Goal: Task Accomplishment & Management: Complete application form

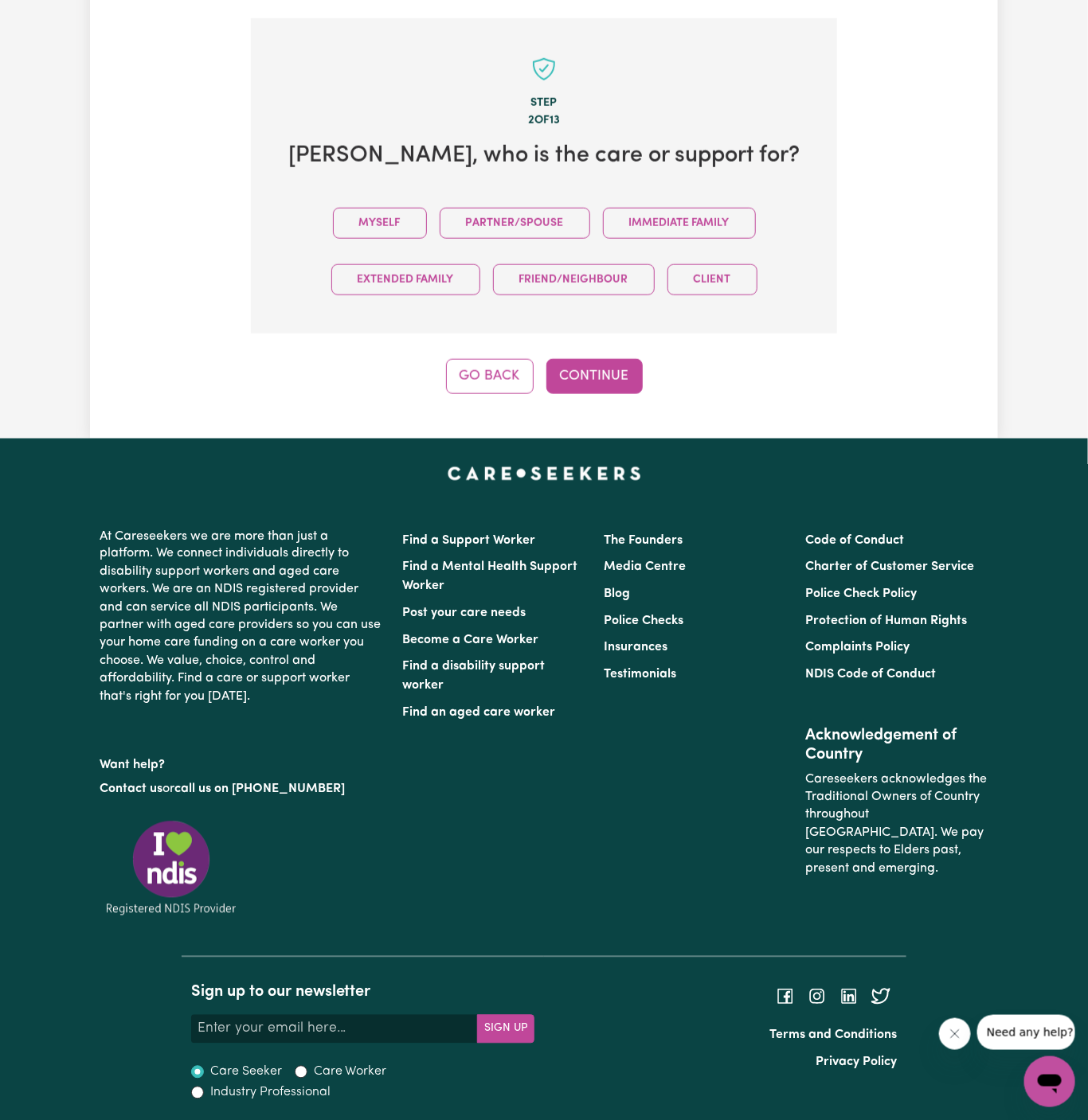
click at [404, 237] on div "Myself Partner/Spouse Immediate Family Extended Family Friend/Neighbour Client" at bounding box center [543, 251] width 535 height 113
click at [400, 233] on button "Myself" at bounding box center [380, 224] width 94 height 31
click at [583, 373] on button "Continue" at bounding box center [595, 376] width 97 height 35
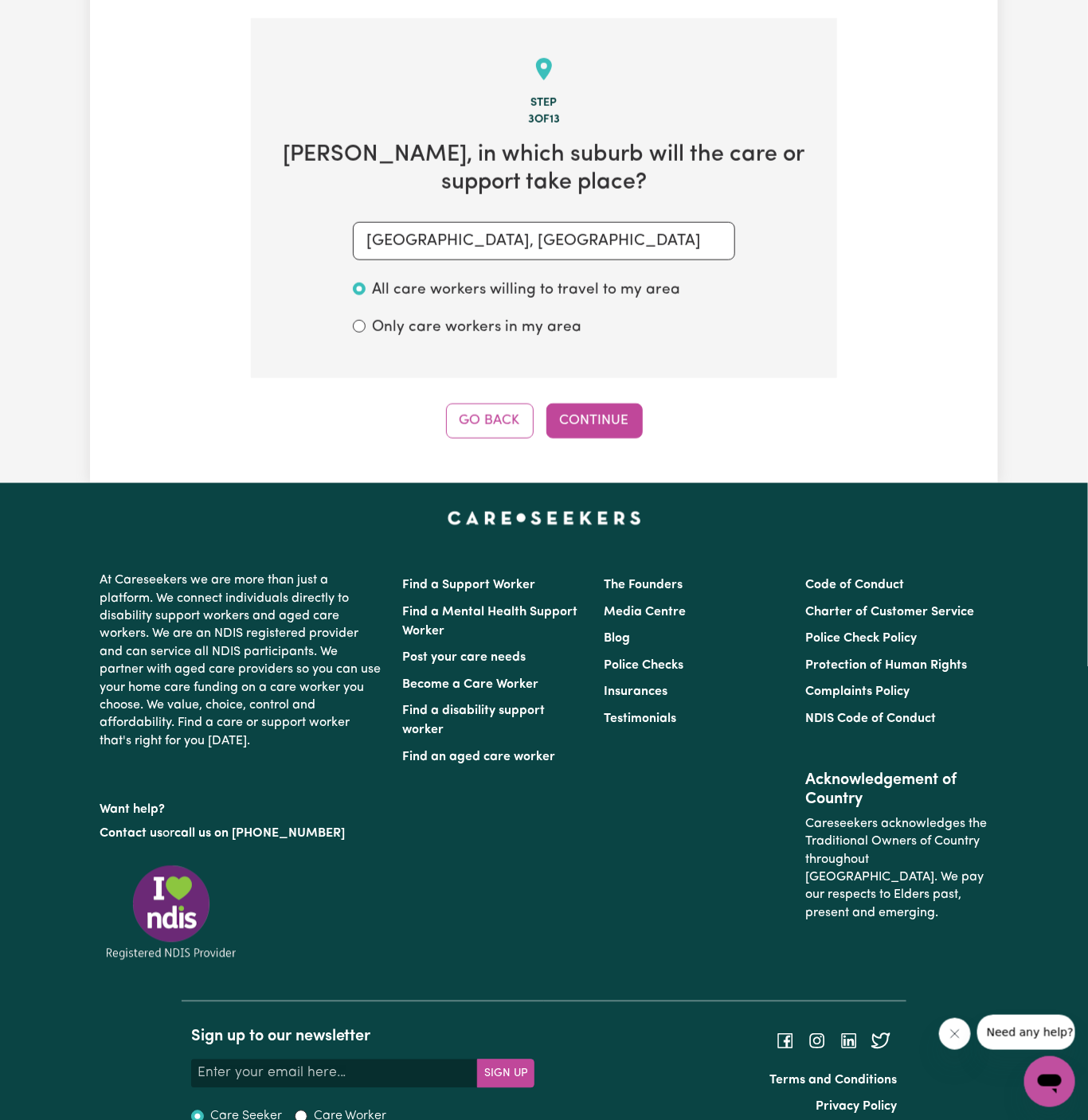
scroll to position [564, 0]
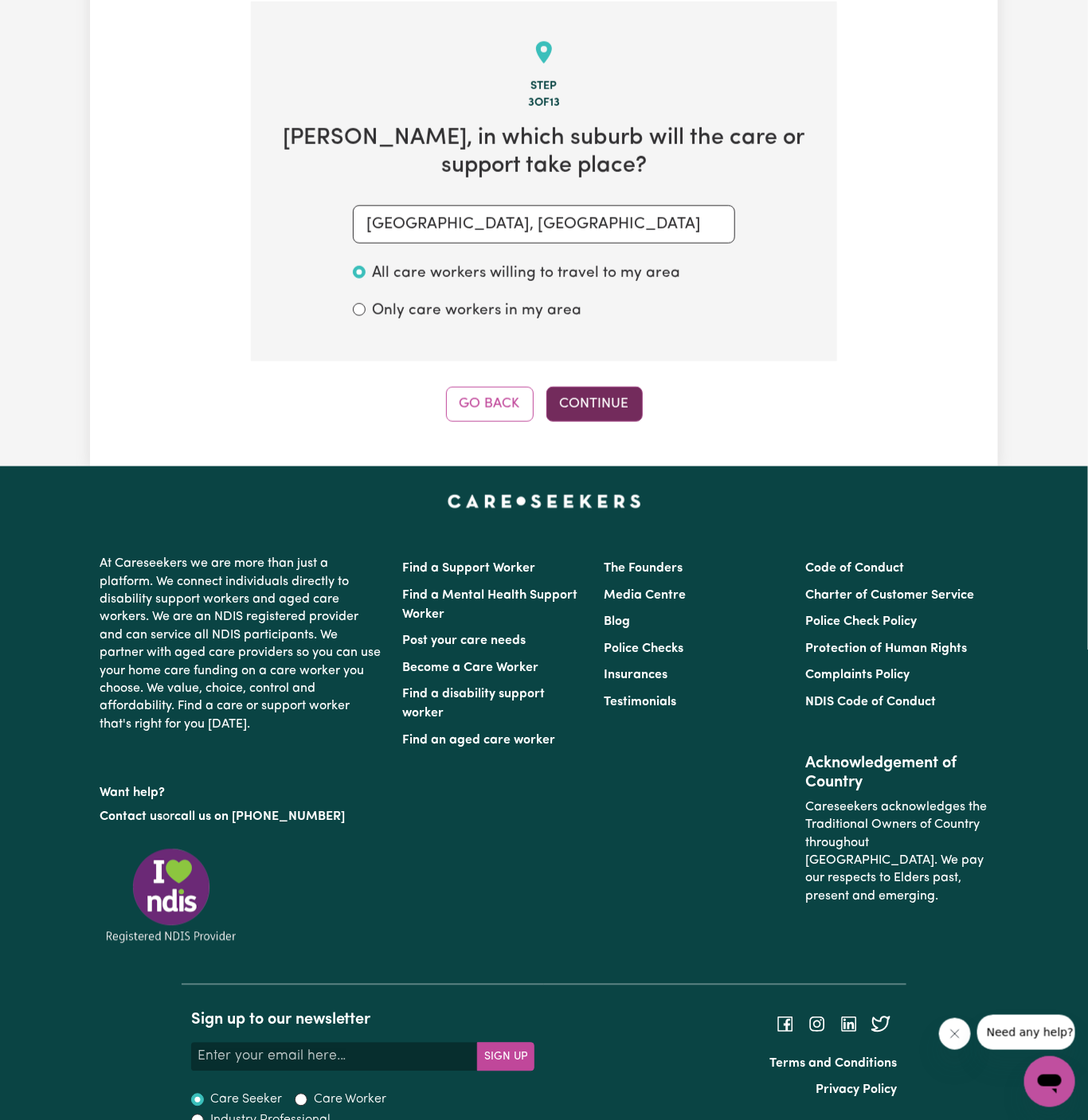
click at [598, 399] on button "Continue" at bounding box center [595, 404] width 97 height 35
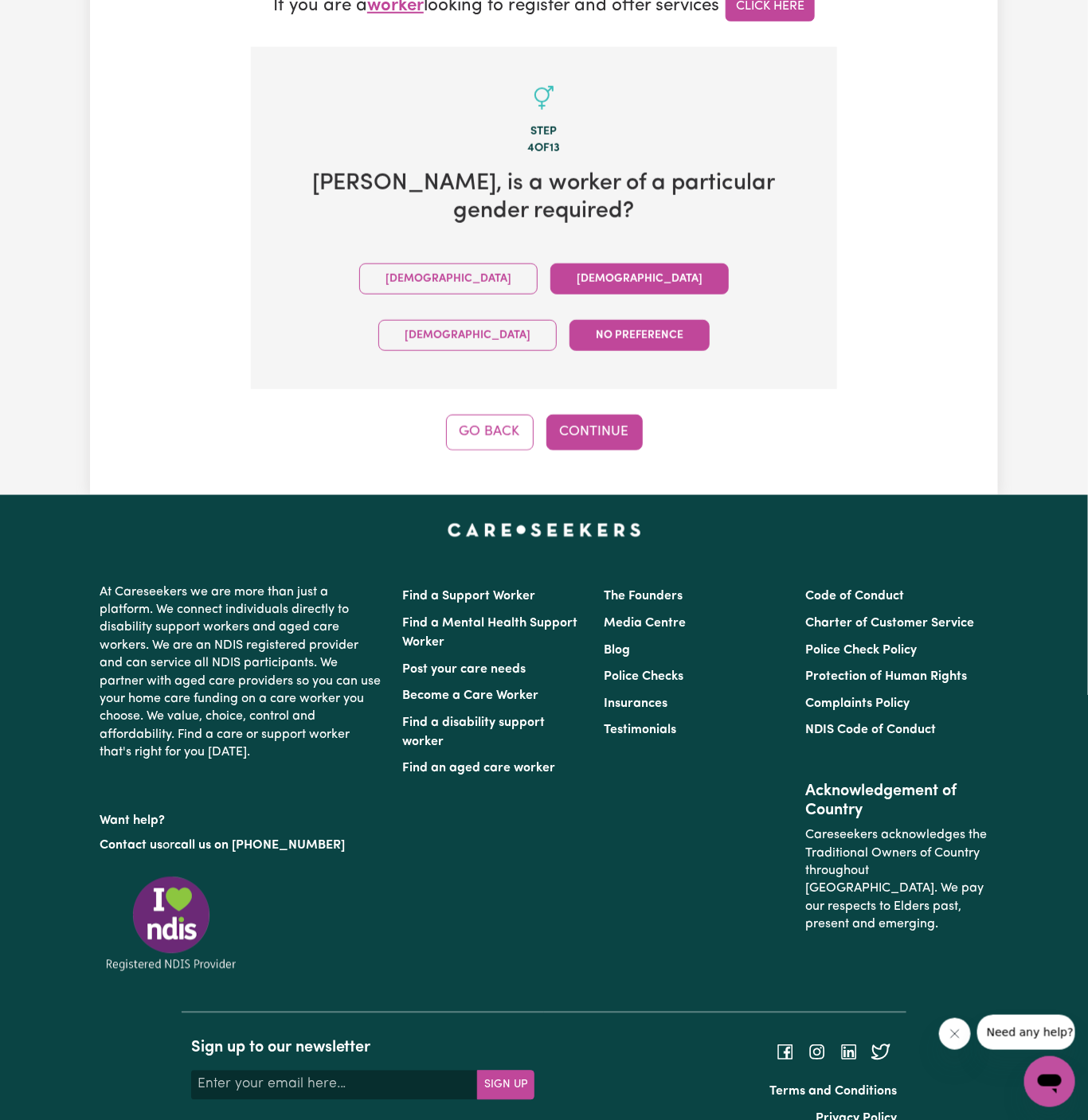
click at [550, 274] on button "[DEMOGRAPHIC_DATA]" at bounding box center [640, 279] width 179 height 31
click at [710, 320] on button "No preference" at bounding box center [640, 336] width 140 height 31
click at [594, 415] on button "Continue" at bounding box center [595, 433] width 97 height 35
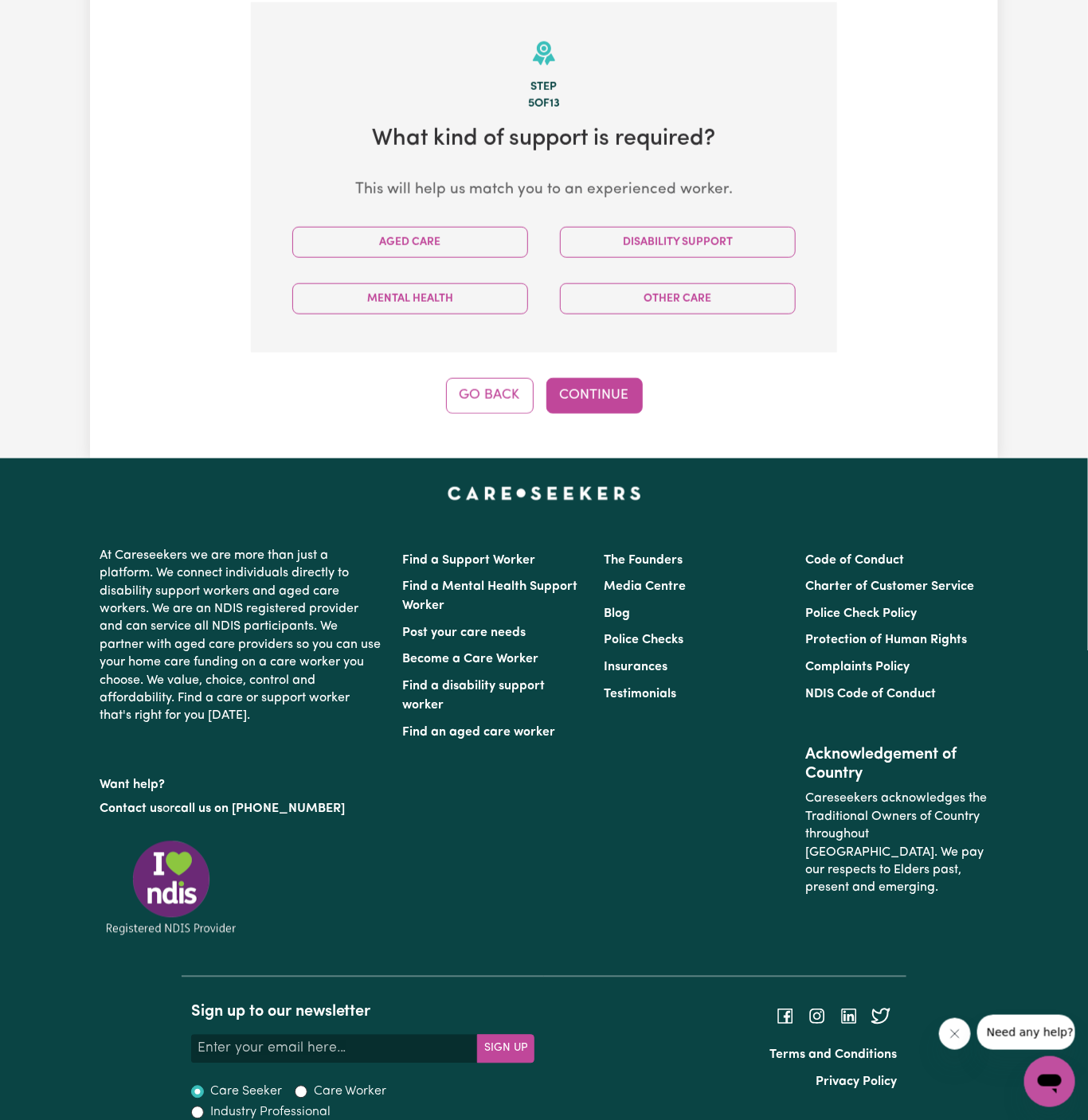
scroll to position [564, 0]
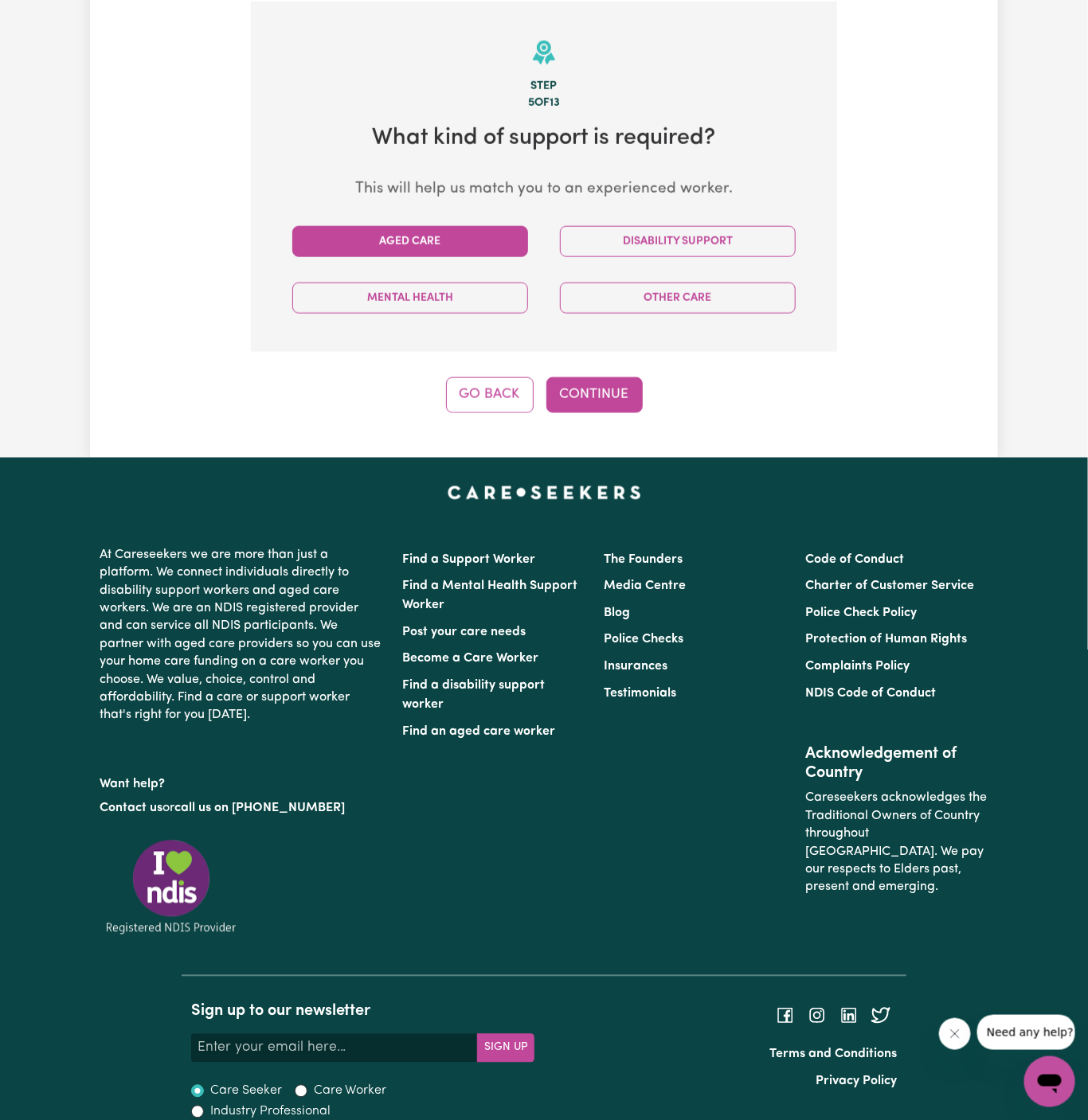
click at [499, 251] on button "Aged Care" at bounding box center [411, 242] width 236 height 31
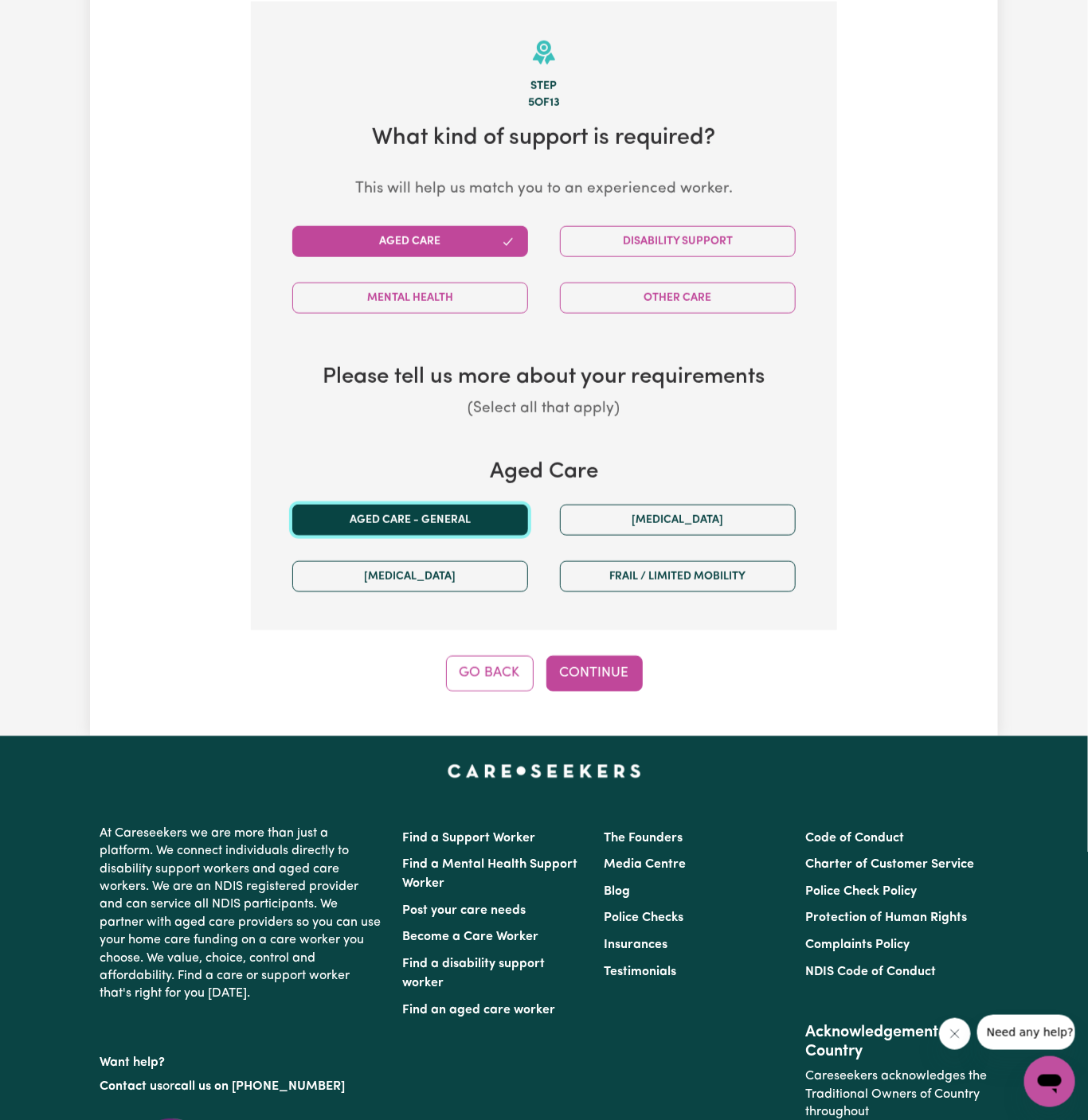
click at [458, 526] on button "Aged care - General" at bounding box center [411, 521] width 236 height 31
click at [598, 667] on button "Continue" at bounding box center [595, 674] width 97 height 35
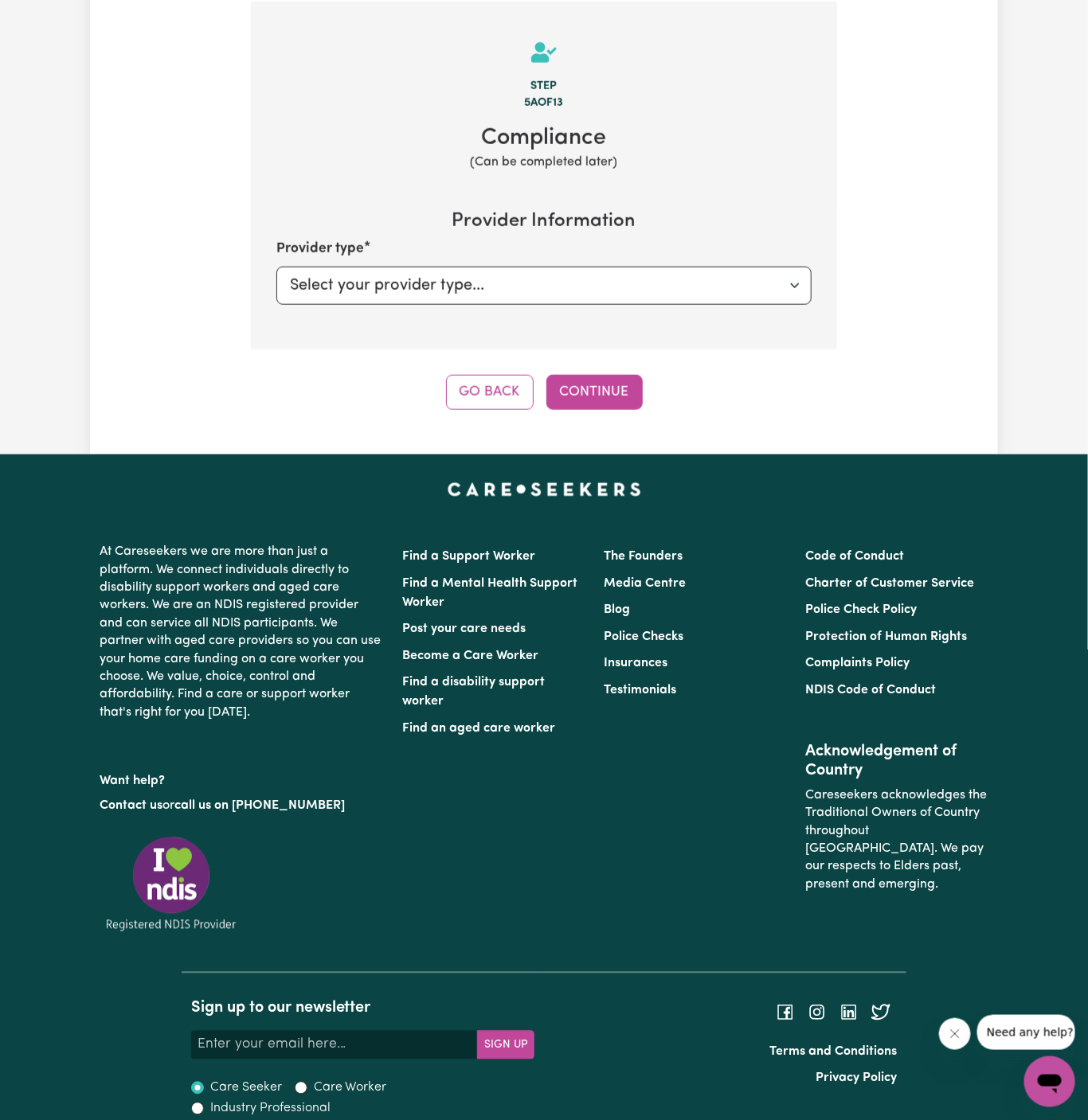
click at [564, 369] on div "Step 5a of 13 Compliance (Can be completed later) Provider Information Provider…" at bounding box center [544, 206] width 586 height 409
click at [623, 391] on button "Continue" at bounding box center [595, 393] width 97 height 35
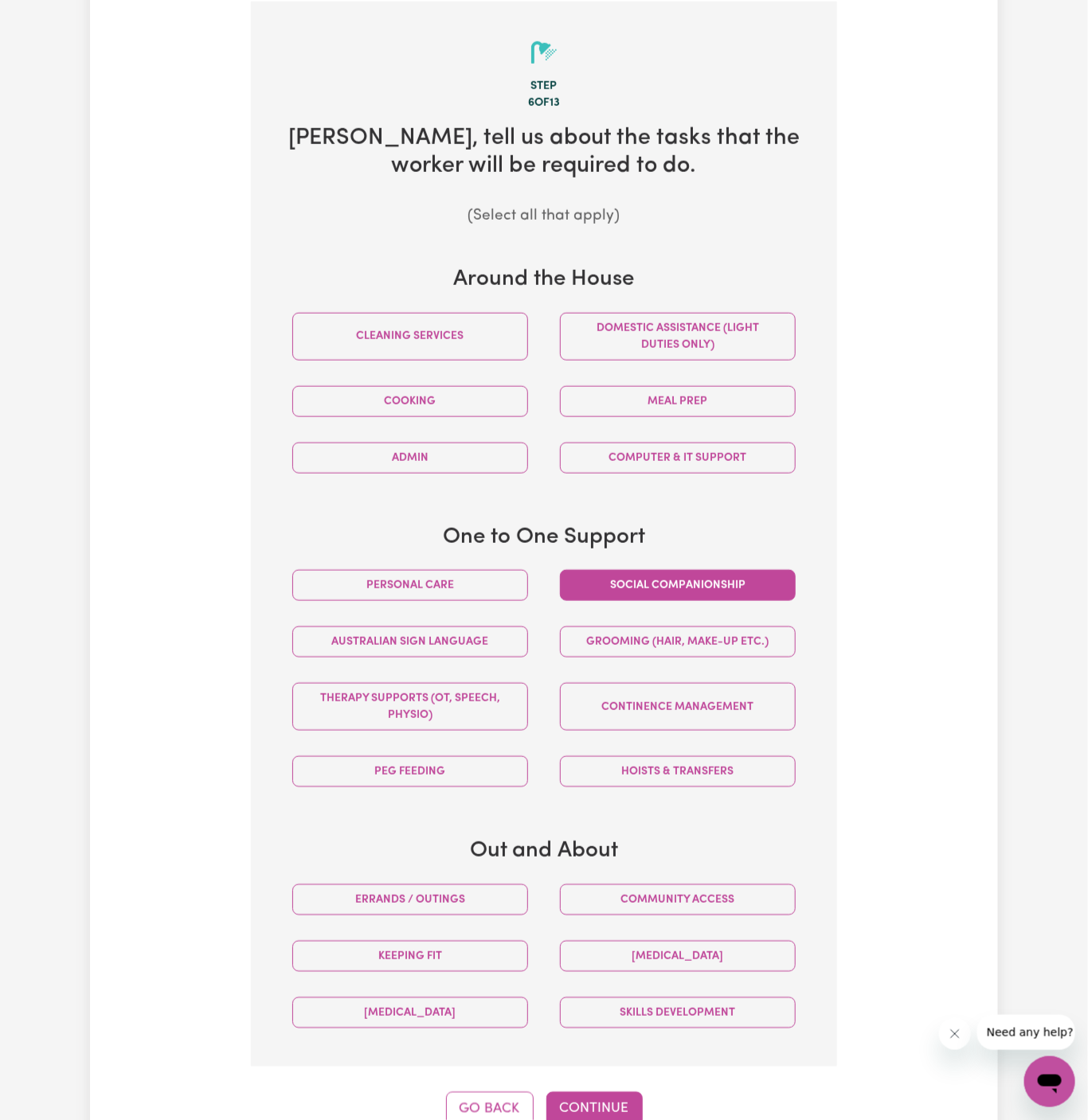
click at [656, 583] on button "Social companionship" at bounding box center [677, 585] width 236 height 31
click at [712, 906] on button "Community access" at bounding box center [677, 900] width 236 height 31
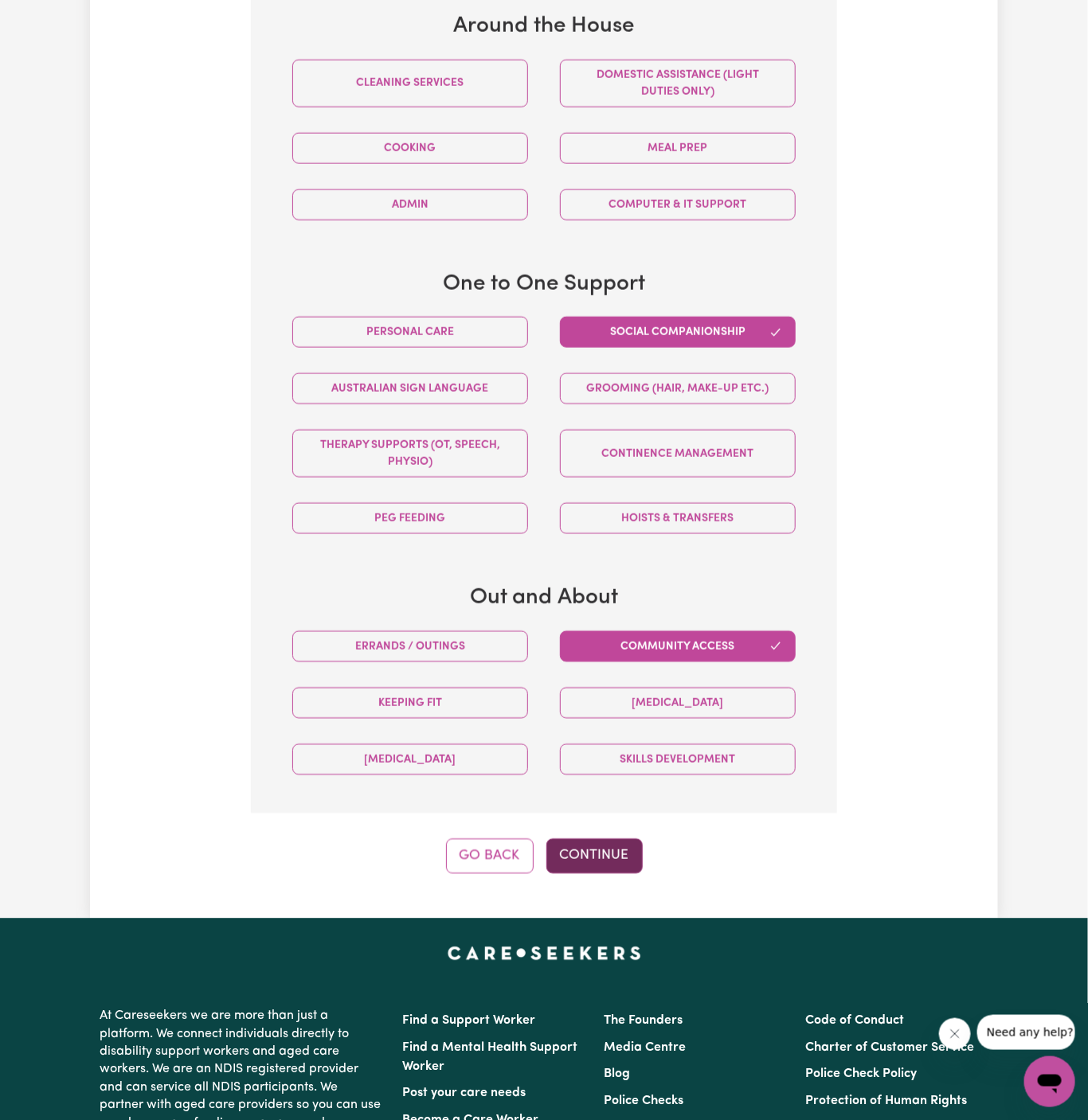
click at [625, 853] on button "Continue" at bounding box center [595, 857] width 97 height 35
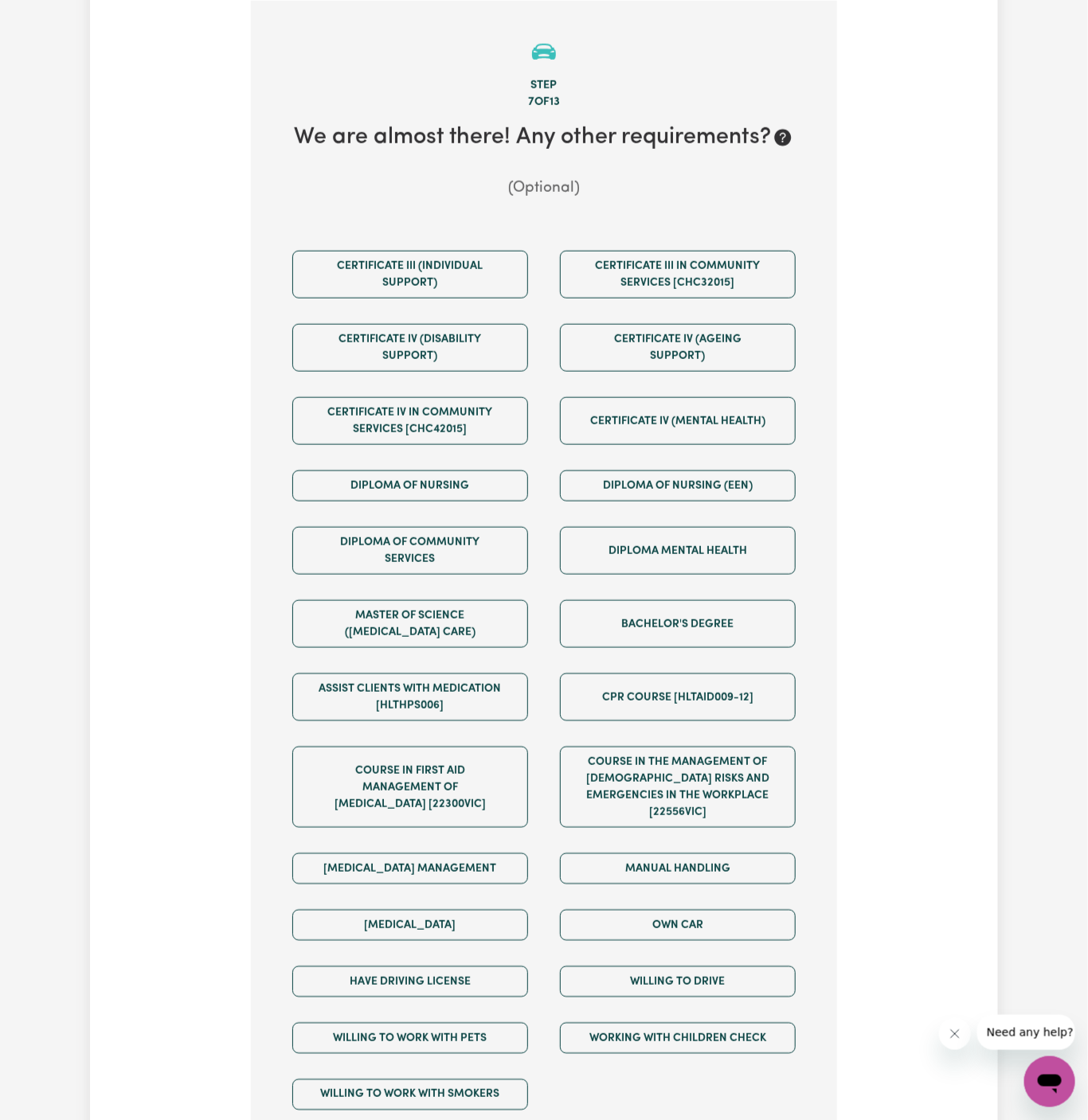
scroll to position [564, 0]
click at [700, 913] on button "Own Car" at bounding box center [677, 927] width 236 height 31
click at [700, 954] on div "Willing to drive" at bounding box center [677, 982] width 268 height 56
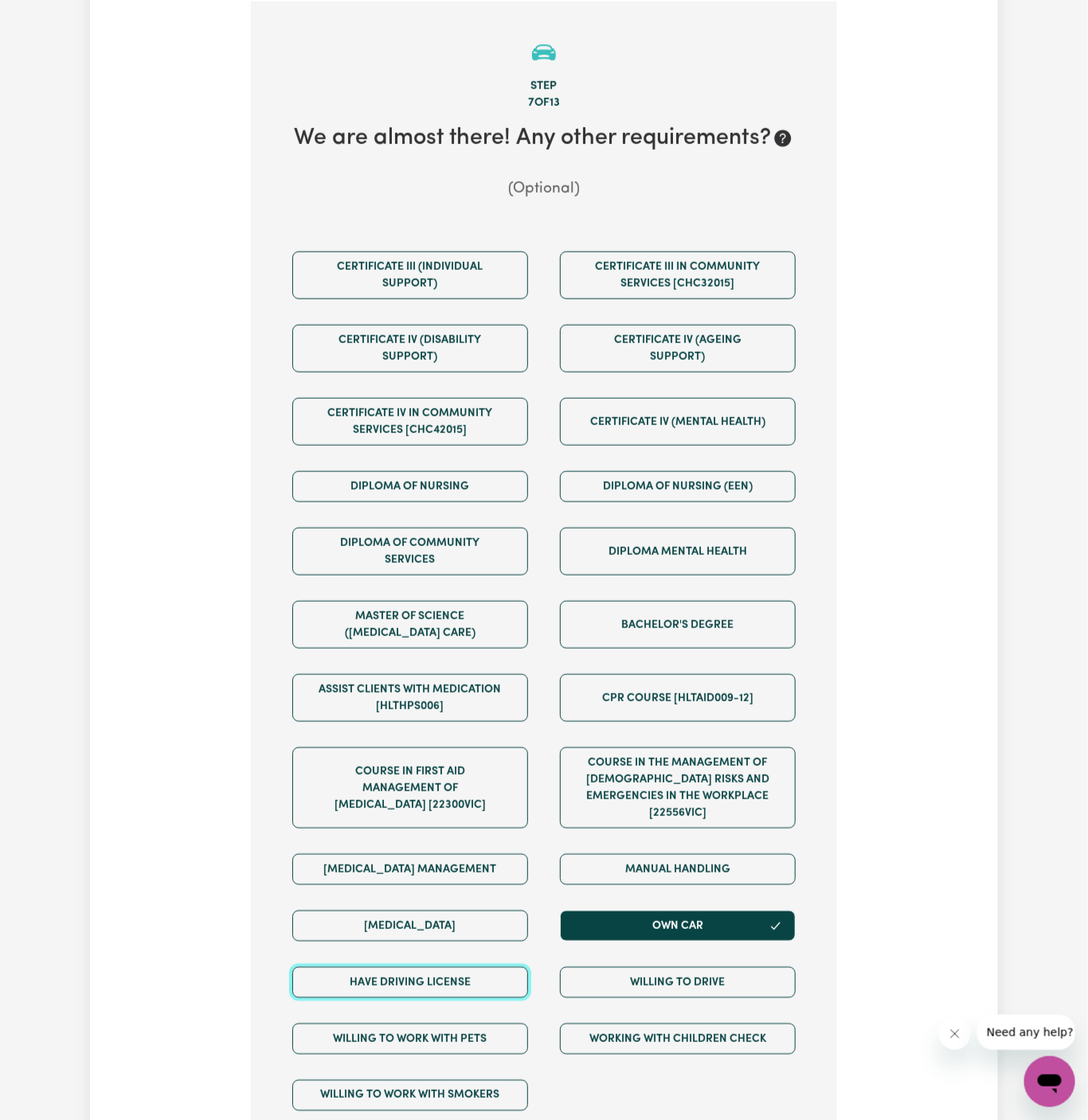
click at [495, 967] on button "Have driving license" at bounding box center [411, 983] width 236 height 31
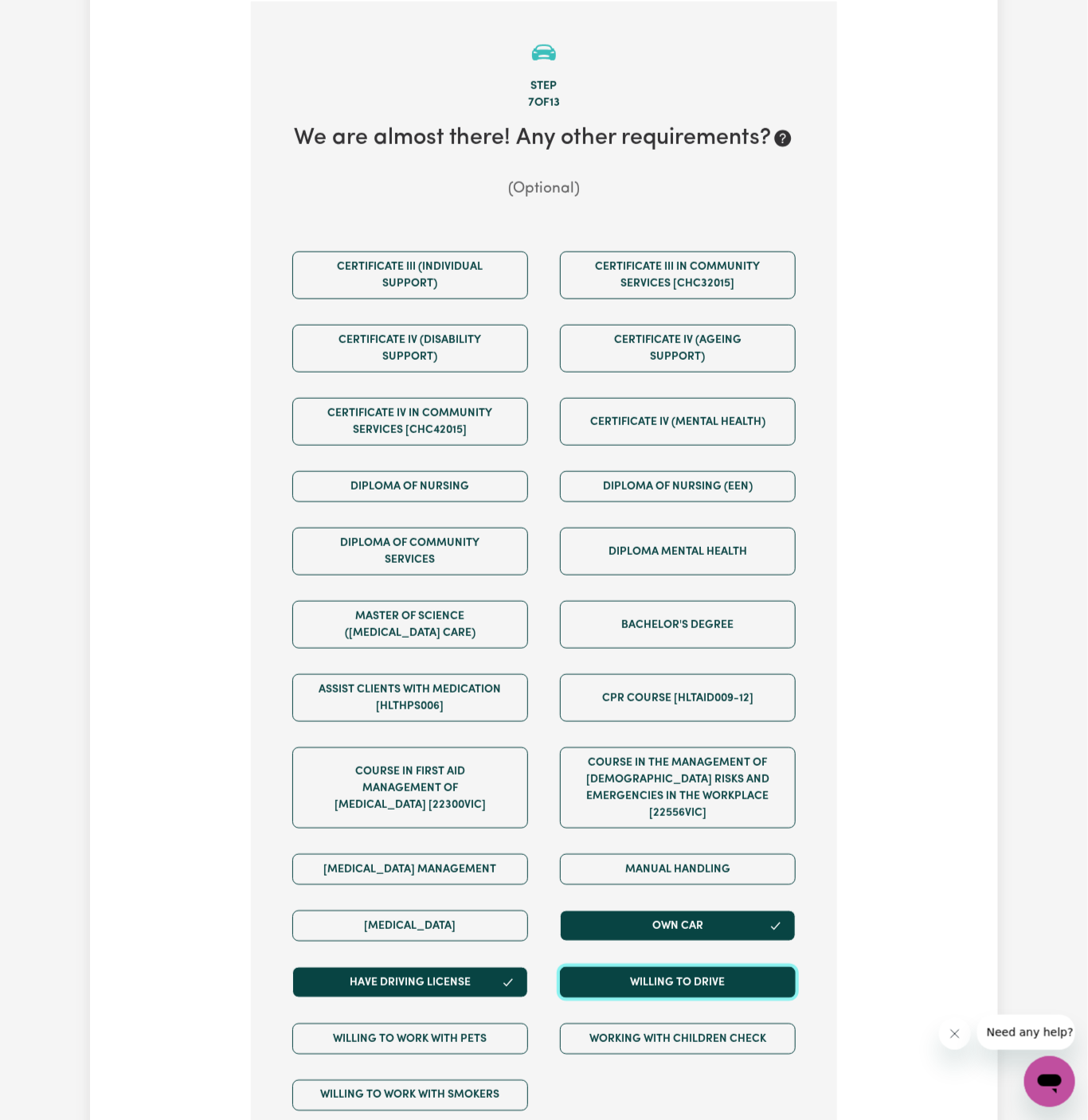
click at [623, 967] on button "Willing to drive" at bounding box center [677, 983] width 236 height 31
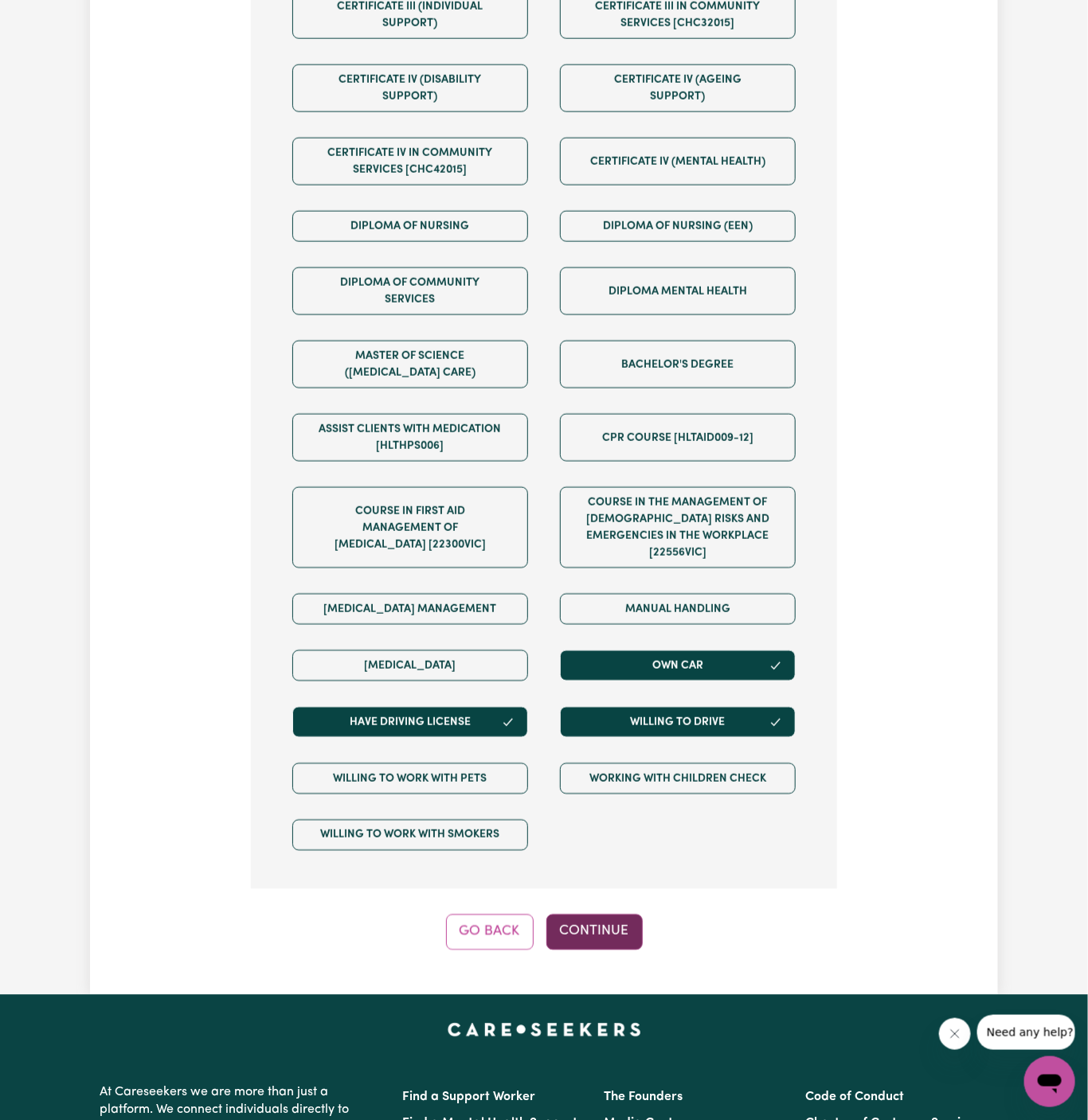
click at [578, 915] on button "Continue" at bounding box center [595, 932] width 97 height 35
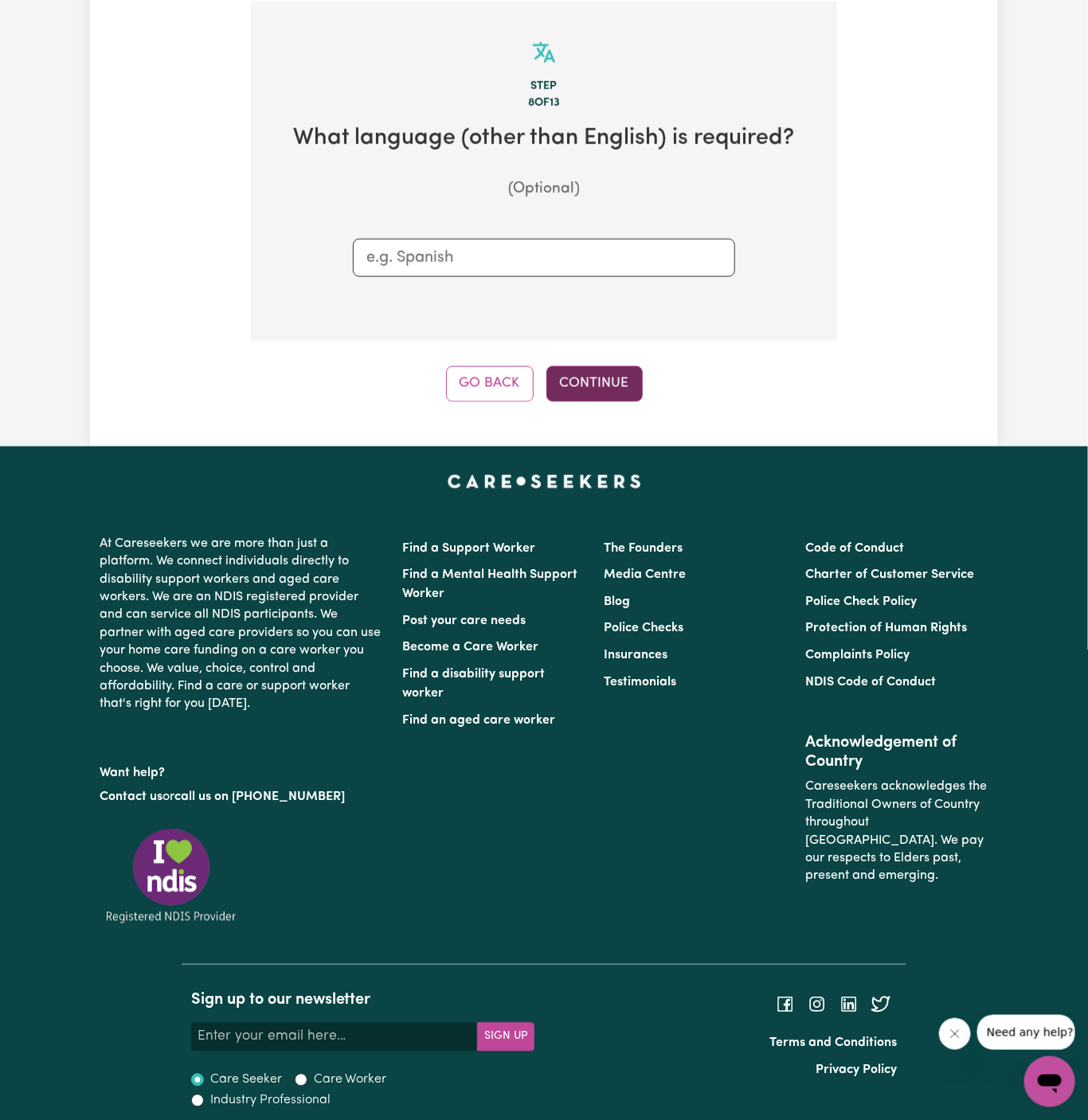
click at [611, 369] on button "Continue" at bounding box center [595, 384] width 97 height 35
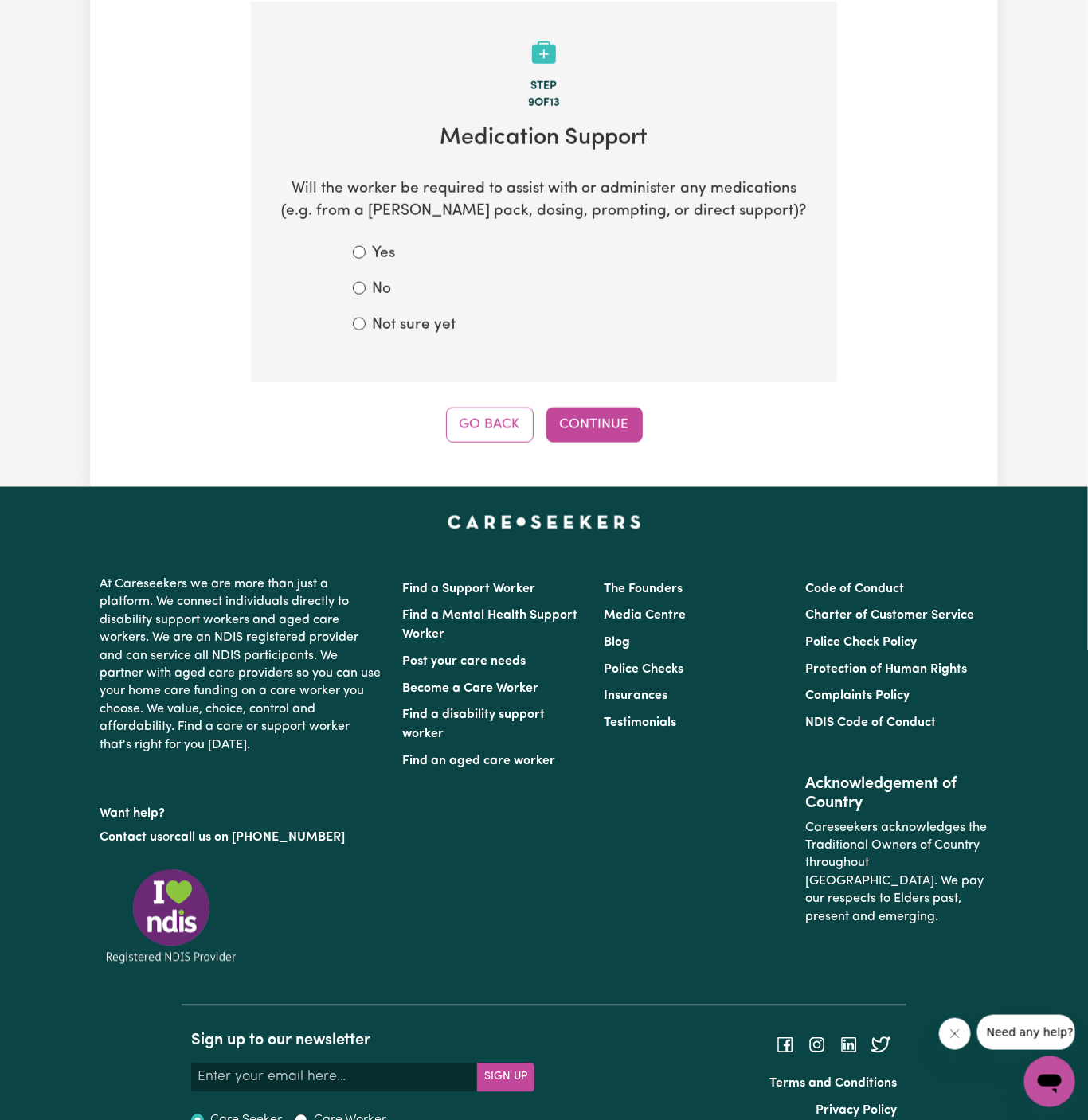
click at [404, 335] on label "Not sure yet" at bounding box center [413, 326] width 84 height 23
click at [365, 330] on input "Not sure yet" at bounding box center [359, 324] width 13 height 13
radio input "true"
click at [386, 294] on label "No" at bounding box center [381, 290] width 19 height 23
click at [365, 294] on input "No" at bounding box center [359, 288] width 13 height 13
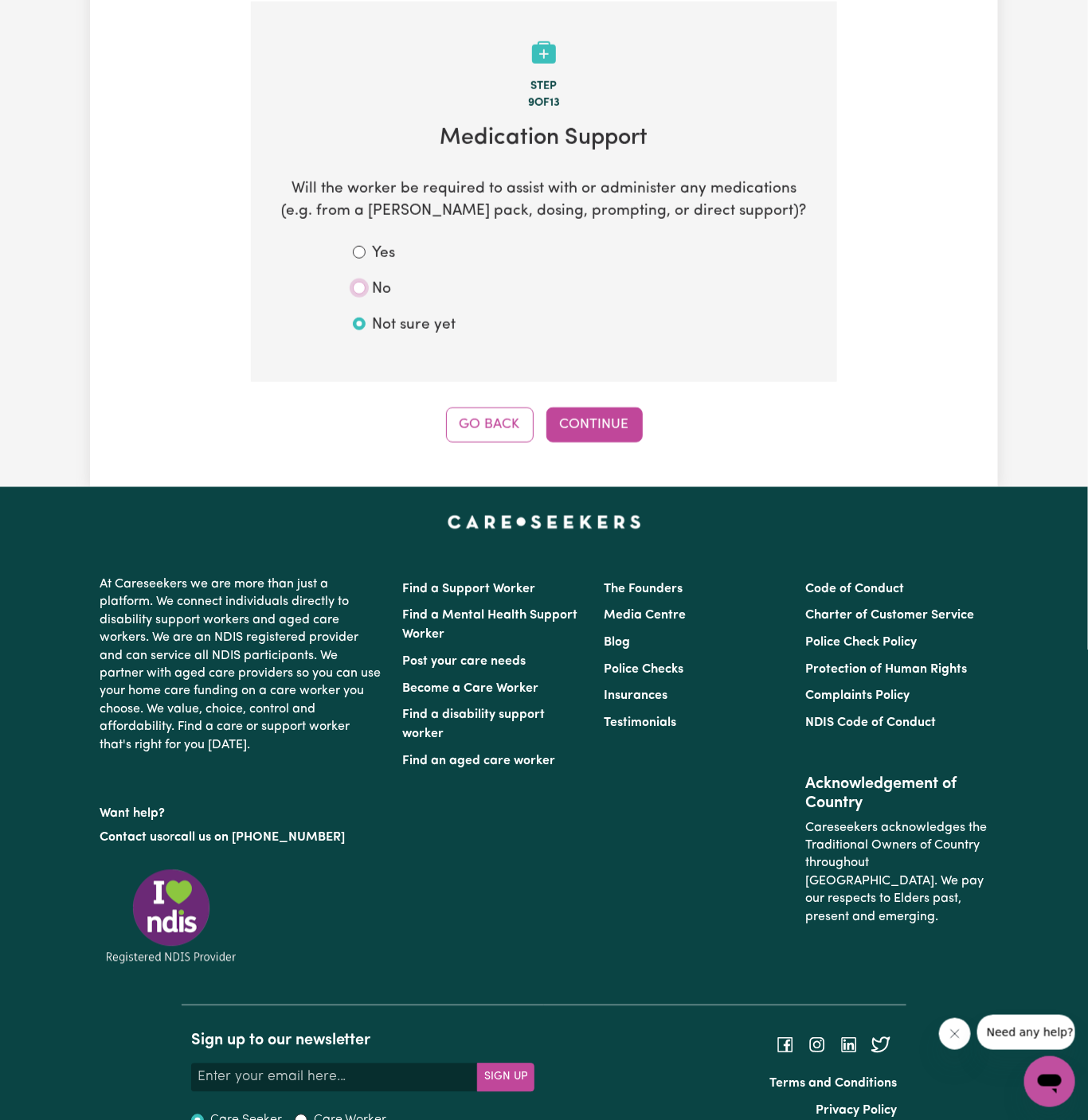
radio input "true"
click at [600, 423] on button "Continue" at bounding box center [595, 425] width 97 height 35
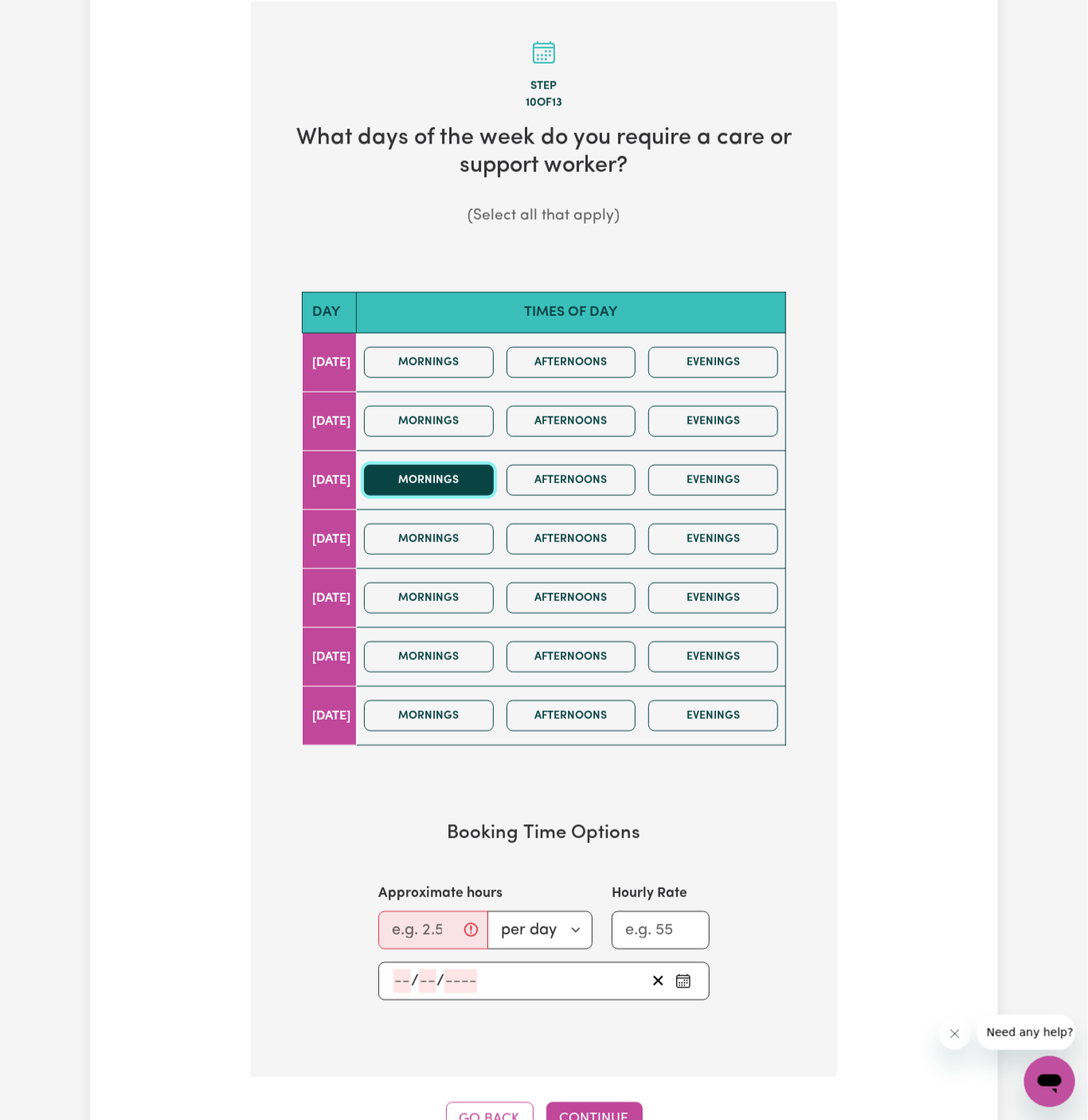
click at [454, 482] on button "Mornings" at bounding box center [428, 480] width 130 height 31
click at [593, 465] on button "Afternoons" at bounding box center [571, 480] width 130 height 31
click at [428, 919] on input "Approximate hours" at bounding box center [433, 931] width 110 height 39
click at [413, 918] on input "Approximate hours" at bounding box center [433, 931] width 110 height 39
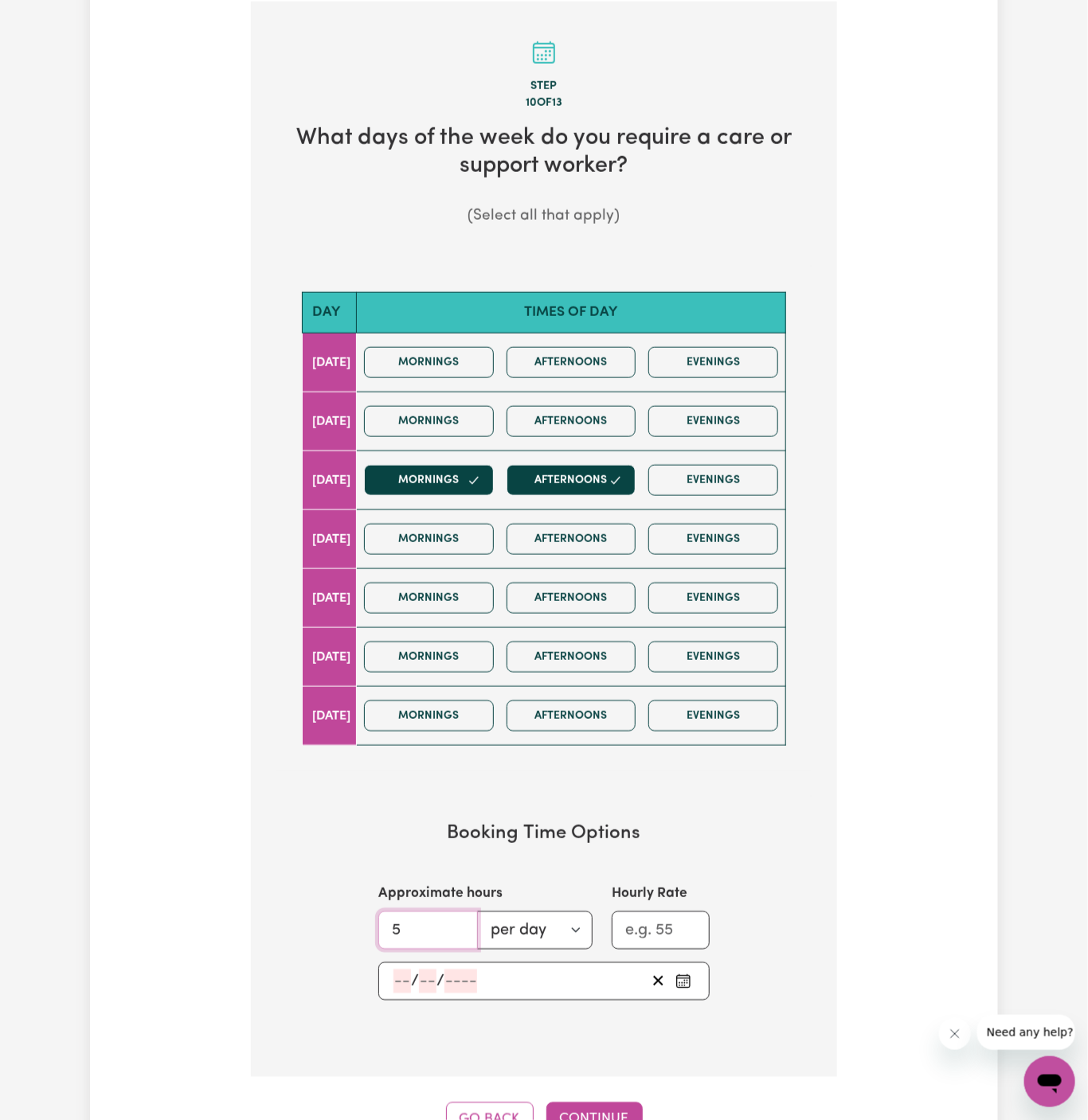
type input "5"
click at [402, 972] on input "number" at bounding box center [401, 982] width 17 height 24
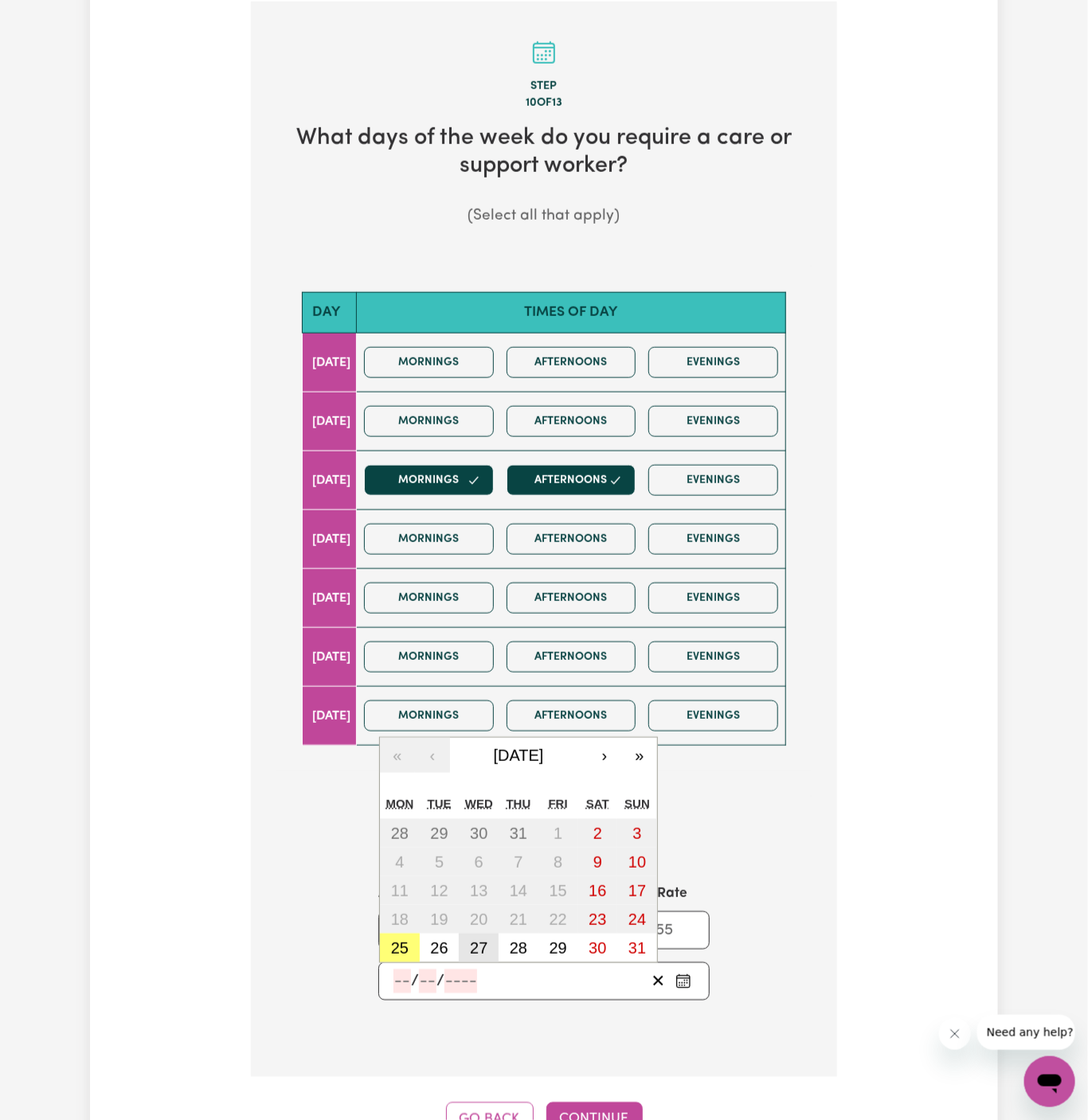
click at [474, 940] on abbr "27" at bounding box center [478, 948] width 17 height 17
type input "[DATE]"
type input "27"
type input "8"
type input "2025"
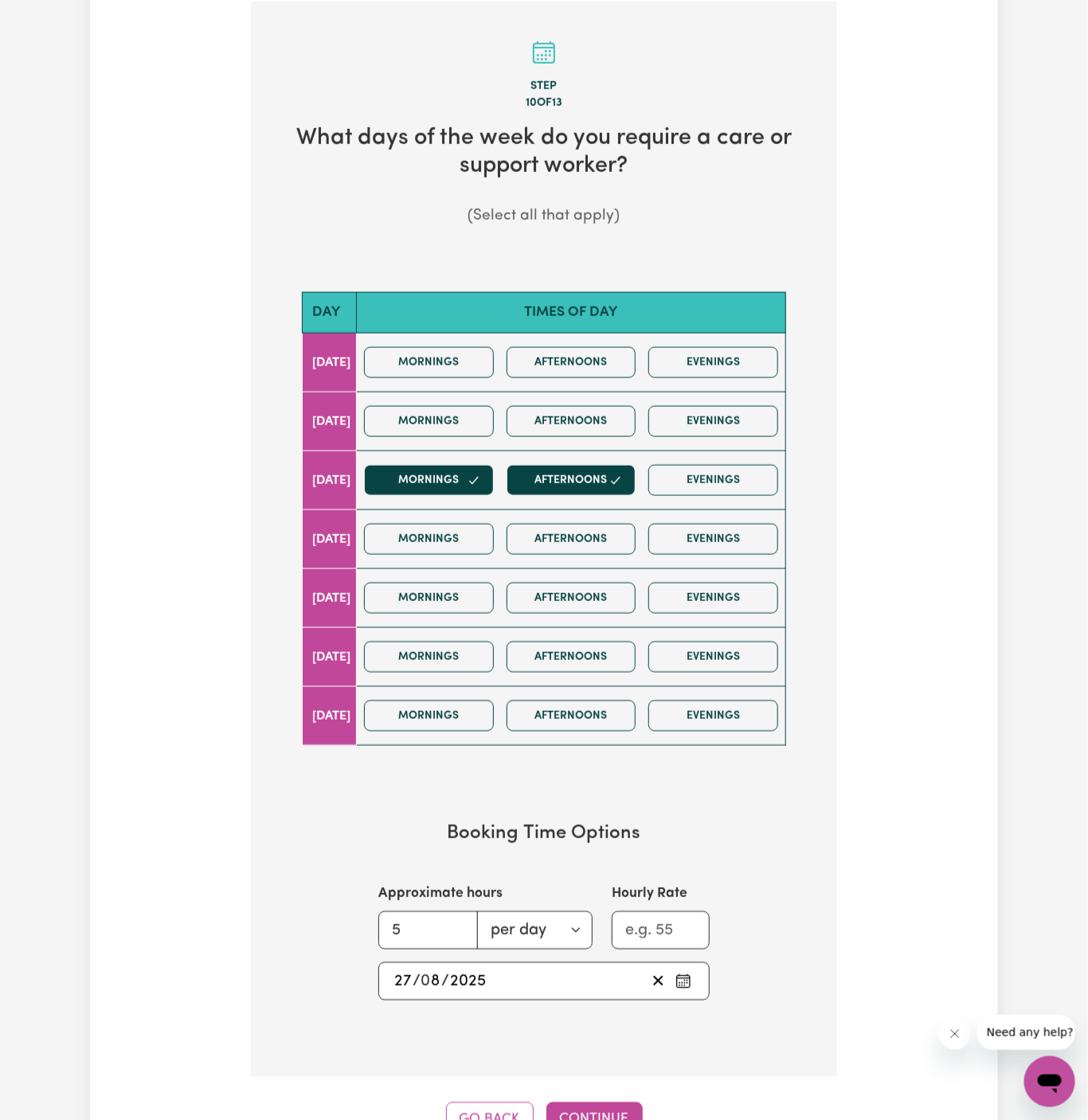
scroll to position [566, 0]
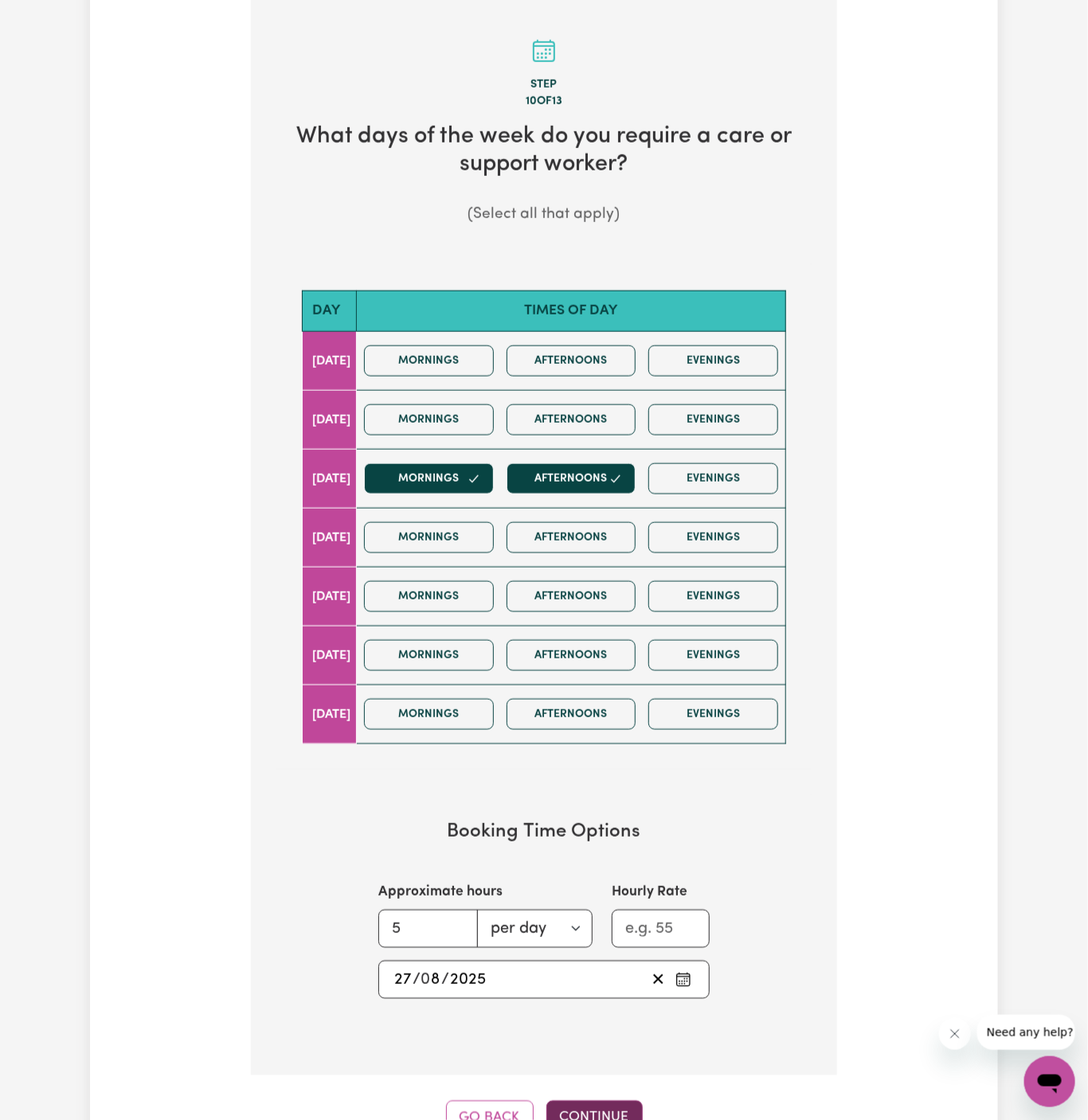
click at [592, 1103] on button "Continue" at bounding box center [595, 1119] width 97 height 35
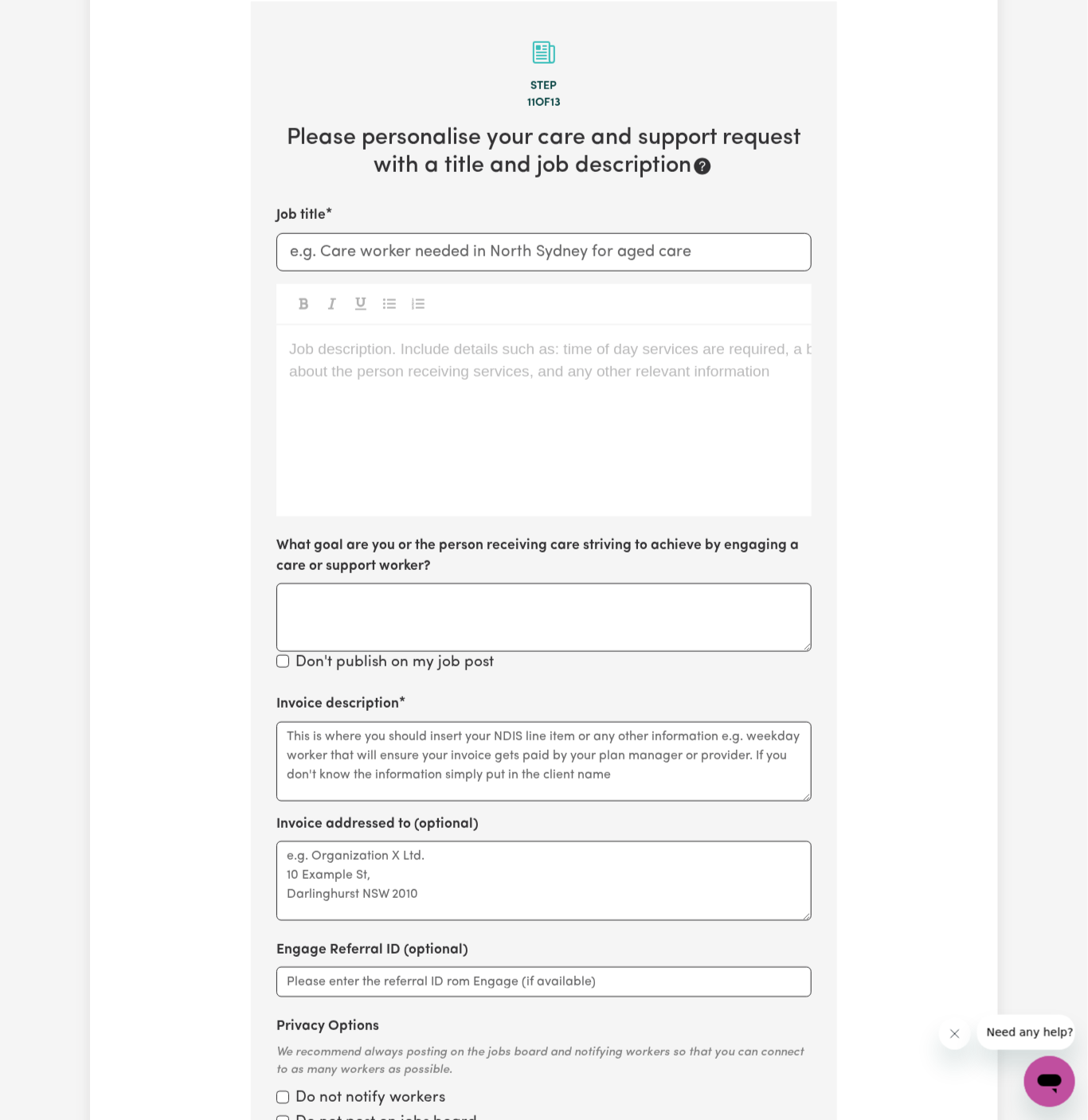
click at [476, 454] on div "Job description. Include details such as: time of day services are required, a …" at bounding box center [543, 421] width 535 height 191
click at [455, 387] on div "Job description. Include details such as: time of day services are required, a …" at bounding box center [543, 421] width 535 height 191
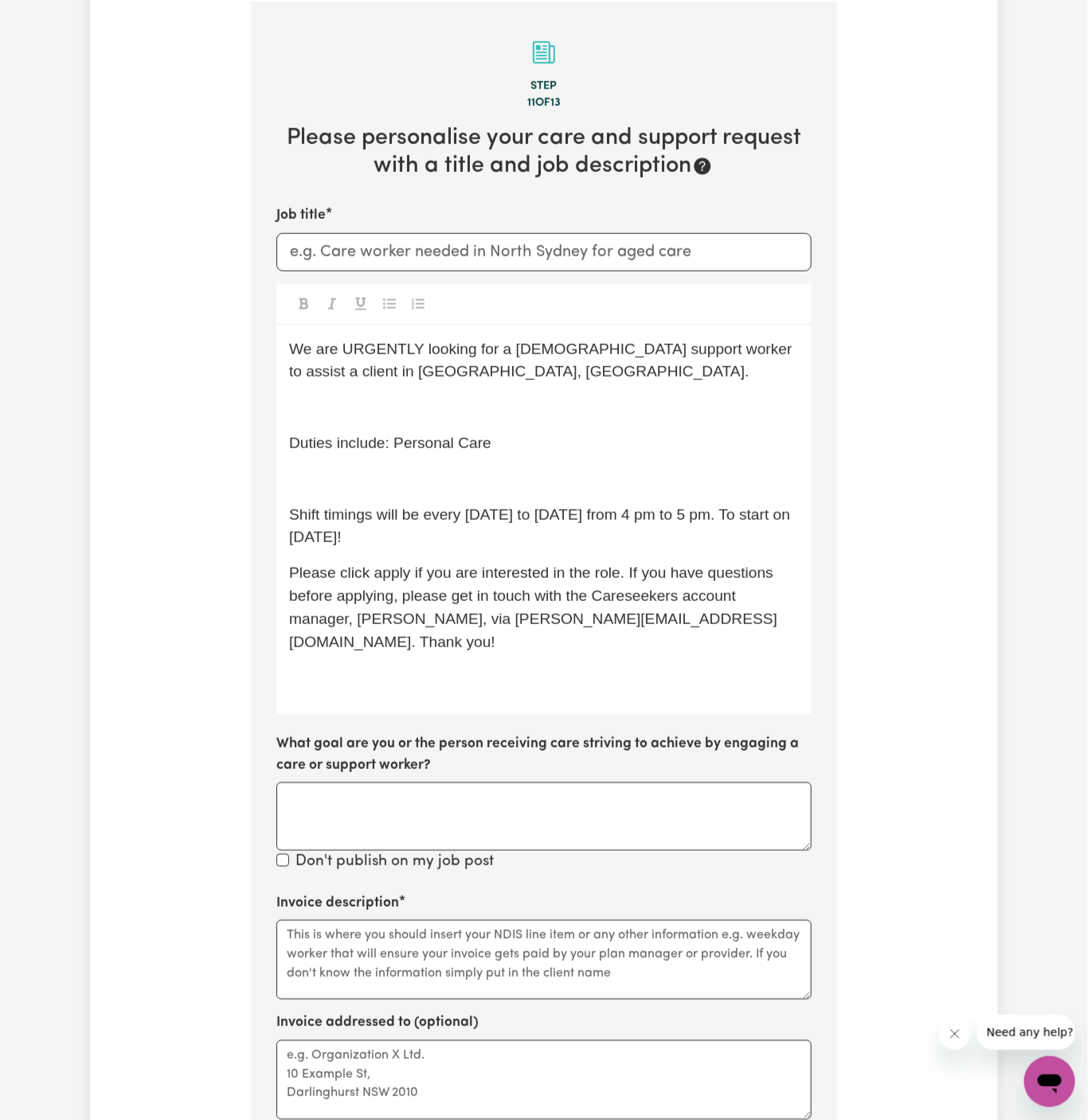
click at [345, 493] on div "We are URGENTLY looking for a [DEMOGRAPHIC_DATA] support worker to assist a cli…" at bounding box center [543, 521] width 535 height 390
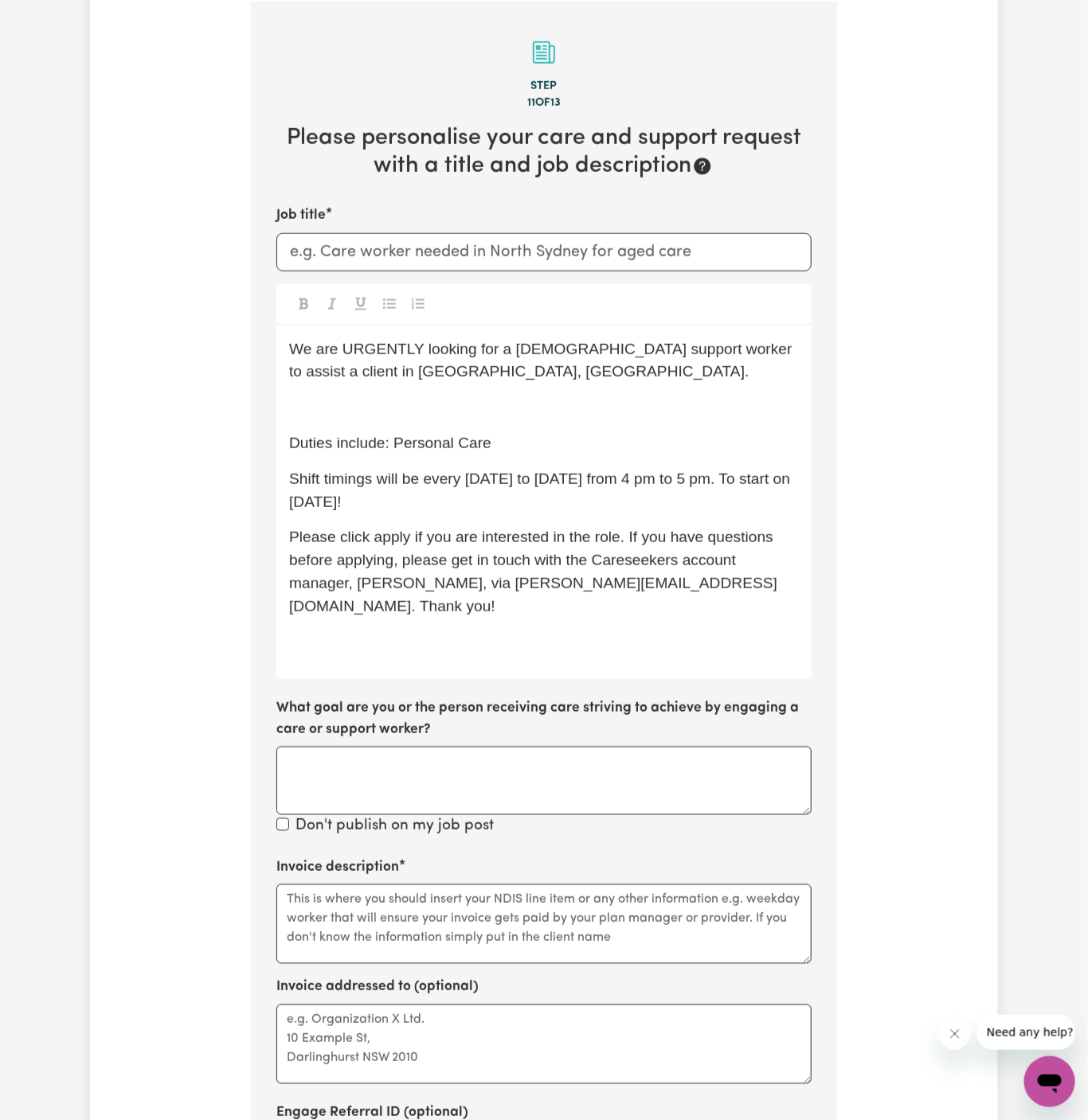
click at [340, 413] on p "﻿" at bounding box center [544, 408] width 510 height 23
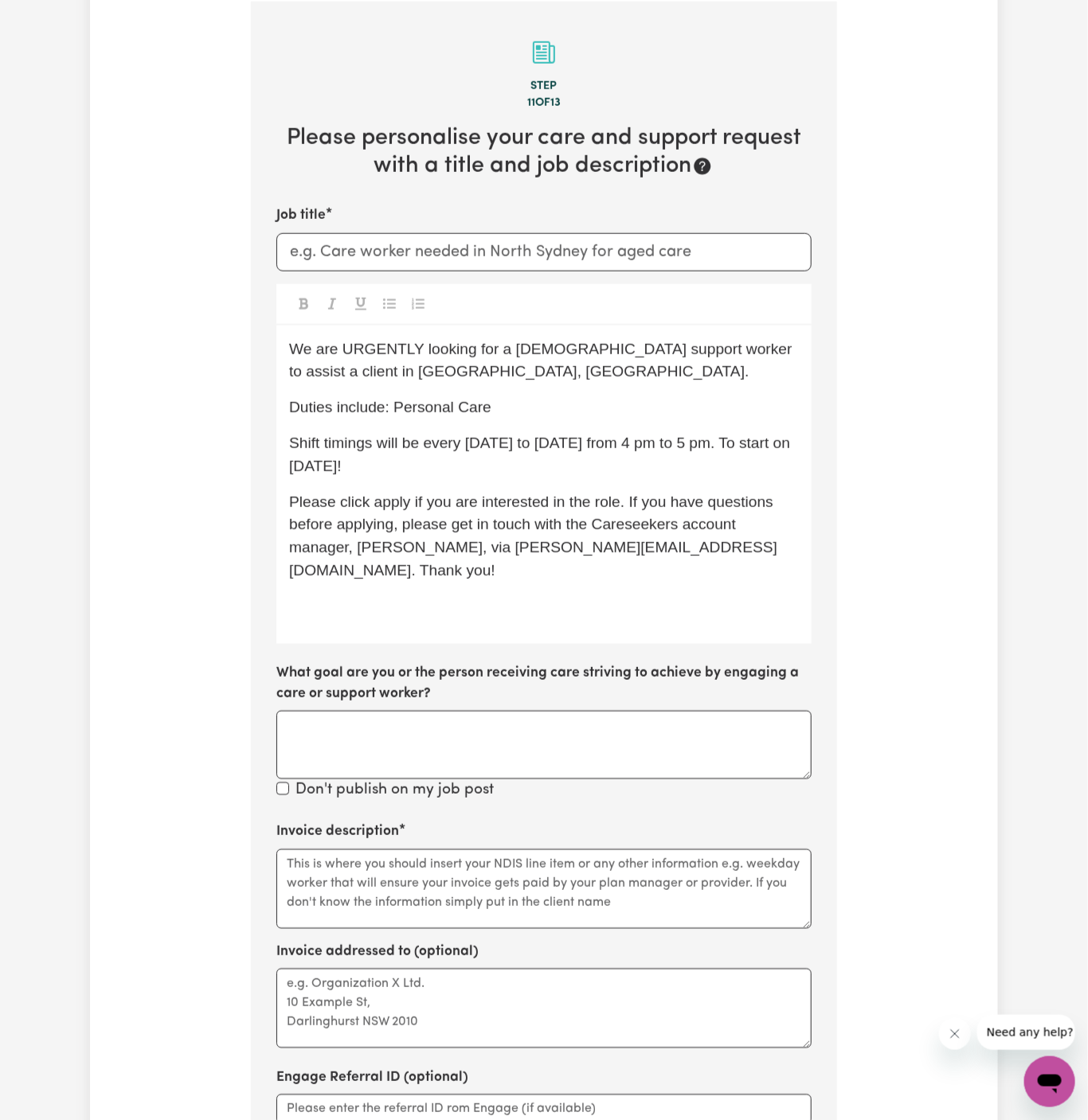
click at [456, 369] on p "We are URGENTLY looking for a [DEMOGRAPHIC_DATA] support worker to assist a cli…" at bounding box center [544, 362] width 510 height 46
click at [524, 353] on span "We are URGENTLY looking for a [DEMOGRAPHIC_DATA] support worker to assist a cli…" at bounding box center [542, 360] width 507 height 40
drag, startPoint x: 399, startPoint y: 372, endPoint x: 187, endPoint y: 379, distance: 212.1
click at [187, 379] on div "Tell us your care and support requirements Welcome to Careseekers. We are excit…" at bounding box center [544, 449] width 908 height 1827
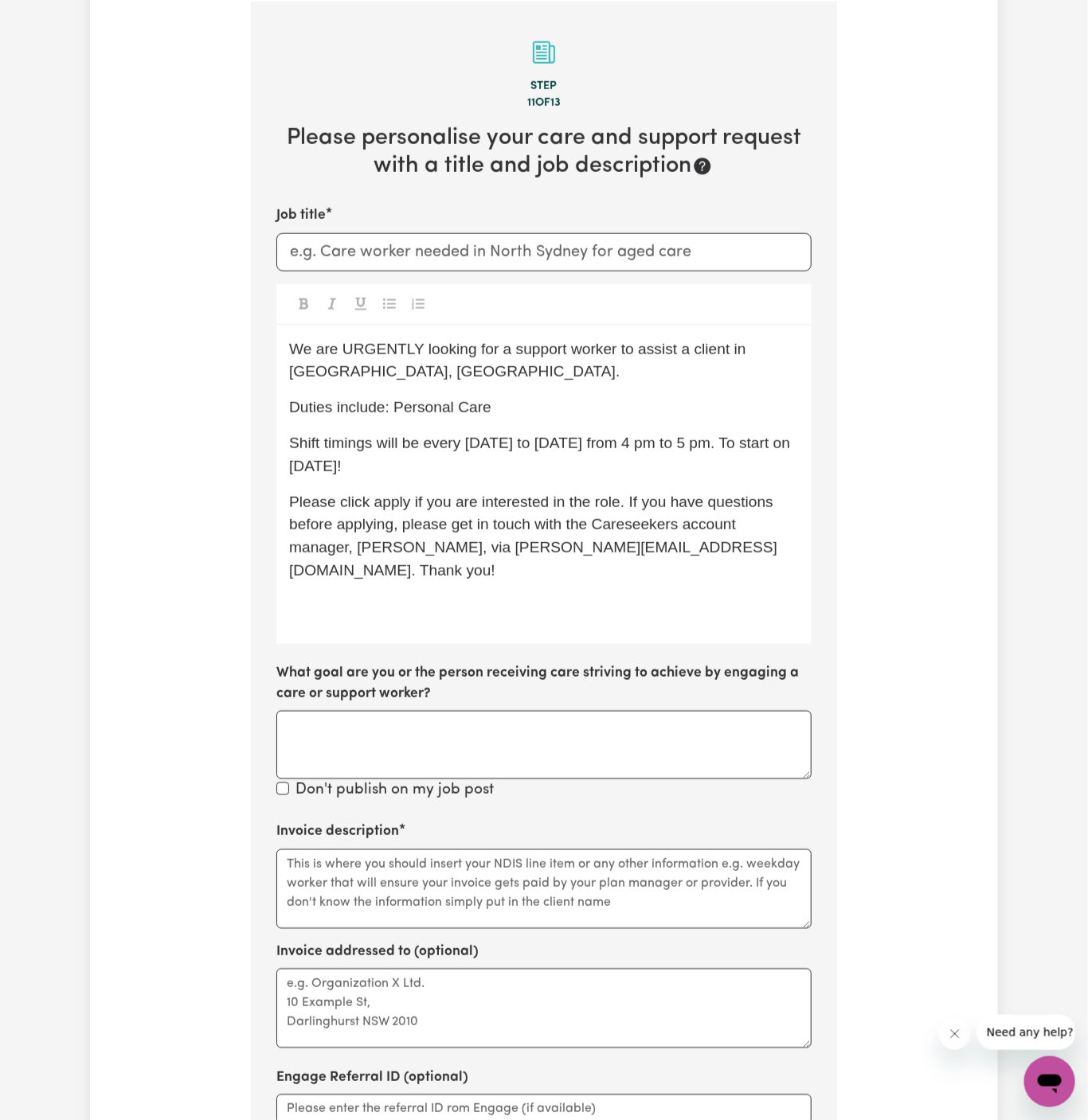
click at [400, 410] on span "Duties include: Personal Care" at bounding box center [390, 407] width 203 height 17
click at [527, 383] on div "We are URGENTLY looking for a support worker to assist a client in [GEOGRAPHIC_…" at bounding box center [543, 485] width 535 height 318
drag, startPoint x: 394, startPoint y: 400, endPoint x: 547, endPoint y: 387, distance: 153.6
click at [547, 387] on div "We are URGENTLY looking for a support worker to assist a client in [GEOGRAPHIC_…" at bounding box center [543, 485] width 535 height 318
click at [442, 421] on div "We are URGENTLY looking for a support worker to assist a client in [GEOGRAPHIC_…" at bounding box center [543, 485] width 535 height 318
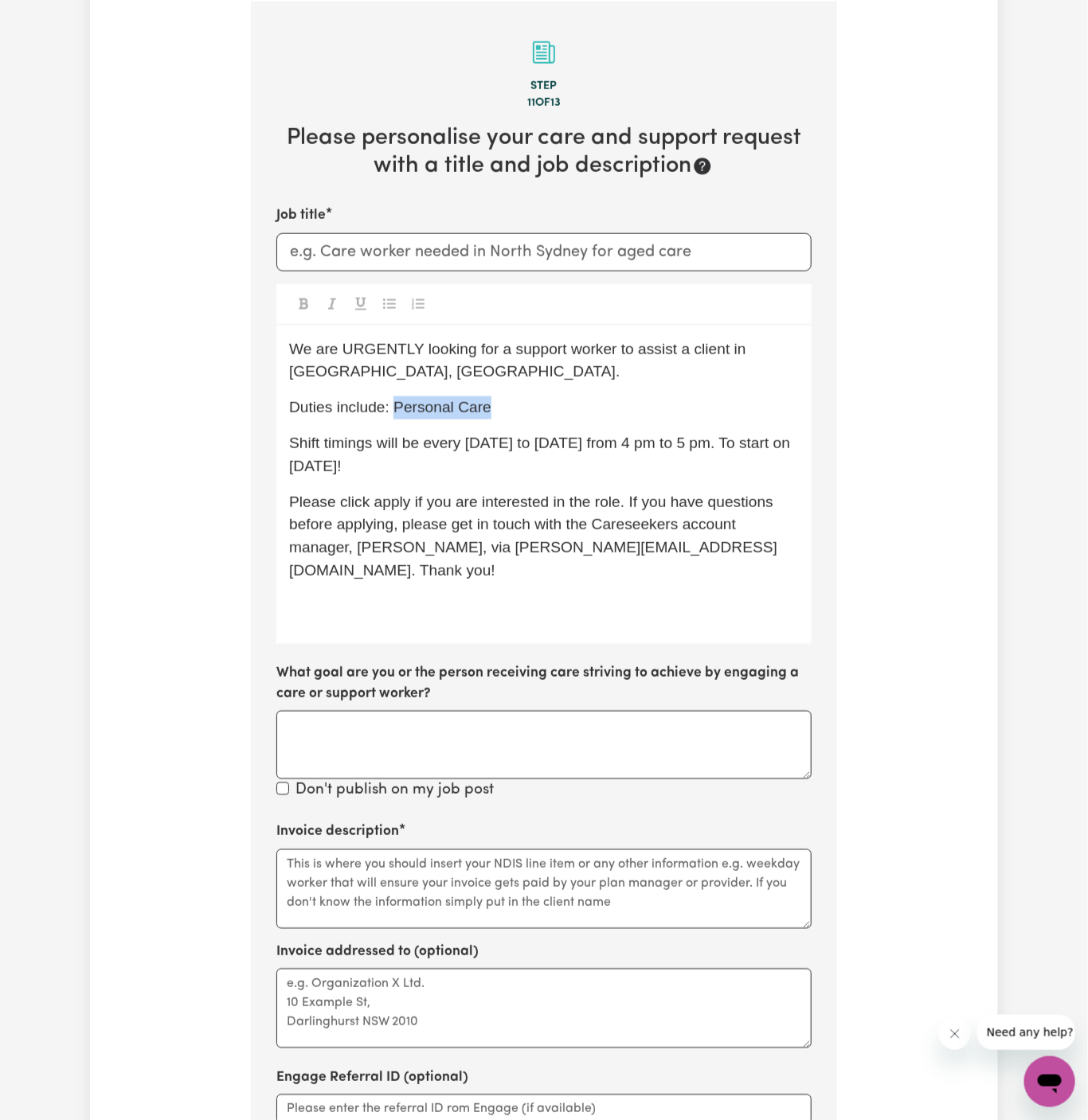
drag, startPoint x: 395, startPoint y: 411, endPoint x: 564, endPoint y: 406, distance: 169.1
click at [564, 406] on p "Duties include: Personal Care" at bounding box center [544, 408] width 510 height 23
click at [601, 403] on p "Duties include: community access (" at bounding box center [544, 408] width 510 height 23
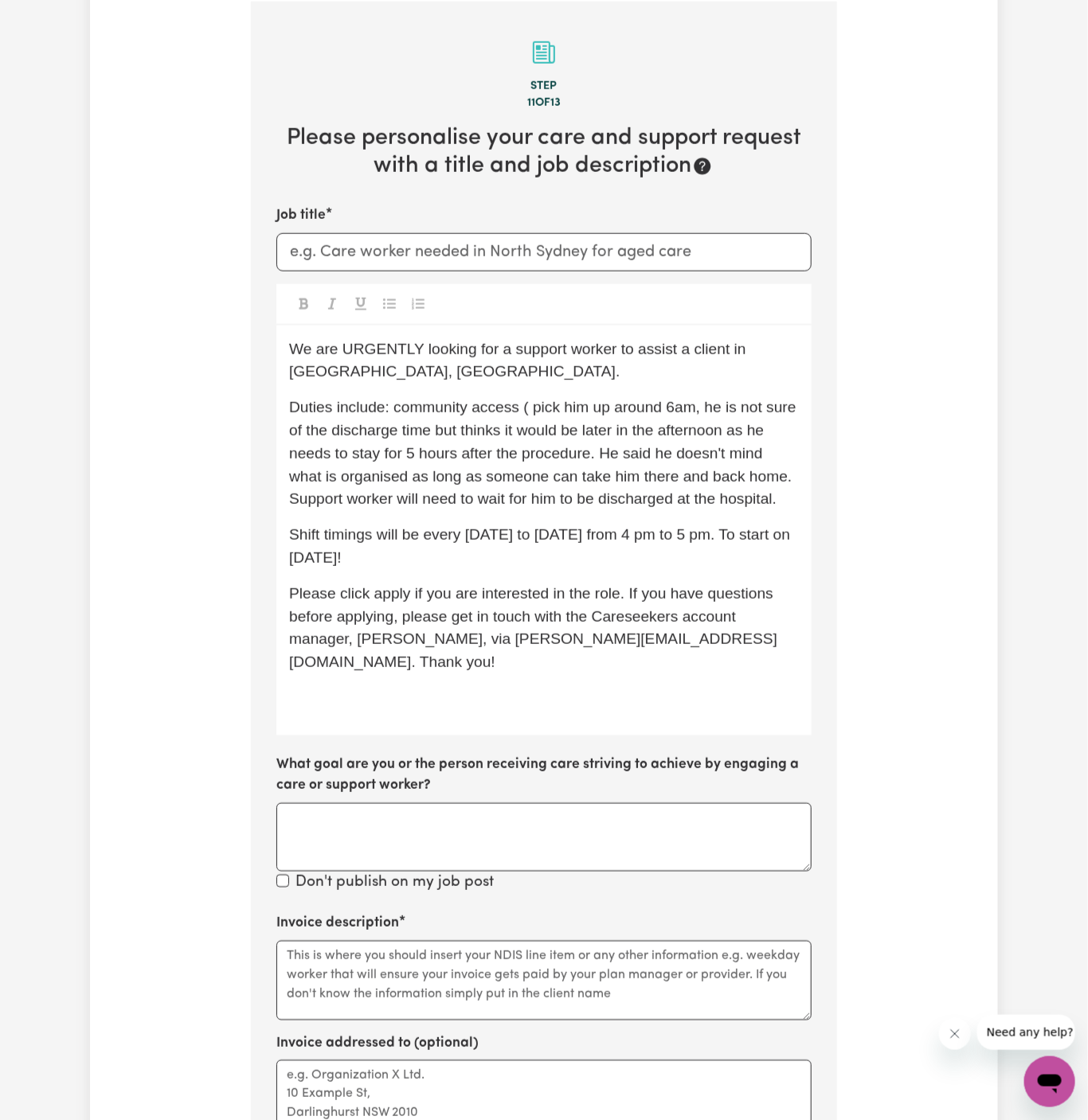
click at [536, 403] on span "Duties include: community access ( pick him up around 6am, he is not sure of th…" at bounding box center [544, 453] width 511 height 109
click at [670, 406] on span "Duties include: community access (pick him up around 6am, he is not sure of the…" at bounding box center [542, 453] width 507 height 109
click at [683, 429] on span "Duties include: community access (pick him up around 6 am, he is not sure of th…" at bounding box center [544, 453] width 511 height 109
click at [736, 405] on span "Duties include: community access (pick him up around 6 am, he is not sure of th…" at bounding box center [544, 453] width 511 height 109
click at [434, 424] on span "Duties include: community access (pick him up around 6 am, not sure of the disc…" at bounding box center [545, 453] width 513 height 109
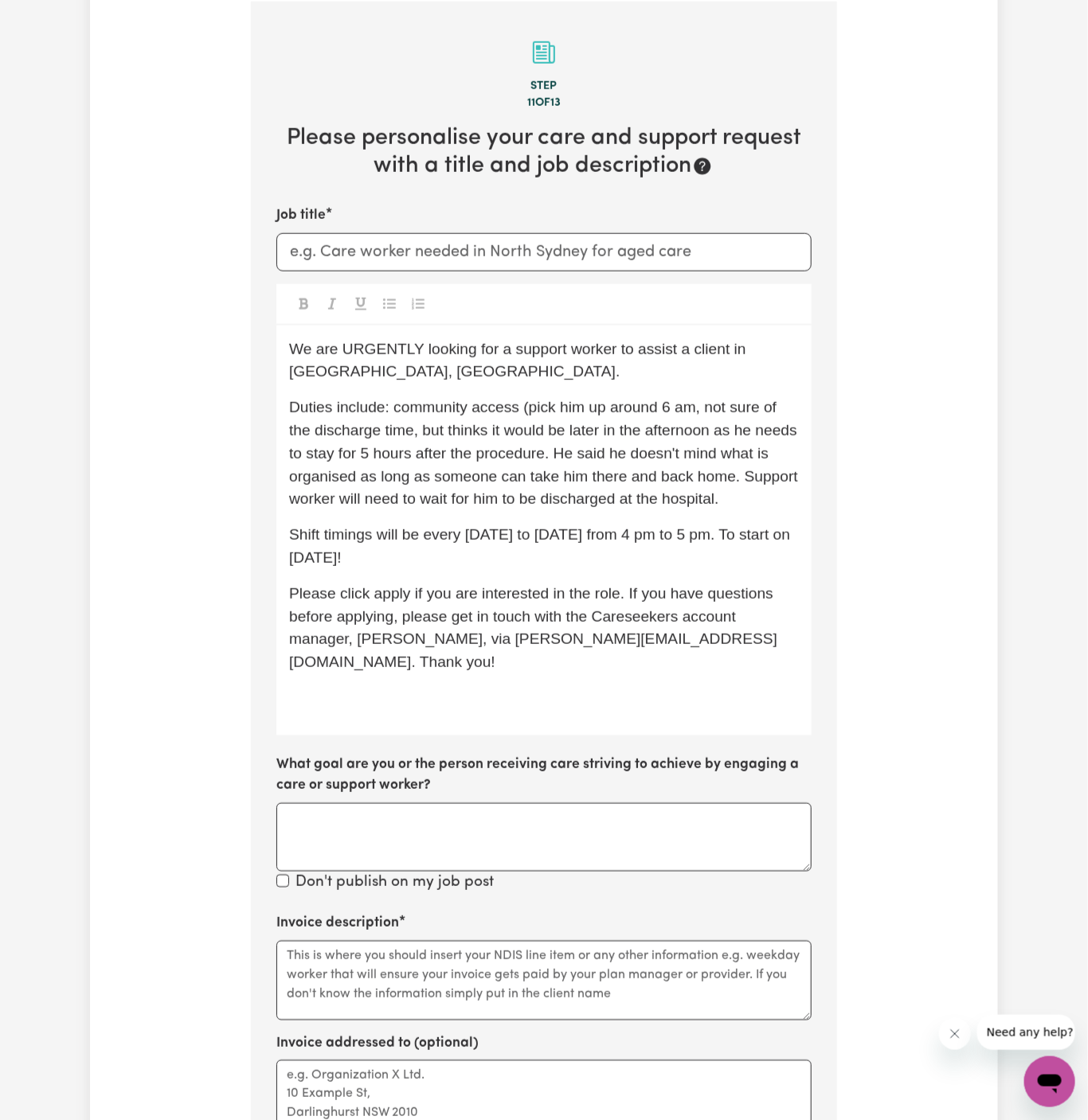
click at [618, 465] on span "Duties include: community access (pick him up around 6 am, not sure of the disc…" at bounding box center [545, 453] width 513 height 109
click at [654, 465] on p "Duties include: community access (pick him up around 6 am, not sure of the disc…" at bounding box center [544, 454] width 510 height 115
drag, startPoint x: 522, startPoint y: 479, endPoint x: 557, endPoint y: 454, distance: 43.0
click at [557, 454] on span "Duties include: community access (pick him up around 6 am, not sure of the disc…" at bounding box center [545, 453] width 513 height 109
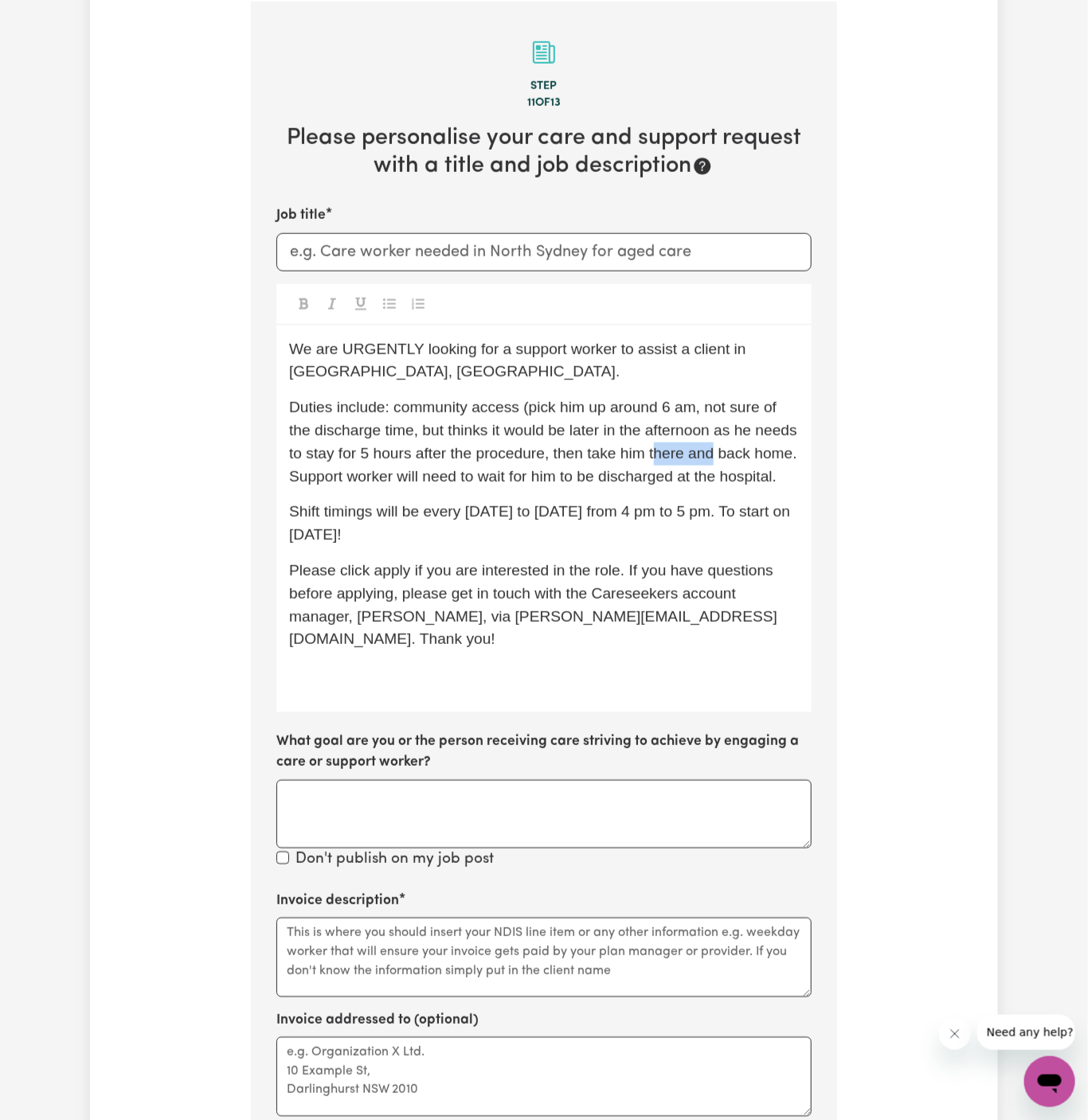
drag, startPoint x: 715, startPoint y: 456, endPoint x: 653, endPoint y: 455, distance: 62.0
click at [653, 455] on span "Duties include: community access (pick him up around 6 am, not sure of the disc…" at bounding box center [545, 441] width 512 height 86
click at [650, 464] on p "Duties include: community access (pick him up around 6 am, not sure of the disc…" at bounding box center [544, 442] width 510 height 91
click at [725, 454] on span "Duties include: community access (pick him up around 6 am, not sure of the disc…" at bounding box center [545, 441] width 512 height 86
click at [740, 458] on span "Duties include: community access (pick him up around 6 am, not sure of the disc…" at bounding box center [545, 441] width 512 height 86
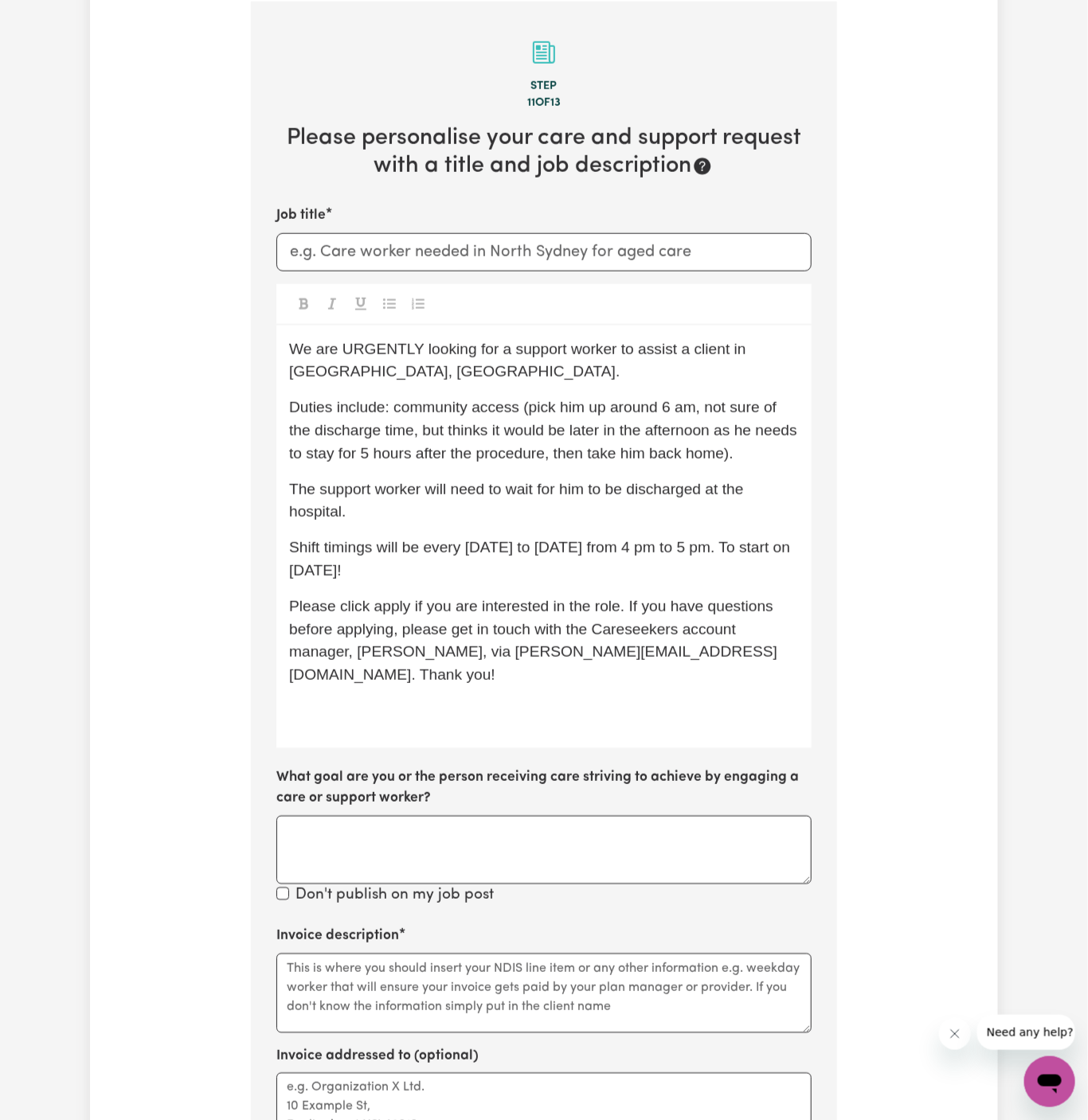
click at [710, 493] on span "The support worker will need to wait for him to be discharged at the hospital." at bounding box center [518, 501] width 458 height 40
click at [640, 525] on div "We are URGENTLY looking for a support worker to assist a client in [GEOGRAPHIC_…" at bounding box center [543, 537] width 535 height 422
click at [501, 504] on p "The support worker will need to wait for him to be discharged from the hospital." at bounding box center [544, 502] width 510 height 46
click at [393, 606] on span "Please click apply if you are interested in the role. If you have questions bef…" at bounding box center [533, 641] width 488 height 86
click at [505, 624] on span "Please click Apply if you are interested in the role. If you have questions bef…" at bounding box center [533, 641] width 489 height 86
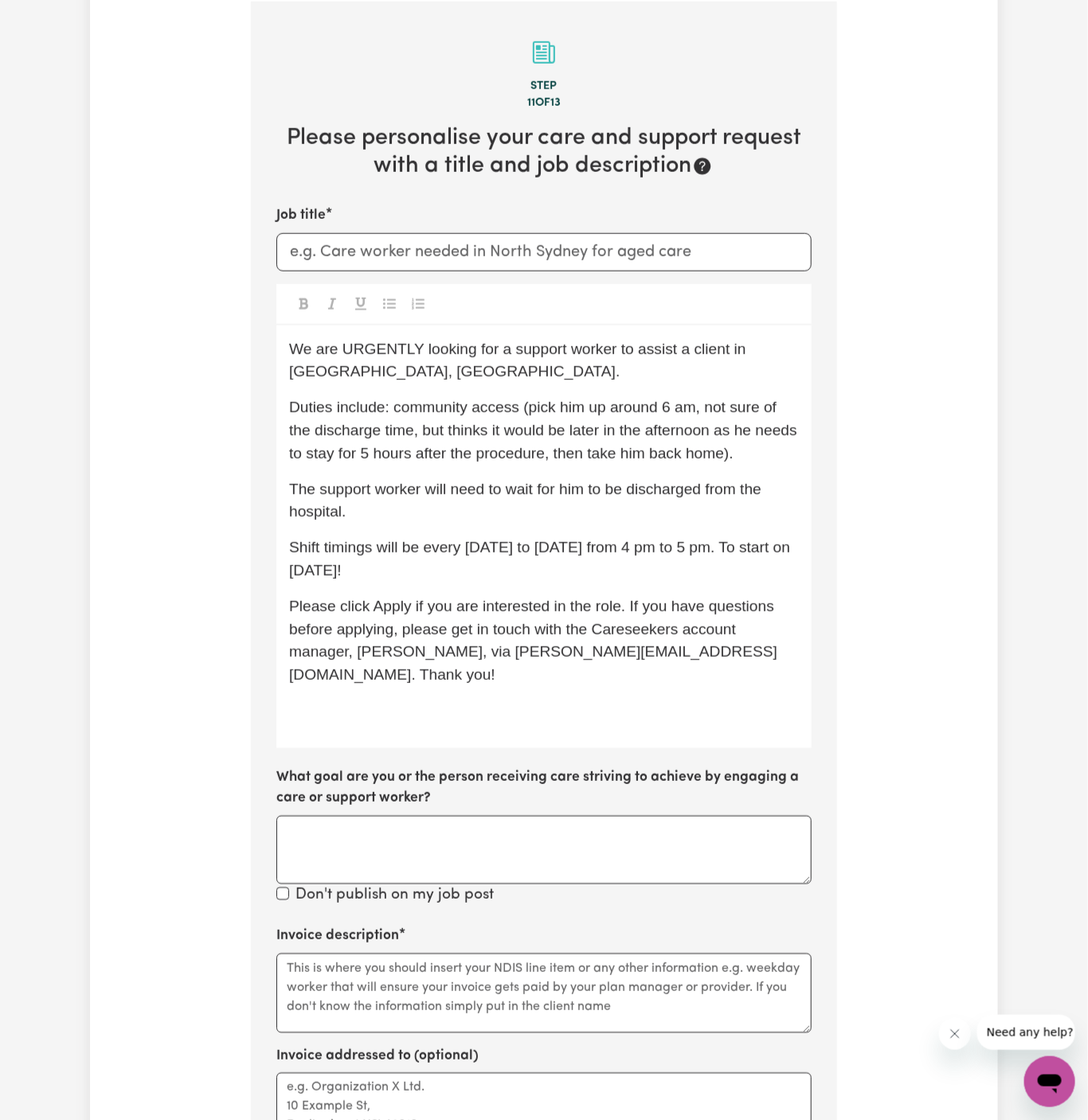
click at [500, 699] on p "﻿" at bounding box center [544, 710] width 510 height 23
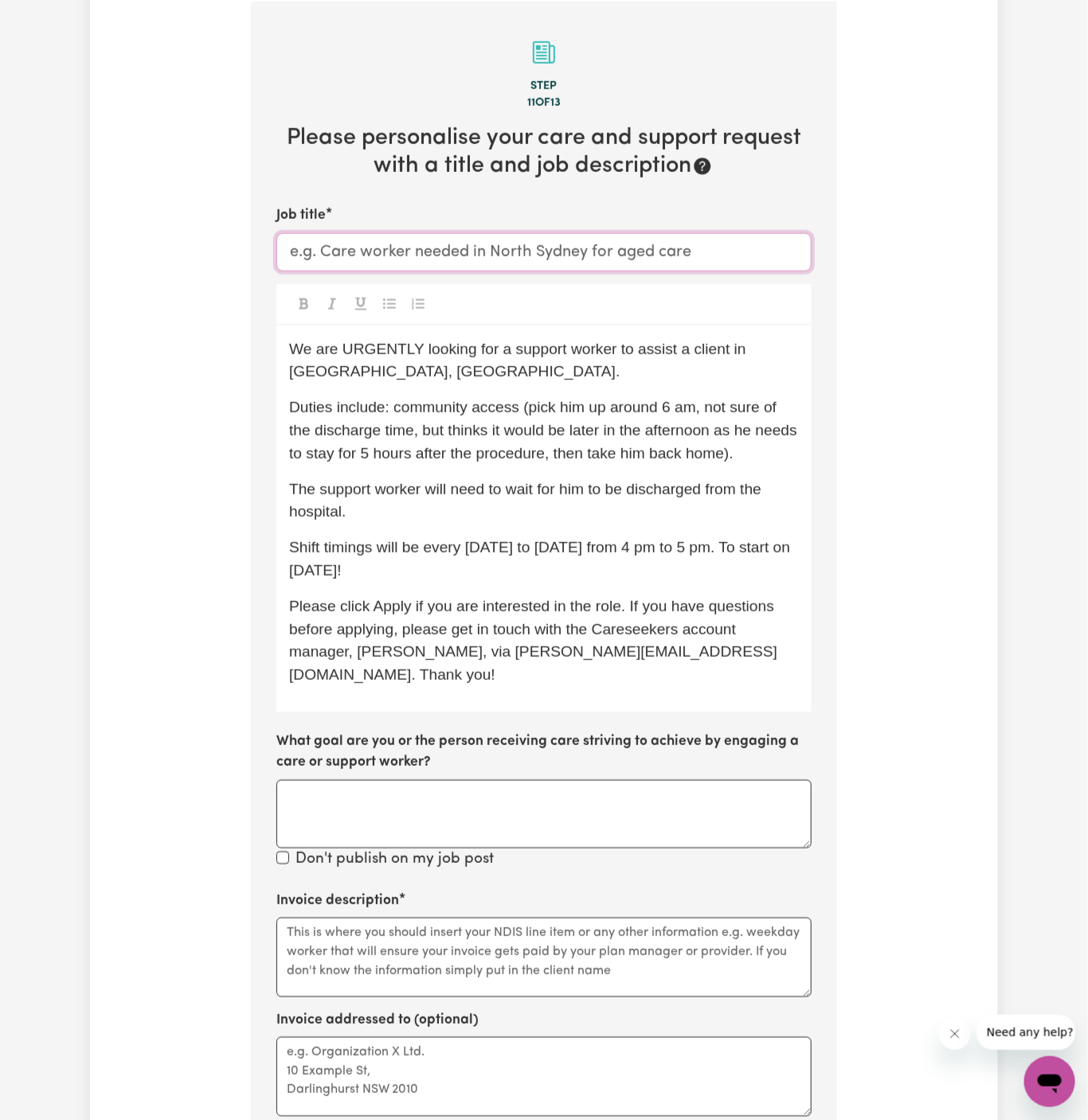
click at [452, 237] on input "Job title" at bounding box center [543, 252] width 535 height 39
type input "f"
type input "F"
click at [507, 387] on div "We are URGENTLY looking for a support worker to assist a client in [GEOGRAPHIC_…" at bounding box center [543, 519] width 535 height 387
drag, startPoint x: 386, startPoint y: 375, endPoint x: 246, endPoint y: 382, distance: 140.2
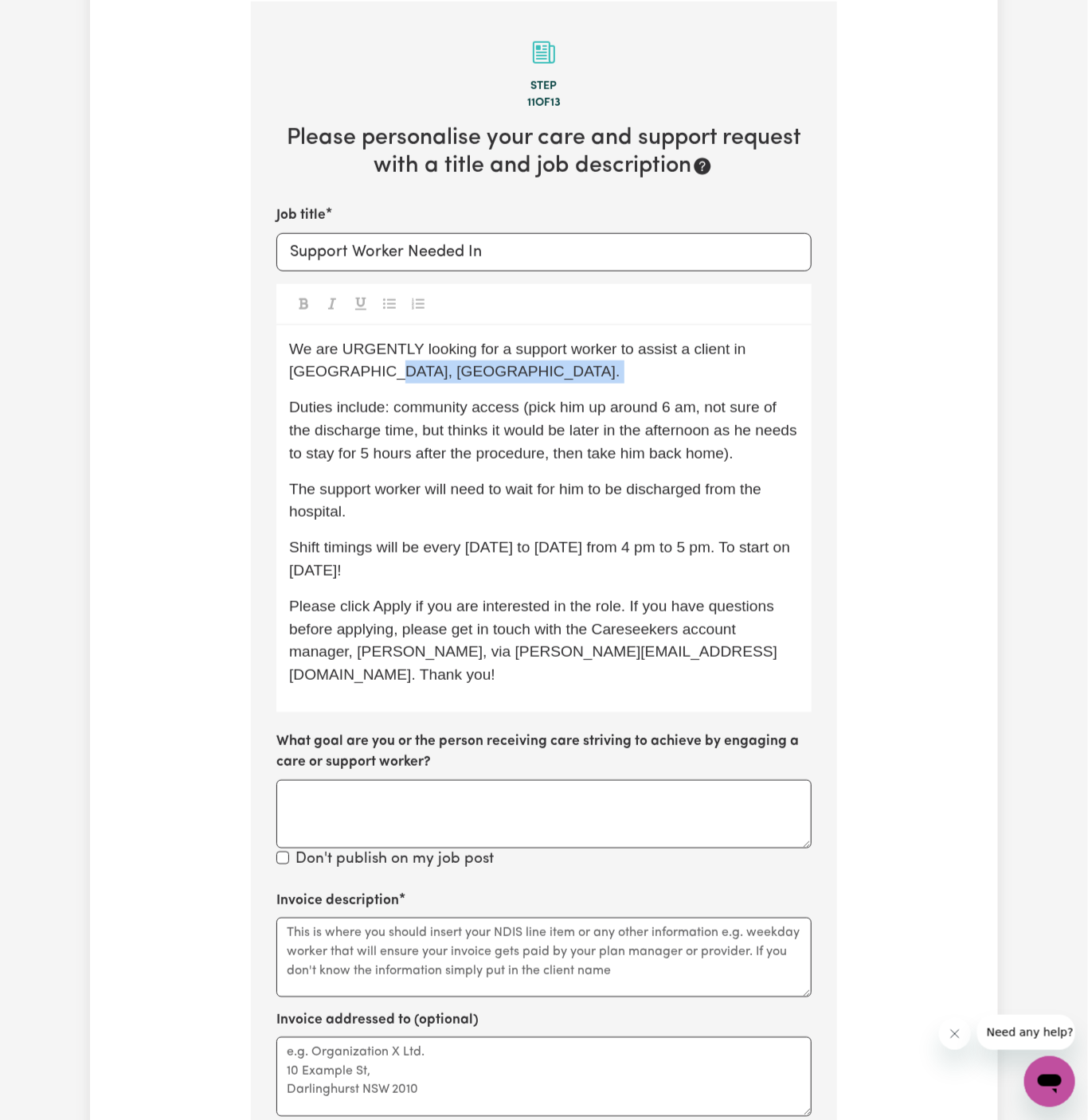
click at [246, 382] on div "Tell us your care and support requirements Welcome to Careseekers. We are excit…" at bounding box center [544, 483] width 606 height 1895
click at [423, 378] on p "We are URGENTLY looking for a support worker to assist a client in [GEOGRAPHIC_…" at bounding box center [544, 362] width 510 height 46
drag, startPoint x: 387, startPoint y: 374, endPoint x: 264, endPoint y: 373, distance: 123.0
click at [264, 373] on section "Step 11 of 13 Please personalise your care and support request with a title and…" at bounding box center [544, 686] width 586 height 1368
copy span "[GEOGRAPHIC_DATA], [GEOGRAPHIC_DATA]"
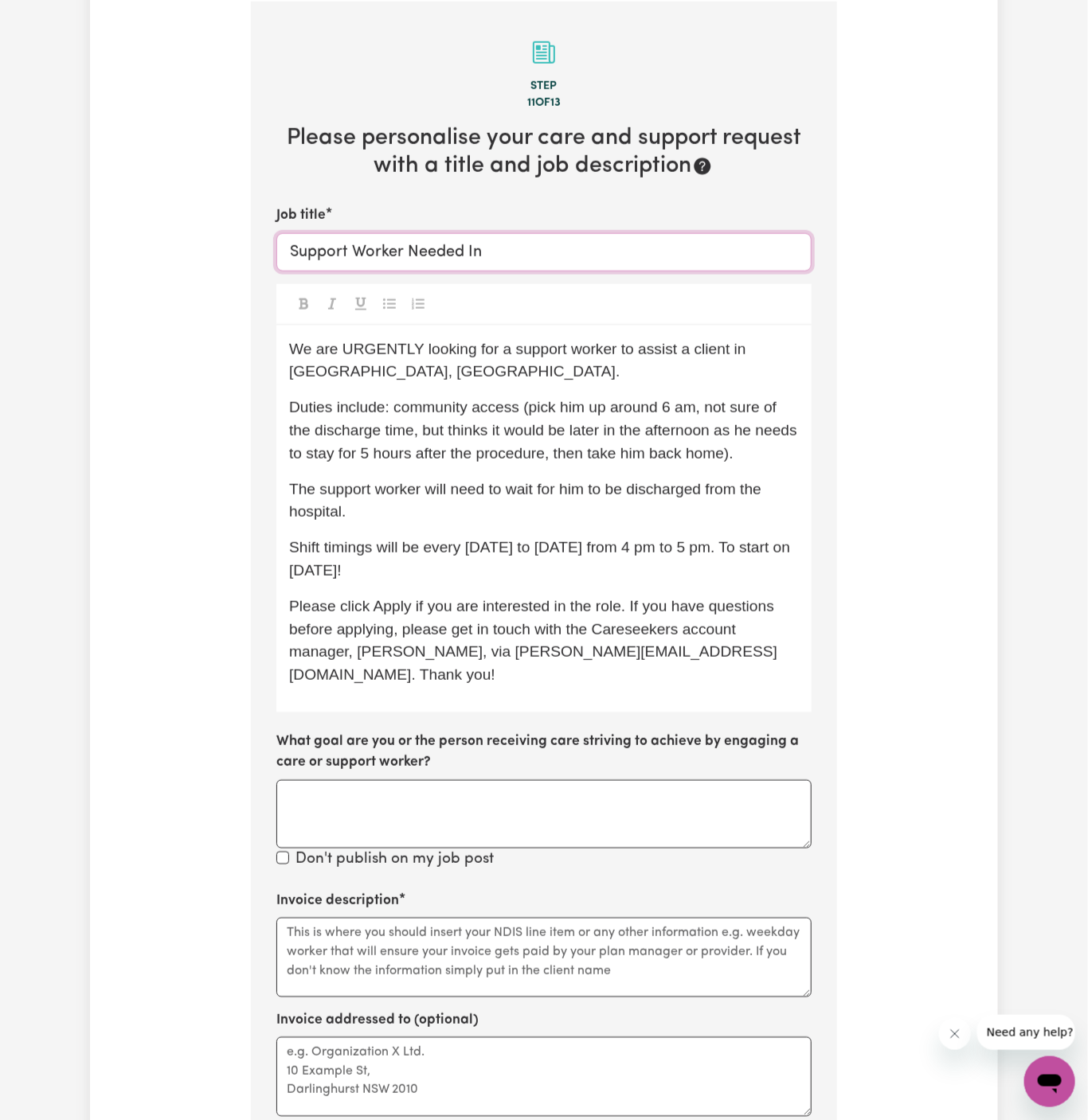
click at [593, 239] on input "Support Worker Needed In" at bounding box center [543, 252] width 535 height 39
paste input "[GEOGRAPHIC_DATA], [GEOGRAPHIC_DATA]"
type input "Support Worker Needed In [GEOGRAPHIC_DATA], [GEOGRAPHIC_DATA]"
click at [438, 918] on textarea "Invoice description" at bounding box center [543, 958] width 535 height 80
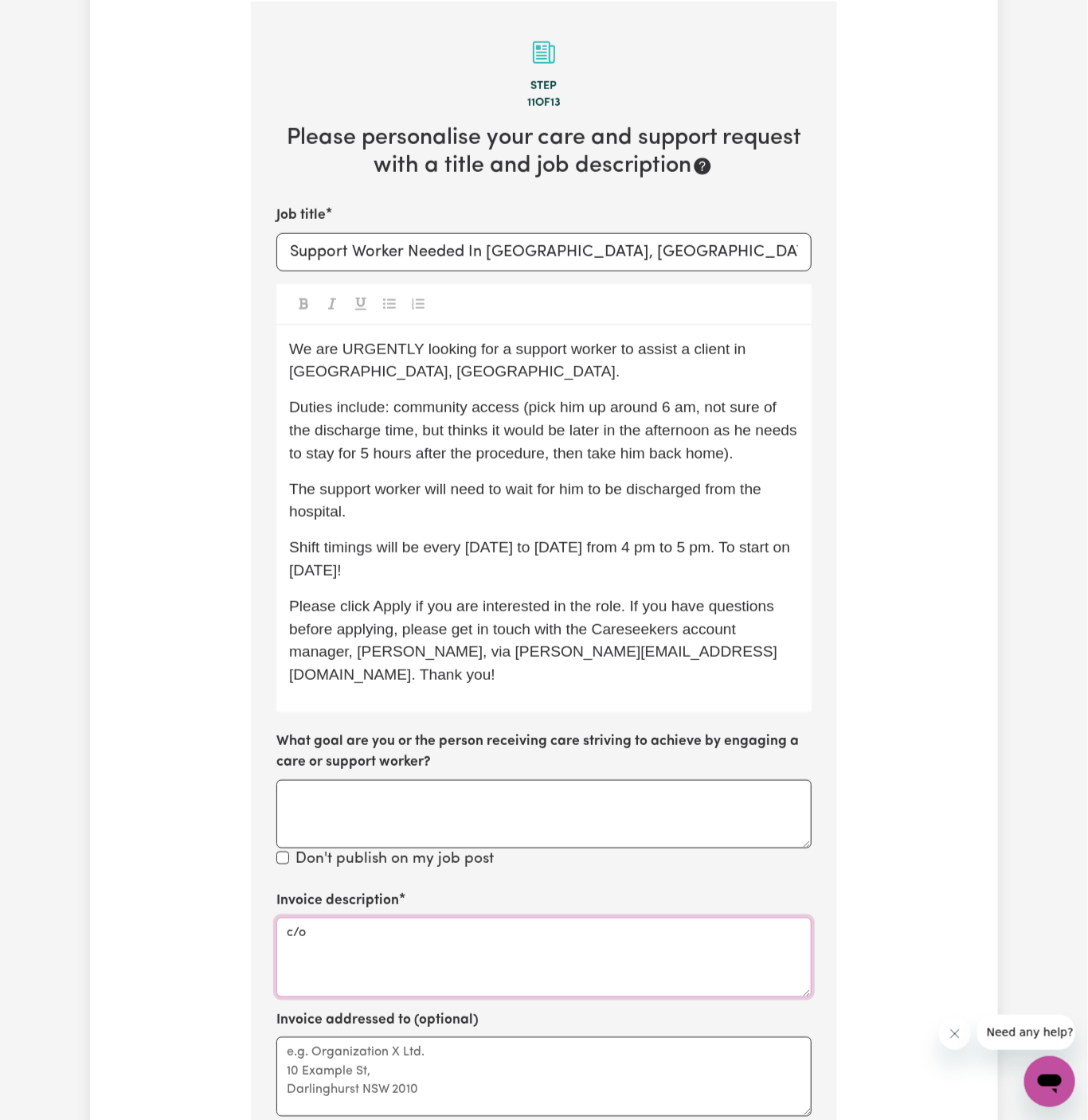
paste textarea "Vitality Club"
click at [482, 918] on textarea "c/o Vitality Club" at bounding box center [543, 958] width 535 height 80
type textarea "c/o Vitality Club"
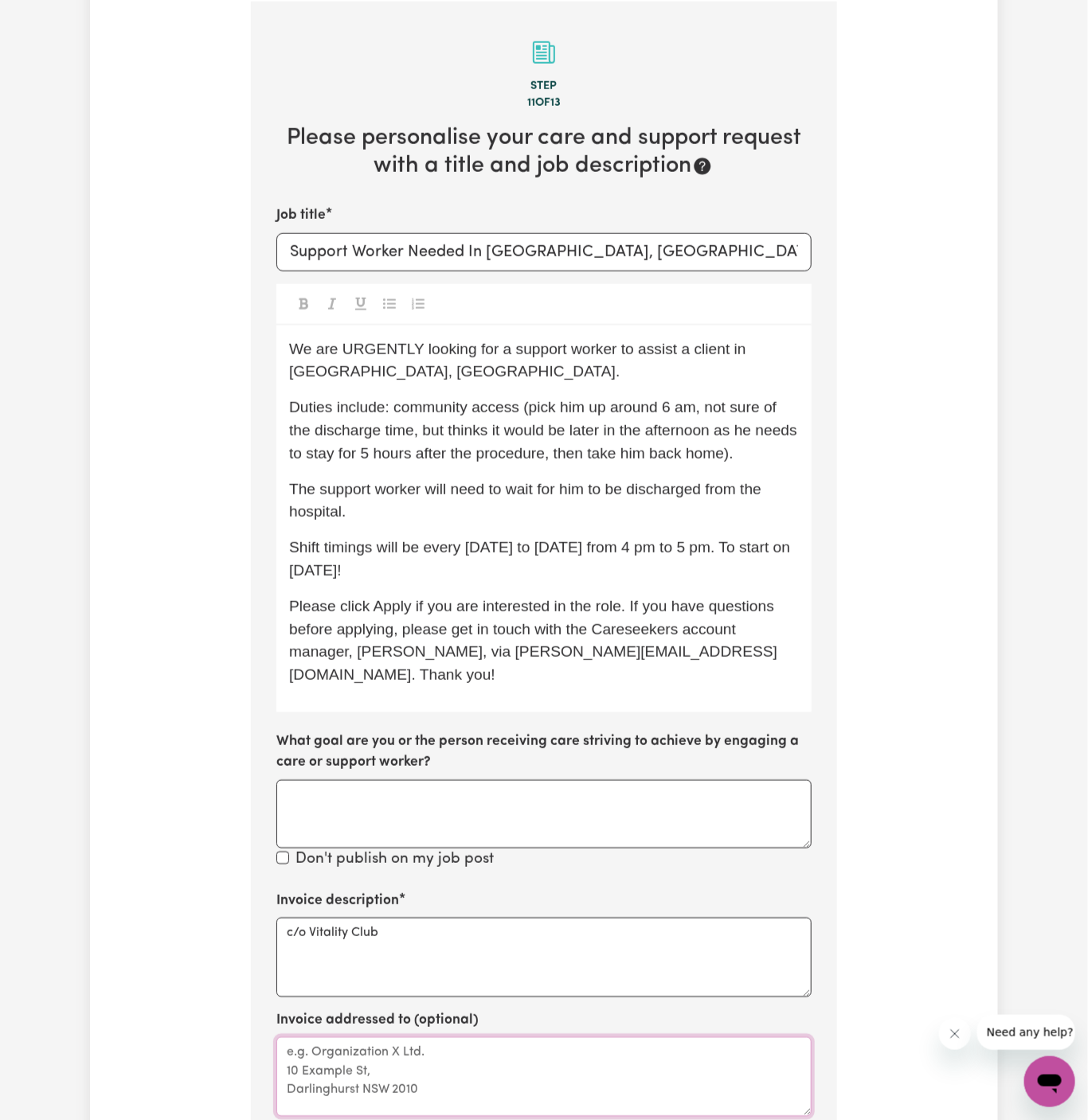
click at [488, 1037] on textarea "Invoice addressed to (optional)" at bounding box center [543, 1077] width 535 height 80
paste textarea "c/o Vitality Club"
type textarea "c/o Vitality Club"
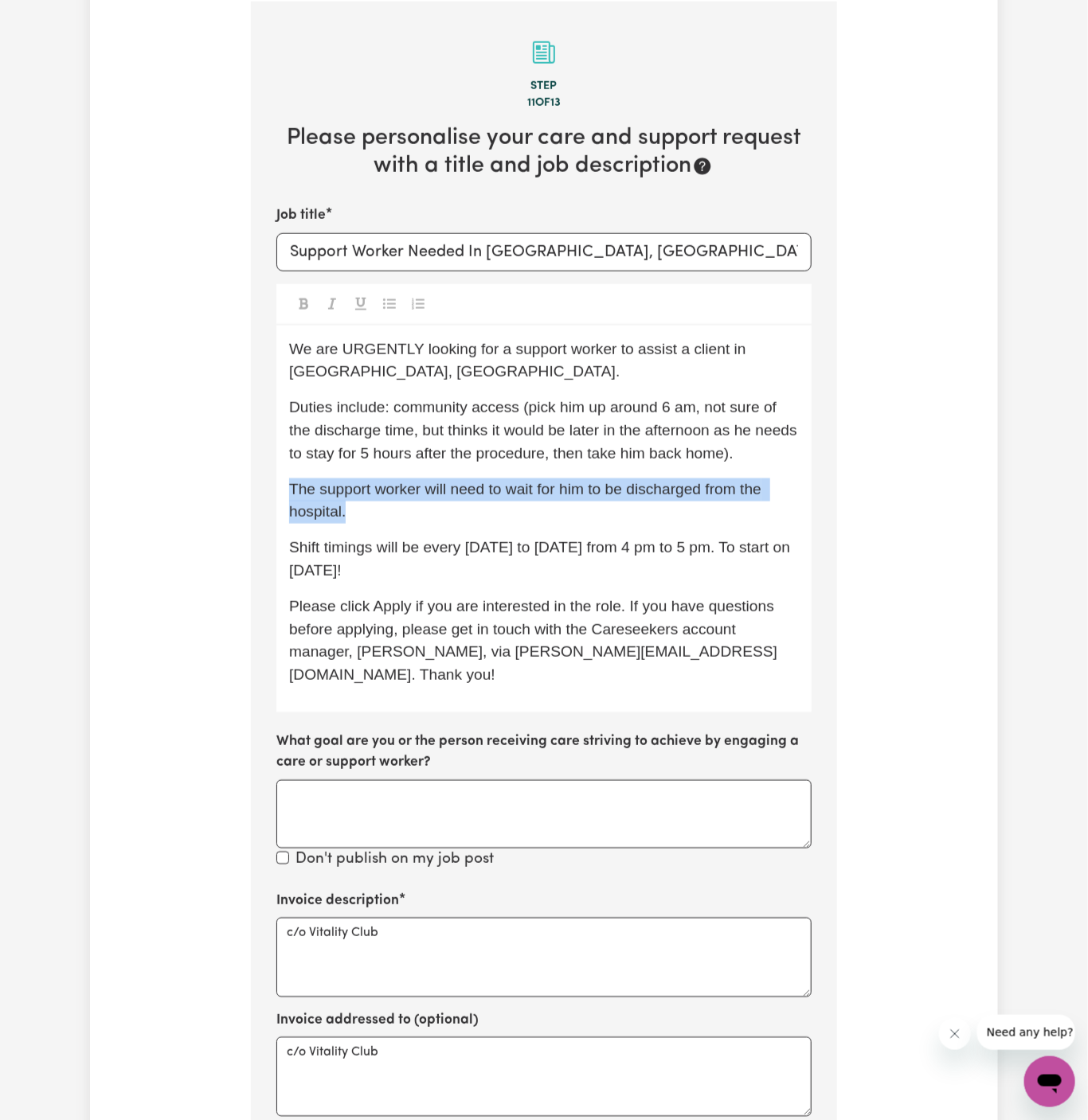
drag, startPoint x: 371, startPoint y: 517, endPoint x: 281, endPoint y: 494, distance: 92.9
click at [281, 494] on div "We are URGENTLY looking for a support worker to assist a client in [GEOGRAPHIC_…" at bounding box center [543, 519] width 535 height 387
copy span "The support worker will need to wait for him to be discharged from the hospital."
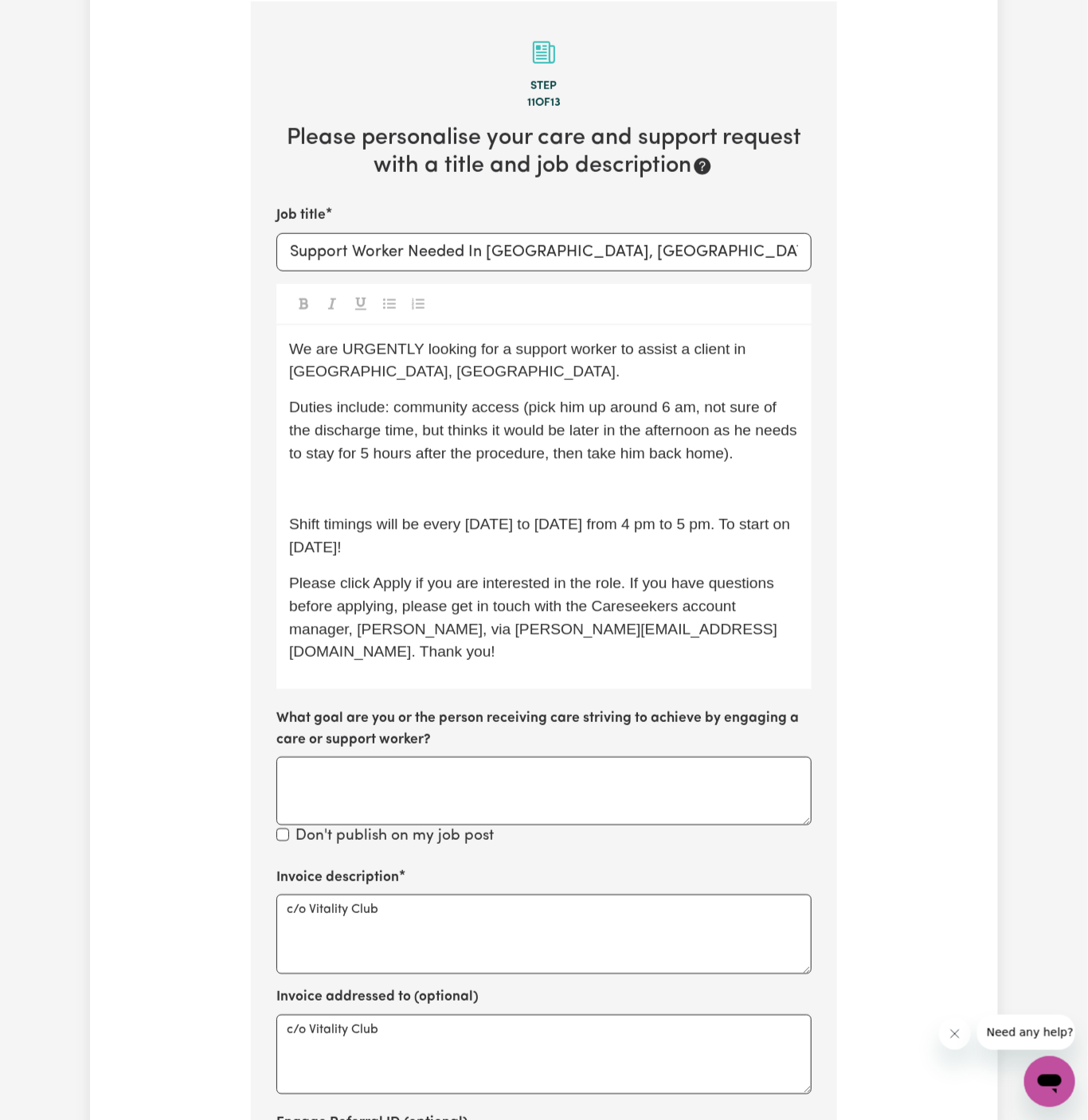
click at [630, 449] on span "Duties include: community access (pick him up around 6 am, not sure of the disc…" at bounding box center [545, 430] width 512 height 63
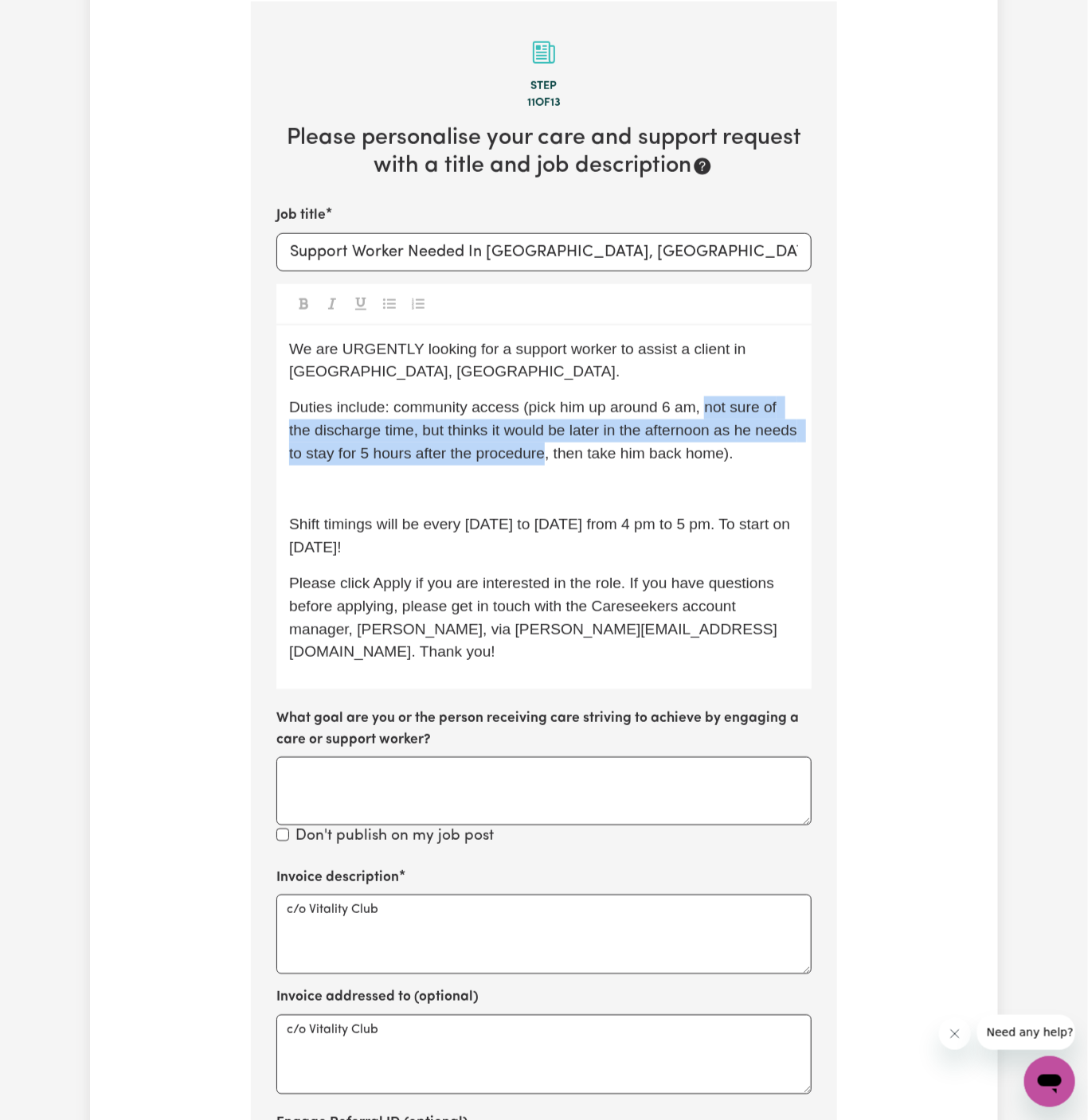
drag, startPoint x: 545, startPoint y: 456, endPoint x: 703, endPoint y: 403, distance: 166.7
click at [703, 403] on span "Duties include: community access (pick him up around 6 am, not sure of the disc…" at bounding box center [545, 430] width 512 height 63
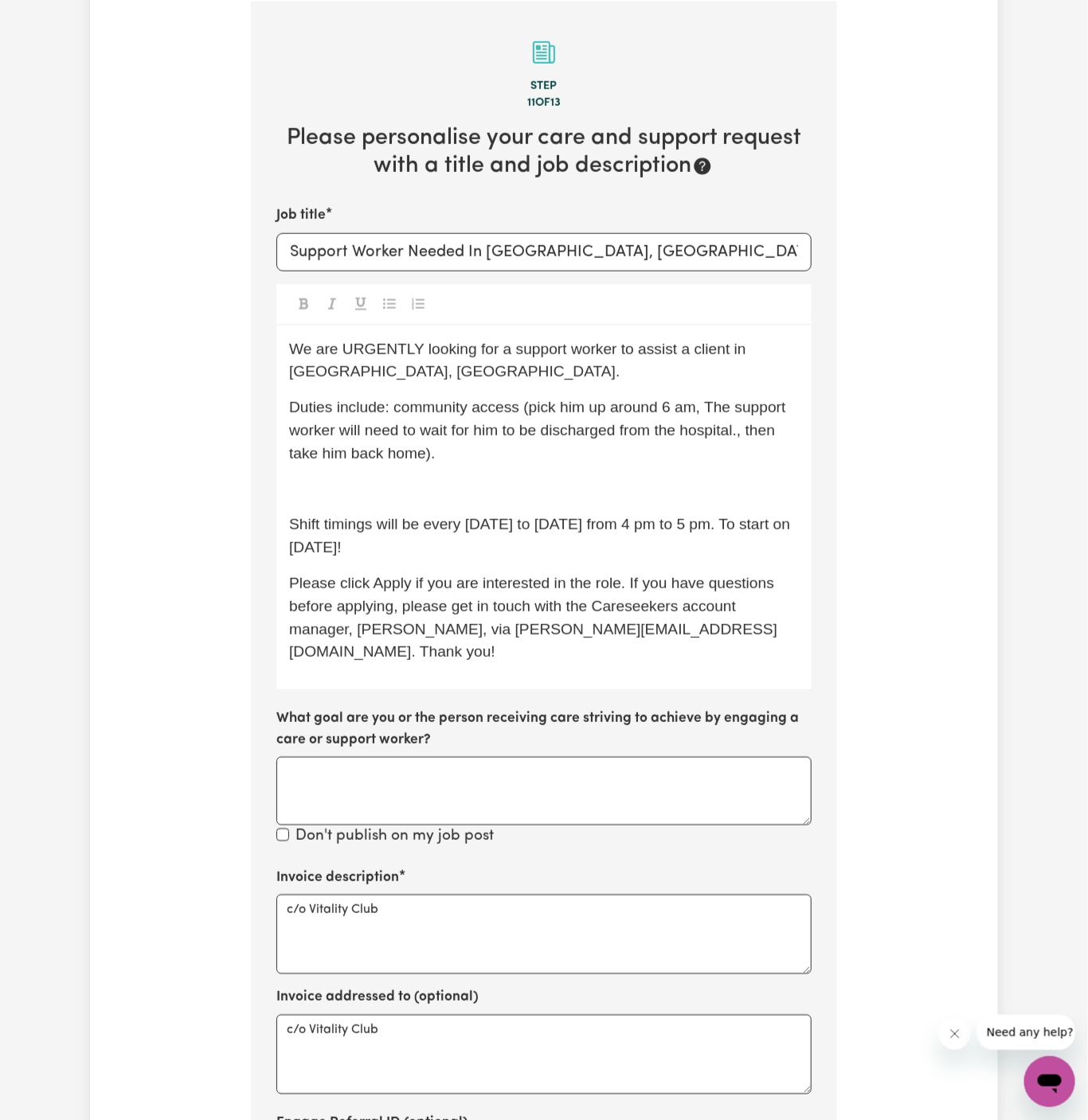
click at [731, 408] on span "Duties include: community access (pick him up around 6 am, The support worker w…" at bounding box center [539, 430] width 501 height 63
click at [768, 405] on span "Duties include: community access (pick him up around 6 am, The support worker w…" at bounding box center [539, 430] width 501 height 63
drag, startPoint x: 330, startPoint y: 424, endPoint x: 704, endPoint y: 408, distance: 374.3
click at [704, 408] on span "Duties include: community access (pick him up around 6 am, The support worker w…" at bounding box center [539, 430] width 501 height 63
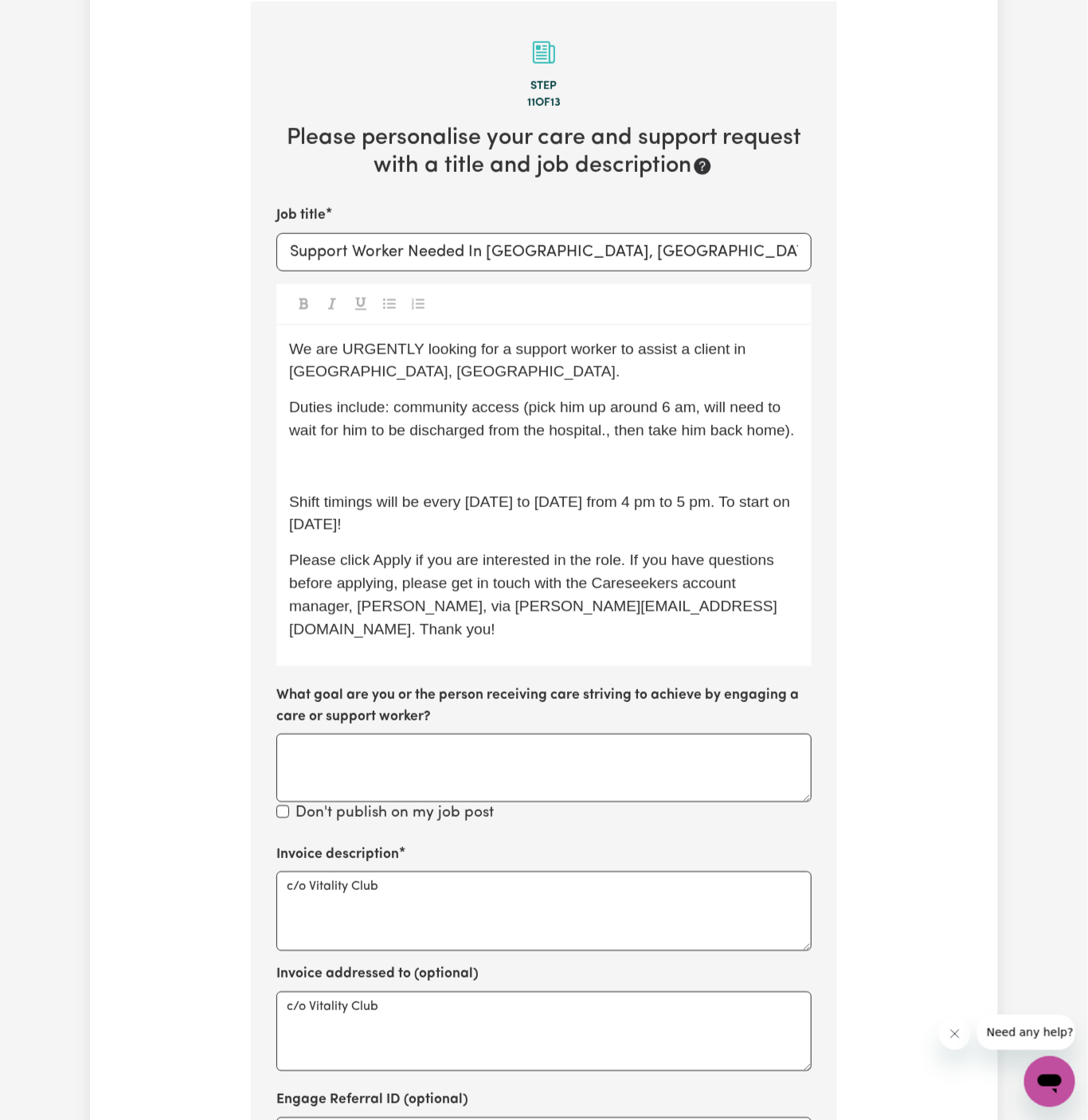
click at [490, 475] on p "﻿" at bounding box center [544, 467] width 510 height 23
click at [615, 487] on div "We are URGENTLY looking for a support worker to assist a client in [GEOGRAPHIC_…" at bounding box center [543, 496] width 535 height 341
click at [618, 468] on p "﻿" at bounding box center [544, 467] width 510 height 23
click at [391, 466] on span "A car and a drivers license are required for this service." at bounding box center [475, 466] width 373 height 17
click at [511, 513] on p "Shift timings will be every [DATE] to [DATE] from 4 pm to 5 pm. To start on [DA…" at bounding box center [544, 514] width 510 height 46
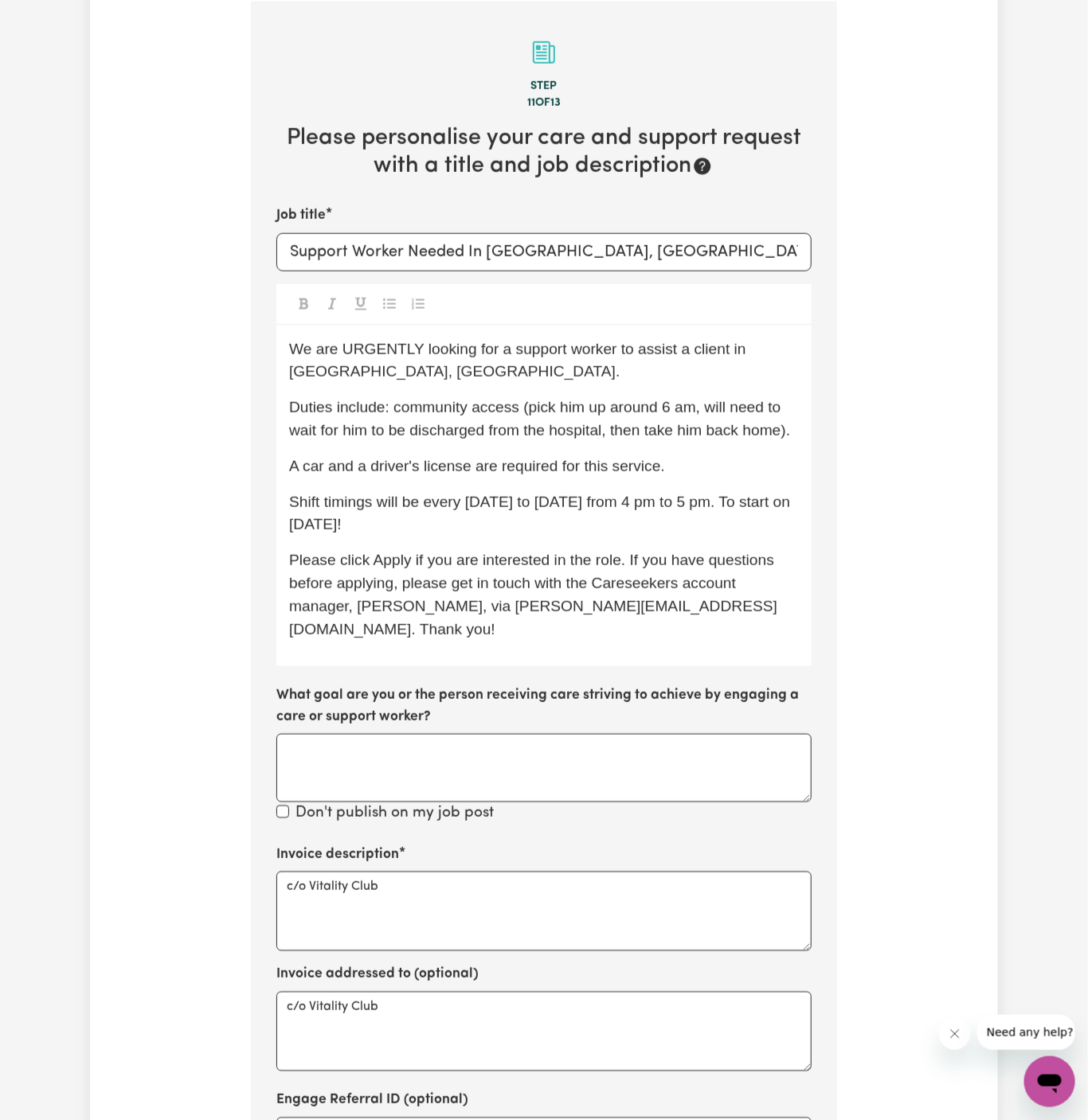
click at [647, 474] on p "A car and a driver's license are required for this service." at bounding box center [544, 467] width 510 height 23
click at [697, 470] on p "A car and a driver's license are required for this service." at bounding box center [544, 467] width 510 height 23
click at [503, 505] on span "Shift timings will be every [DATE] to [DATE] from 4 pm to 5 pm. To start on [DA…" at bounding box center [541, 513] width 505 height 40
drag, startPoint x: 428, startPoint y: 499, endPoint x: 484, endPoint y: 544, distance: 71.8
click at [484, 544] on div "We are URGENTLY looking for a support worker to assist a client in [GEOGRAPHIC_…" at bounding box center [543, 496] width 535 height 341
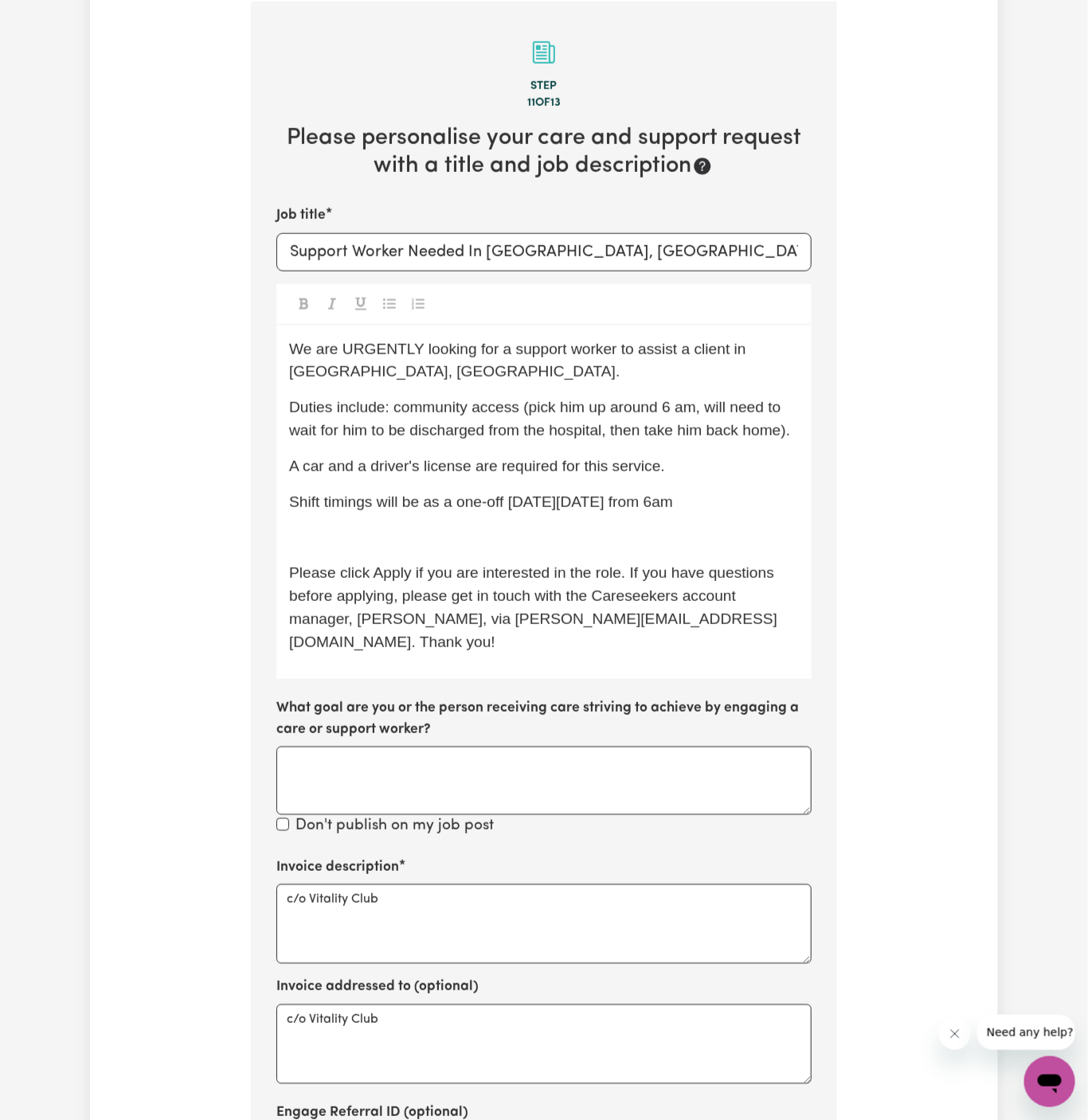
click at [585, 503] on span "Shift timings will be as a one-off [DATE][DATE] from 6am" at bounding box center [480, 502] width 384 height 17
click at [673, 501] on span "Shift timings will be as a one-off [DATE][DATE] from 6am" at bounding box center [480, 502] width 384 height 17
click at [747, 523] on div "We are URGENTLY looking for a support worker to assist a client in [GEOGRAPHIC_…" at bounding box center [543, 502] width 535 height 354
click at [764, 505] on p "Shift timings will be as a one-off [DATE][DATE] from 6 am" at bounding box center [544, 502] width 510 height 23
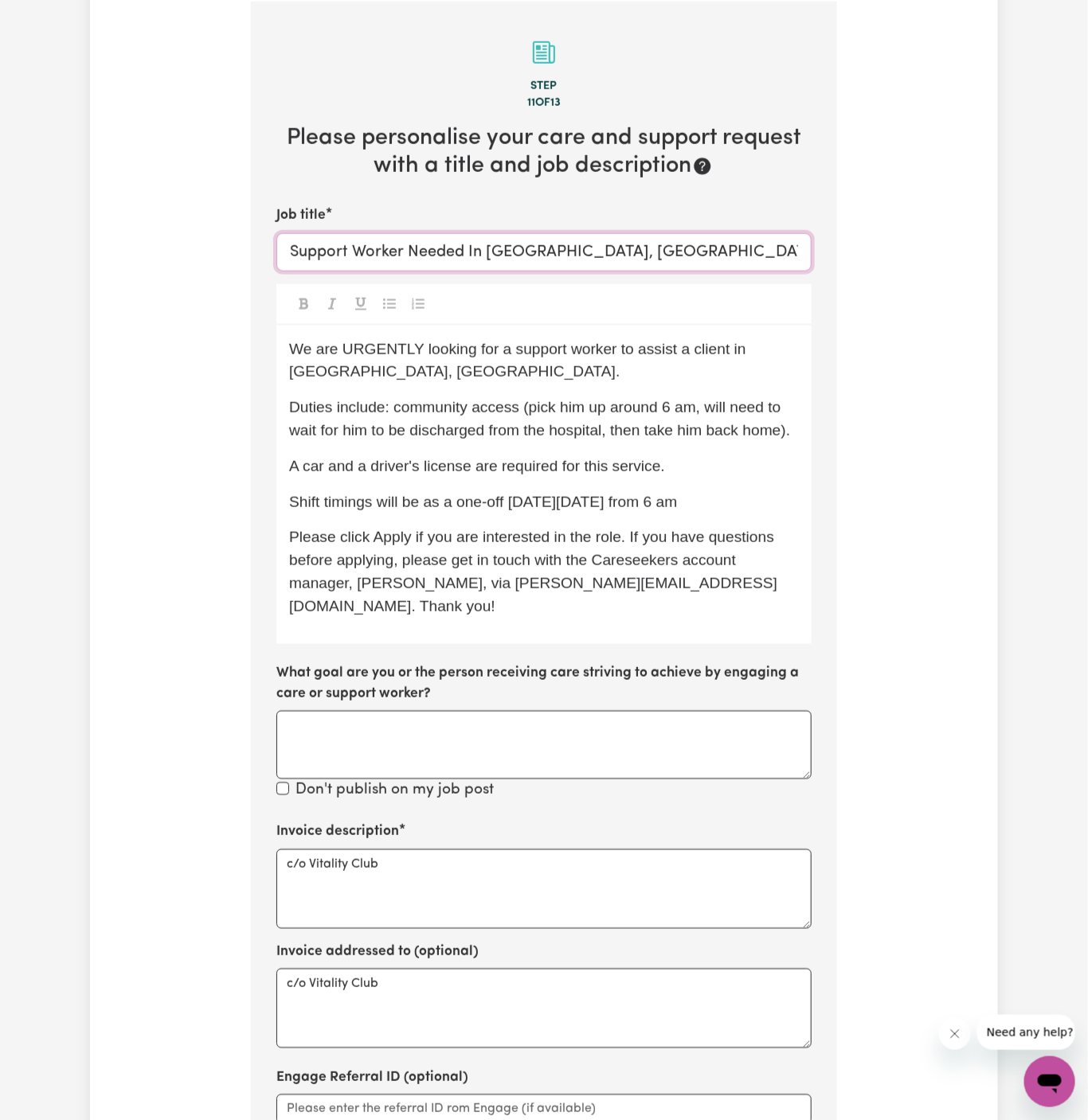
click at [628, 242] on input "Support Worker Needed In [GEOGRAPHIC_DATA], [GEOGRAPHIC_DATA]" at bounding box center [543, 252] width 535 height 39
click at [764, 505] on p "Shift timings will be as a one-off [DATE][DATE] from 6 am" at bounding box center [544, 502] width 510 height 23
click at [674, 506] on span "Shift timings will be as a one-off [DATE][DATE] from 6 am" at bounding box center [482, 502] width 388 height 17
click at [782, 499] on p "Shift timings will be as a one-off [DATE][DATE] starts at 6 am" at bounding box center [544, 502] width 510 height 23
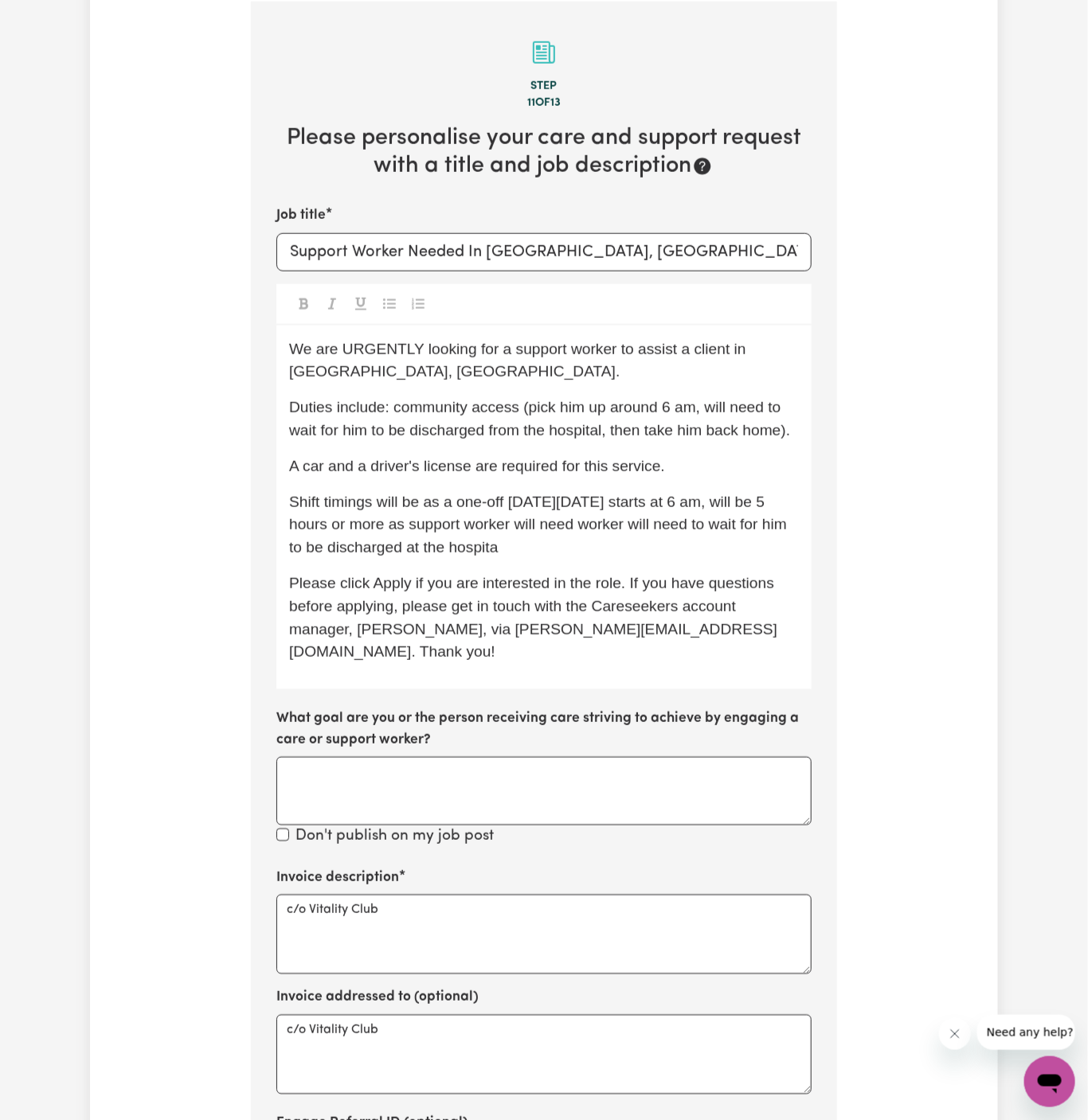
click at [682, 523] on span "Shift timings will be as a one-off [DATE][DATE] starts at 6 am, will be 5 hours…" at bounding box center [539, 525] width 502 height 63
click at [422, 522] on span "Shift timings will be as a one-off [DATE][DATE] starts at 6 am, will be 5 hours…" at bounding box center [541, 525] width 505 height 63
click at [454, 526] on span "Shift timings will be as a one-off [DATE][DATE] starts at 6 am, will be 5 hours…" at bounding box center [541, 525] width 505 height 63
click at [434, 528] on span "Shift timings will be as a one-off [DATE][DATE] starts at 6 am, will be 5 hours…" at bounding box center [541, 525] width 505 height 63
click at [506, 548] on p "Shift timings will be as a one-off [DATE][DATE] starts at 6 am, will be 5 hours…" at bounding box center [544, 525] width 510 height 68
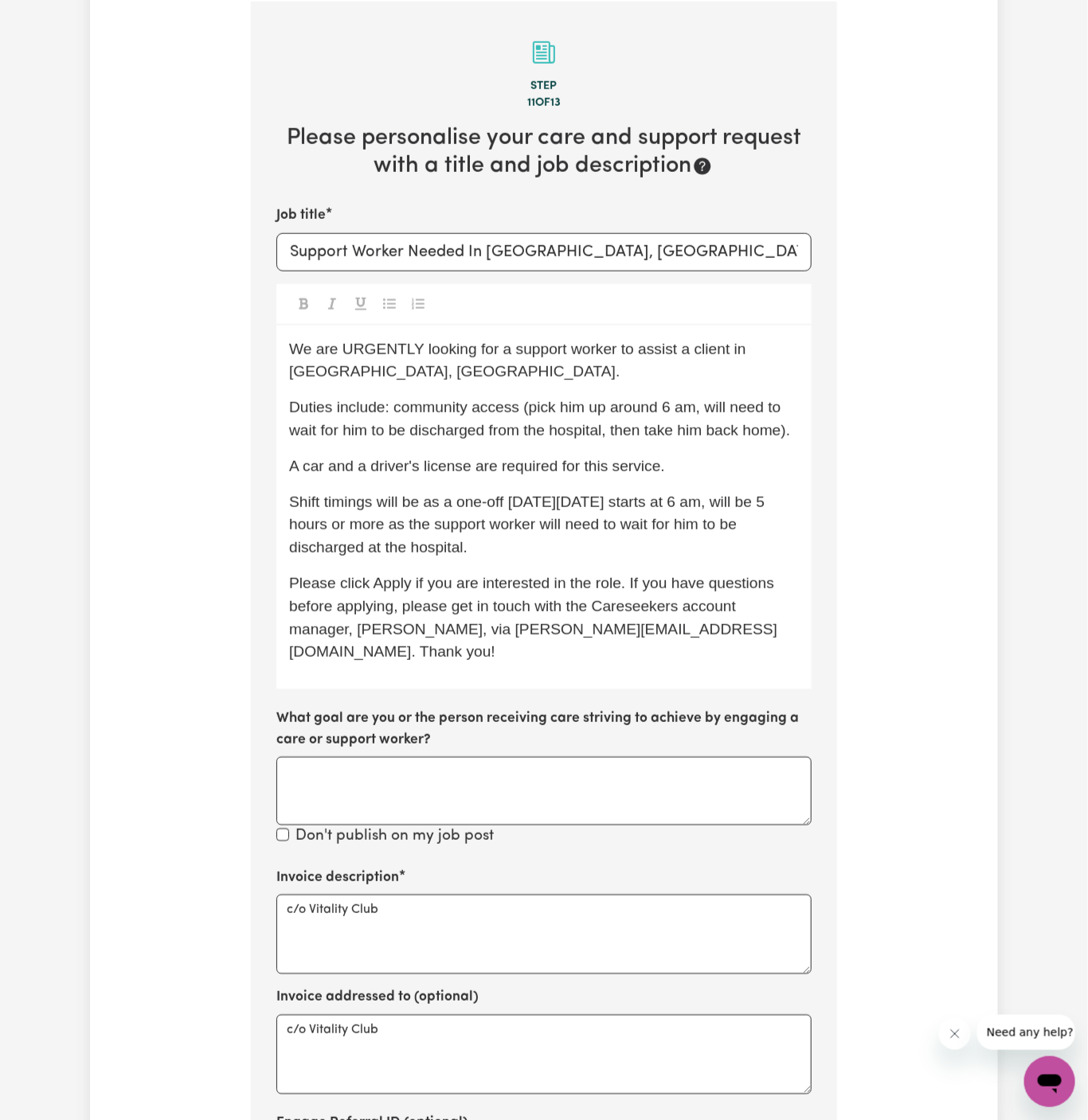
click at [637, 506] on span "Shift timings will be as a one-off [DATE][DATE] starts at 6 am, will be 5 hours…" at bounding box center [529, 525] width 480 height 63
click at [688, 505] on span "Shift timings will be as a one-off [DATE][DATE], starts at 6 am, will be 5 hour…" at bounding box center [531, 525] width 484 height 63
click at [689, 501] on span "Shift timings will be as a one-off [DATE][DATE], starts at 6 am, will be 5 hour…" at bounding box center [531, 525] width 484 height 63
click at [697, 586] on span "Please click Apply if you are interested in the role. If you have questions bef…" at bounding box center [533, 618] width 489 height 86
click at [637, 556] on p "Shift timings will be as a one-off [DATE][DATE], starting at 6 am, and will be …" at bounding box center [544, 525] width 510 height 68
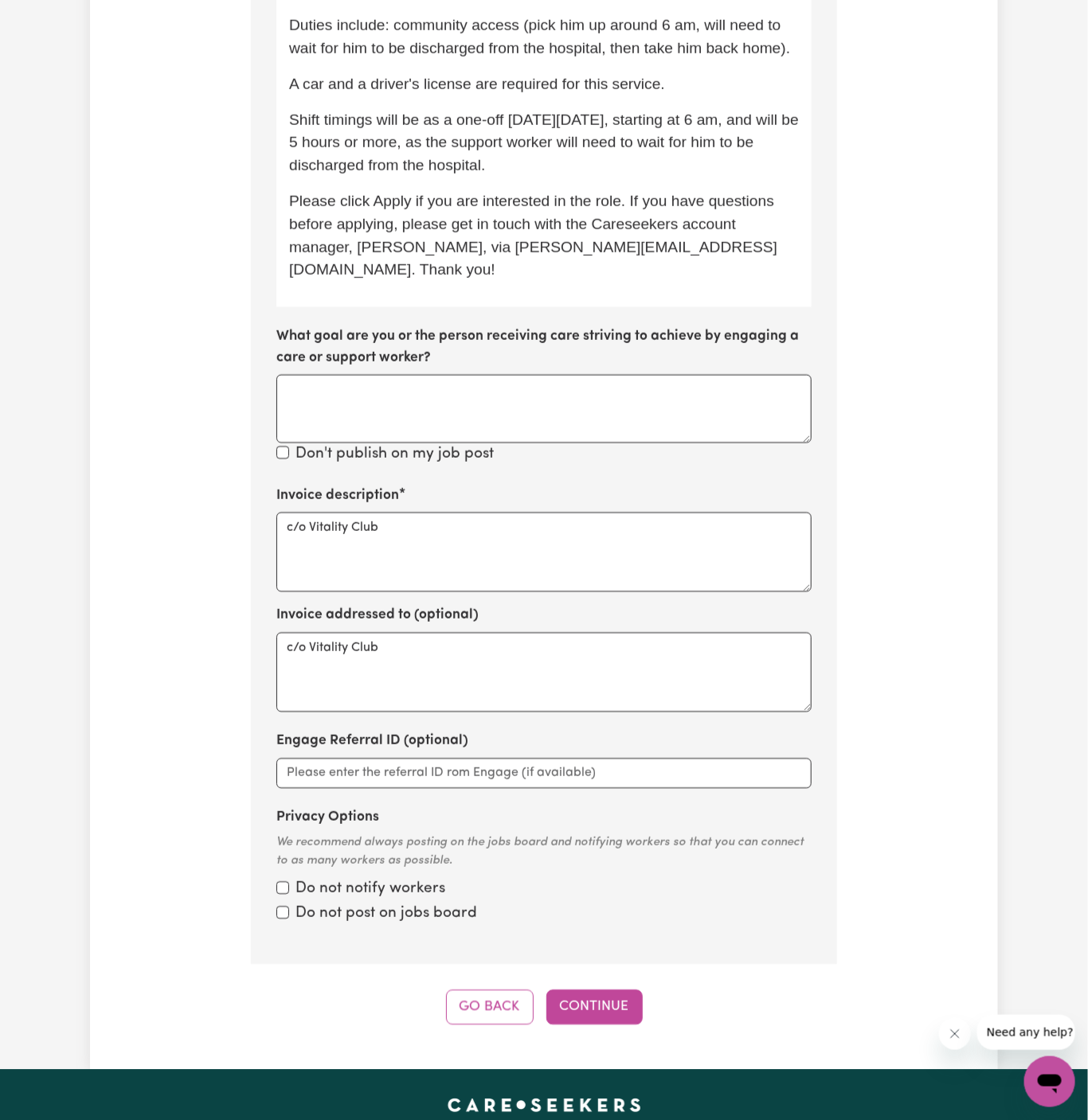
scroll to position [1078, 0]
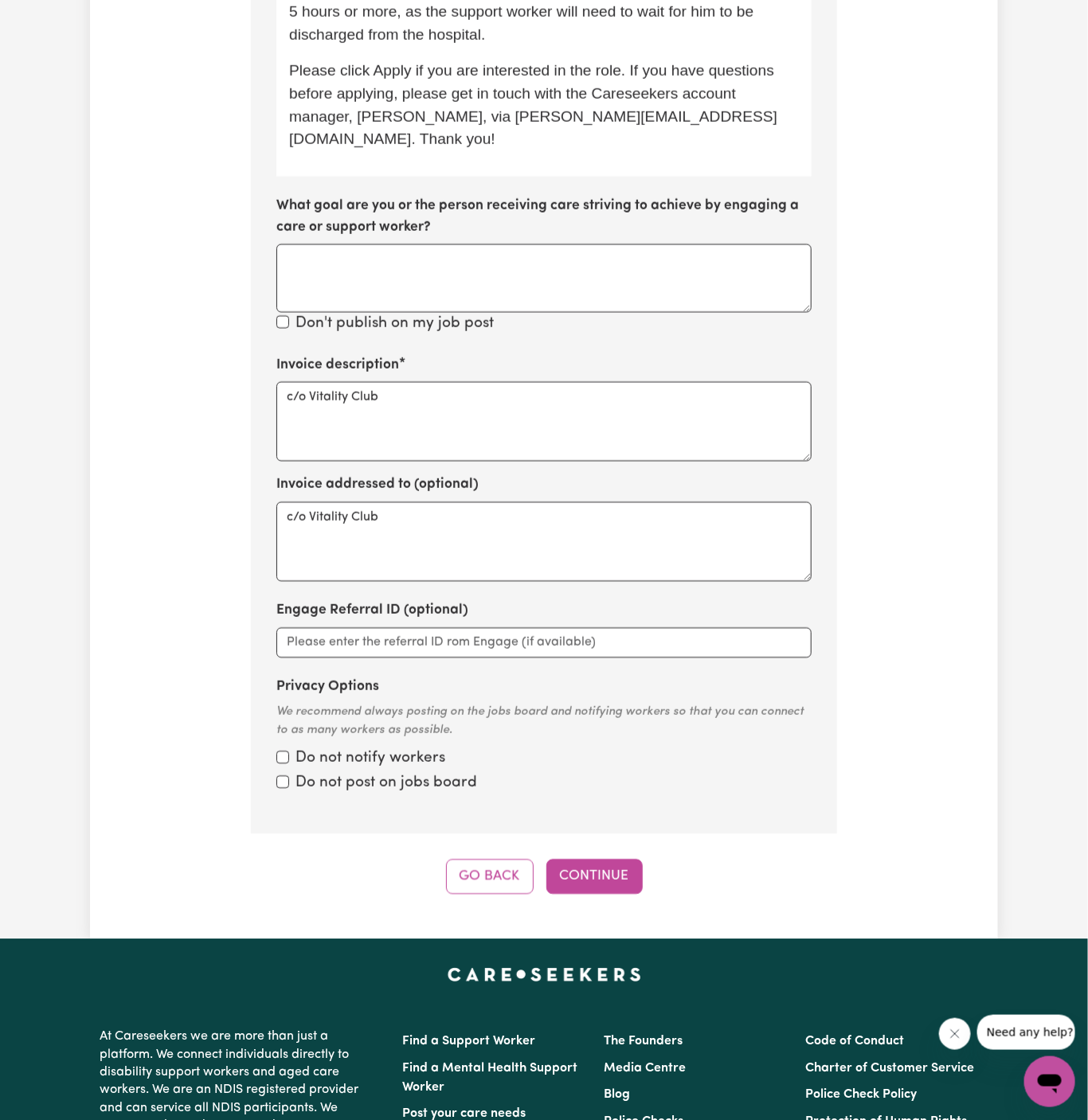
click at [597, 860] on button "Continue" at bounding box center [595, 877] width 97 height 35
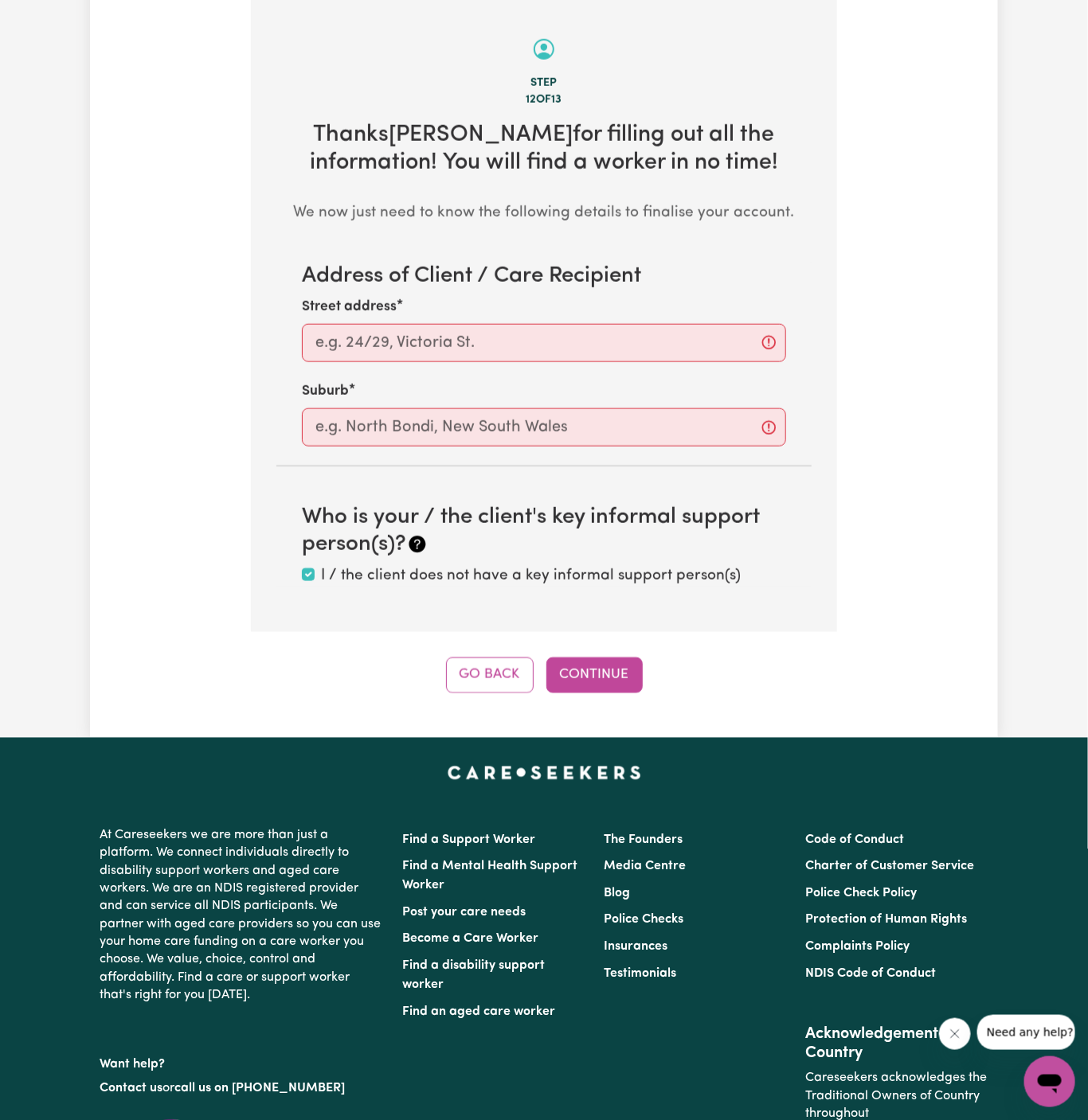
scroll to position [564, 0]
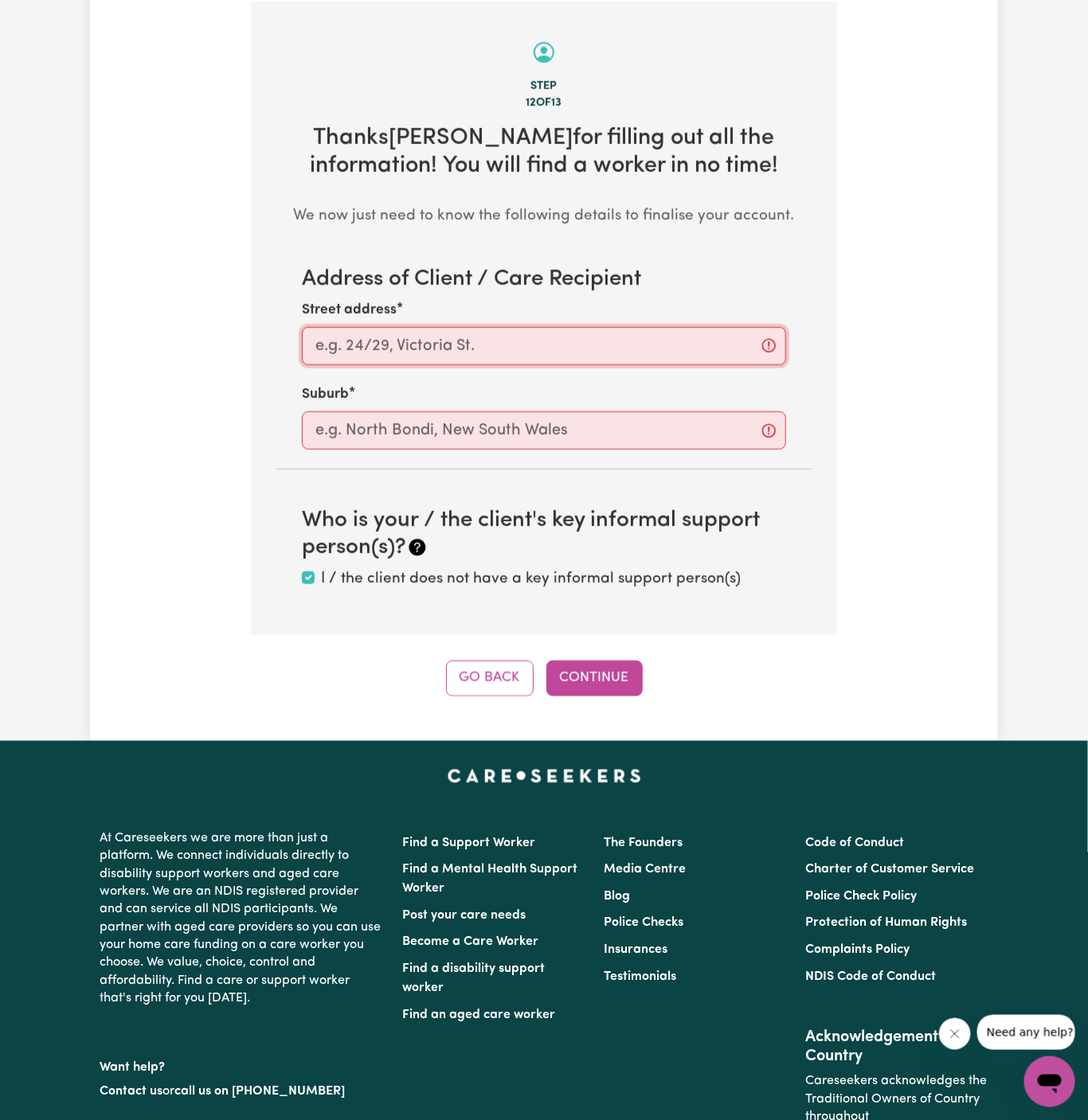
click at [538, 332] on input "Street address" at bounding box center [544, 347] width 484 height 39
paste input "[PERSON_NAME]"
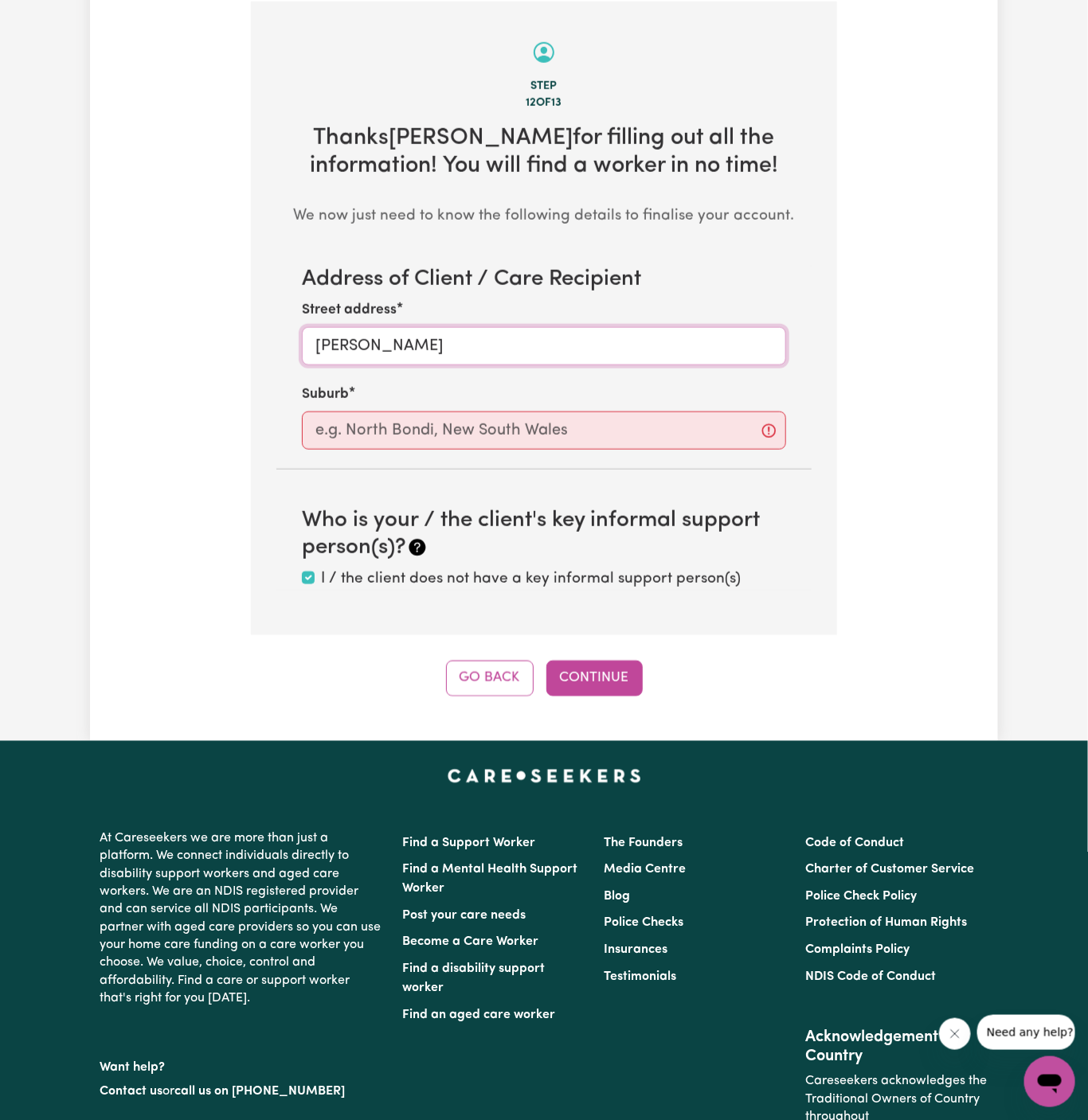
type input "[PERSON_NAME]"
click at [530, 409] on div "Suburb" at bounding box center [544, 417] width 484 height 65
click at [531, 416] on input "text" at bounding box center [544, 431] width 484 height 39
paste input "[PERSON_NAME]"
type input "[PERSON_NAME]"
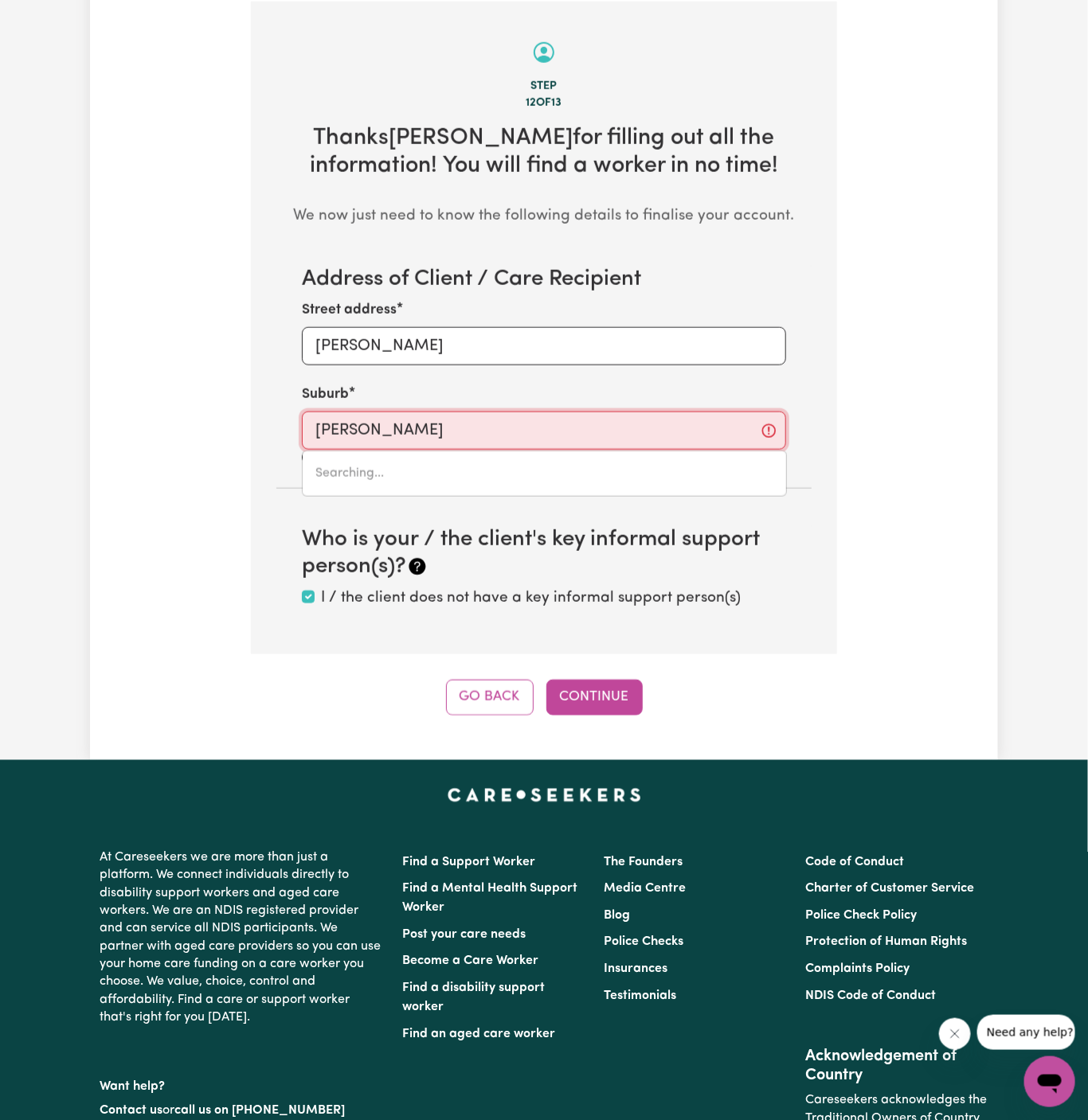
type input "[GEOGRAPHIC_DATA], [GEOGRAPHIC_DATA], 2077"
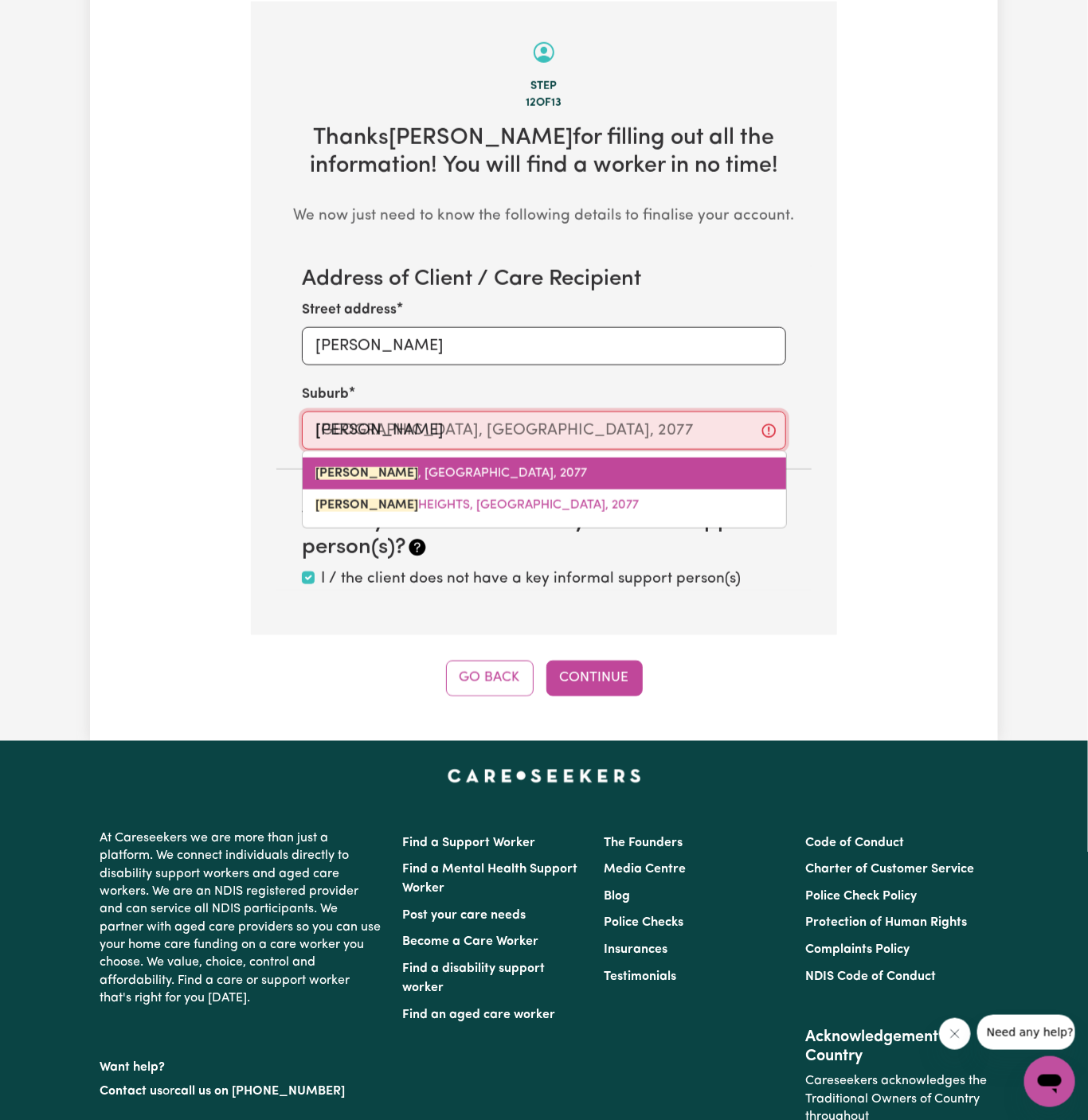
click at [443, 464] on link "[GEOGRAPHIC_DATA] , [GEOGRAPHIC_DATA], 2077" at bounding box center [544, 473] width 483 height 32
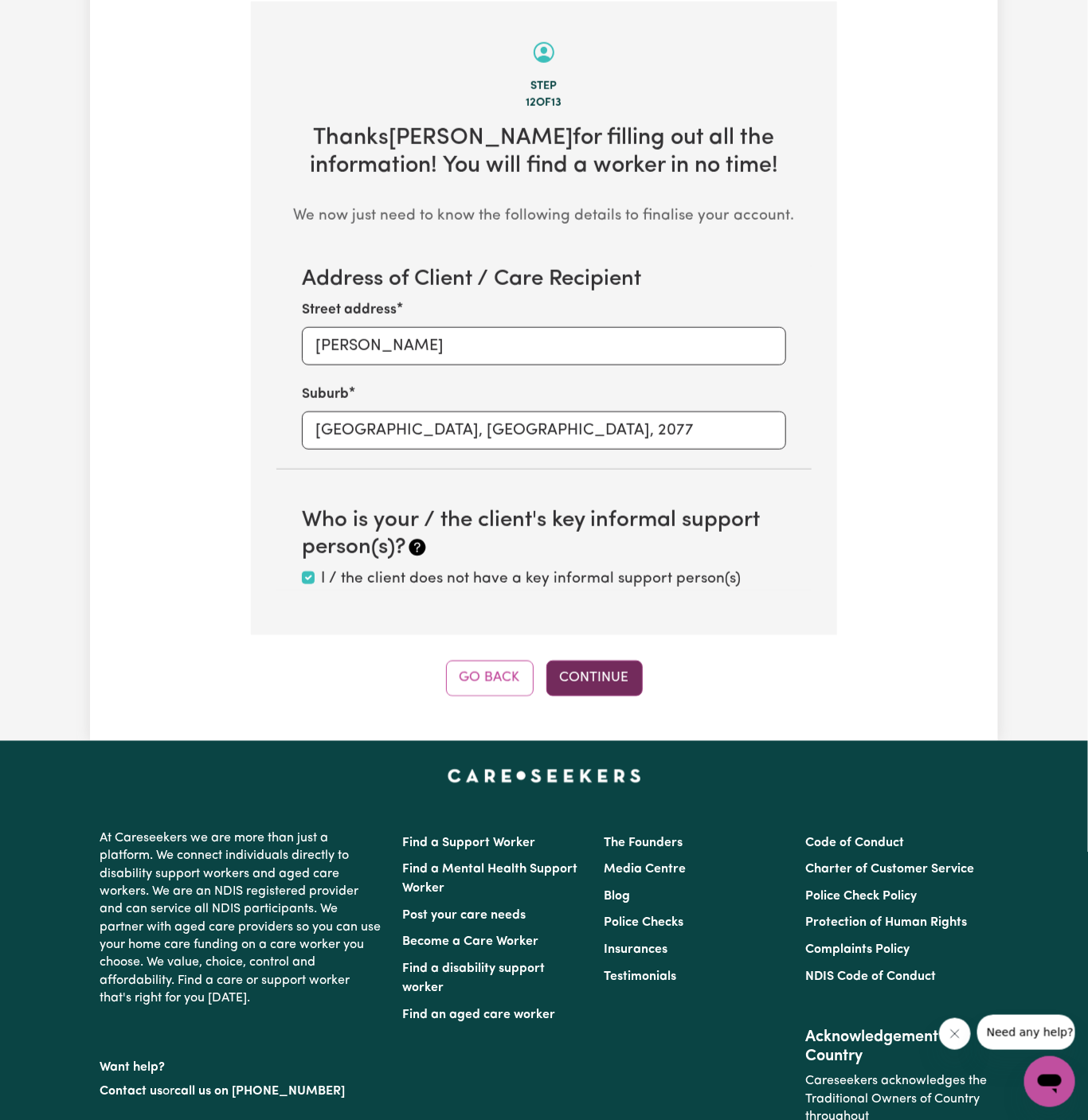
click at [619, 682] on button "Continue" at bounding box center [595, 678] width 97 height 35
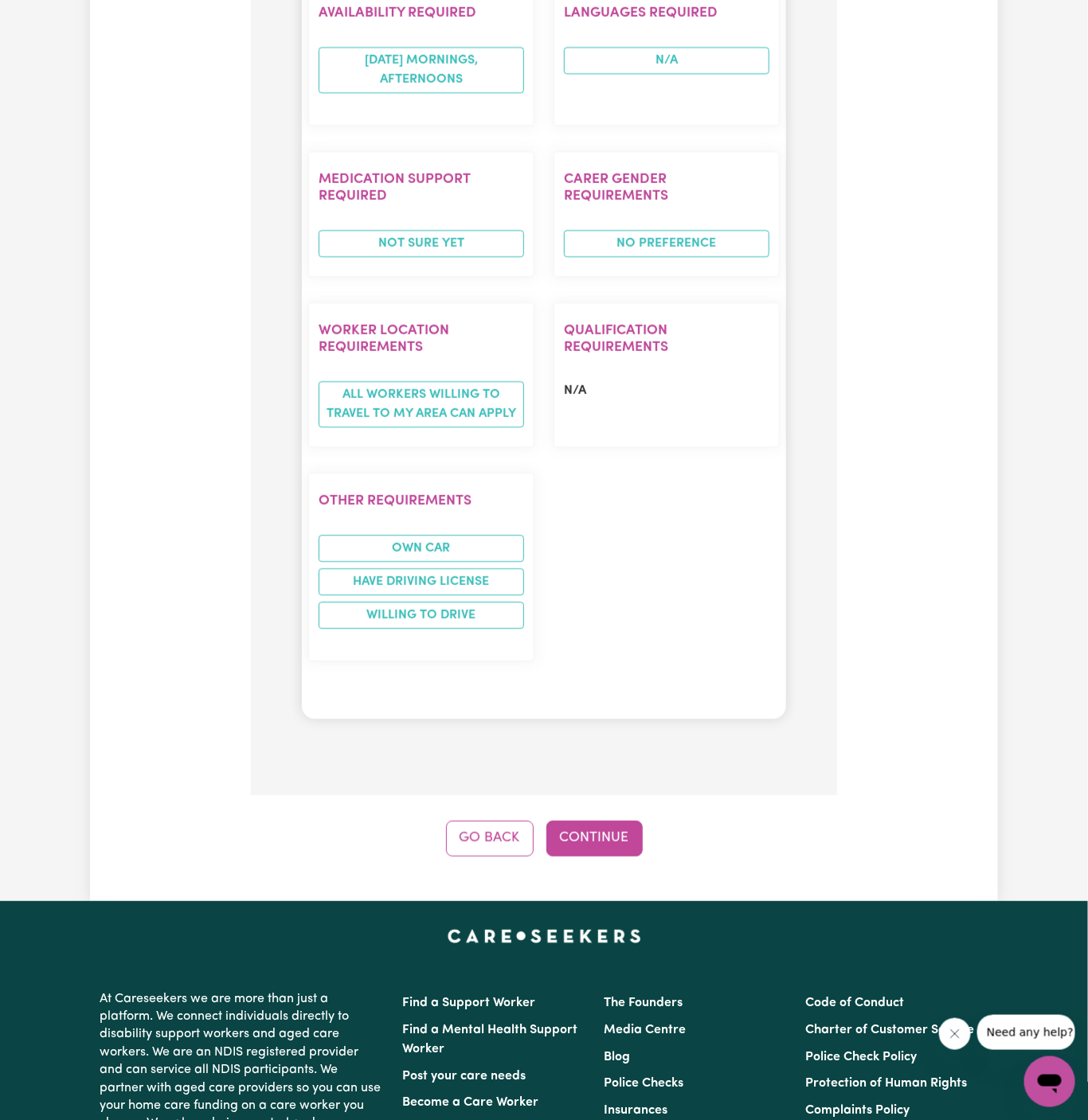
scroll to position [1819, 0]
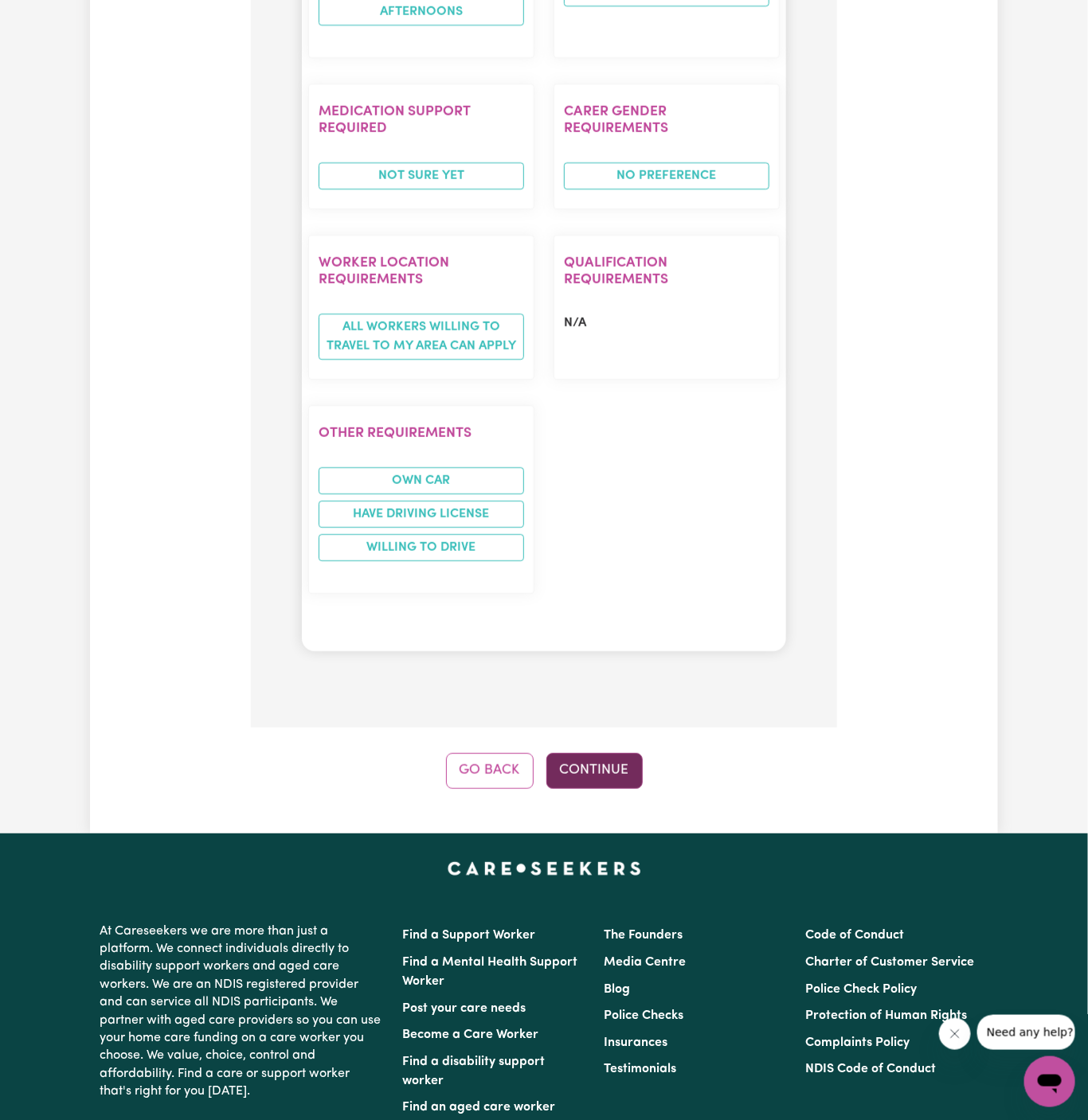
click at [588, 753] on button "Continue" at bounding box center [595, 770] width 97 height 35
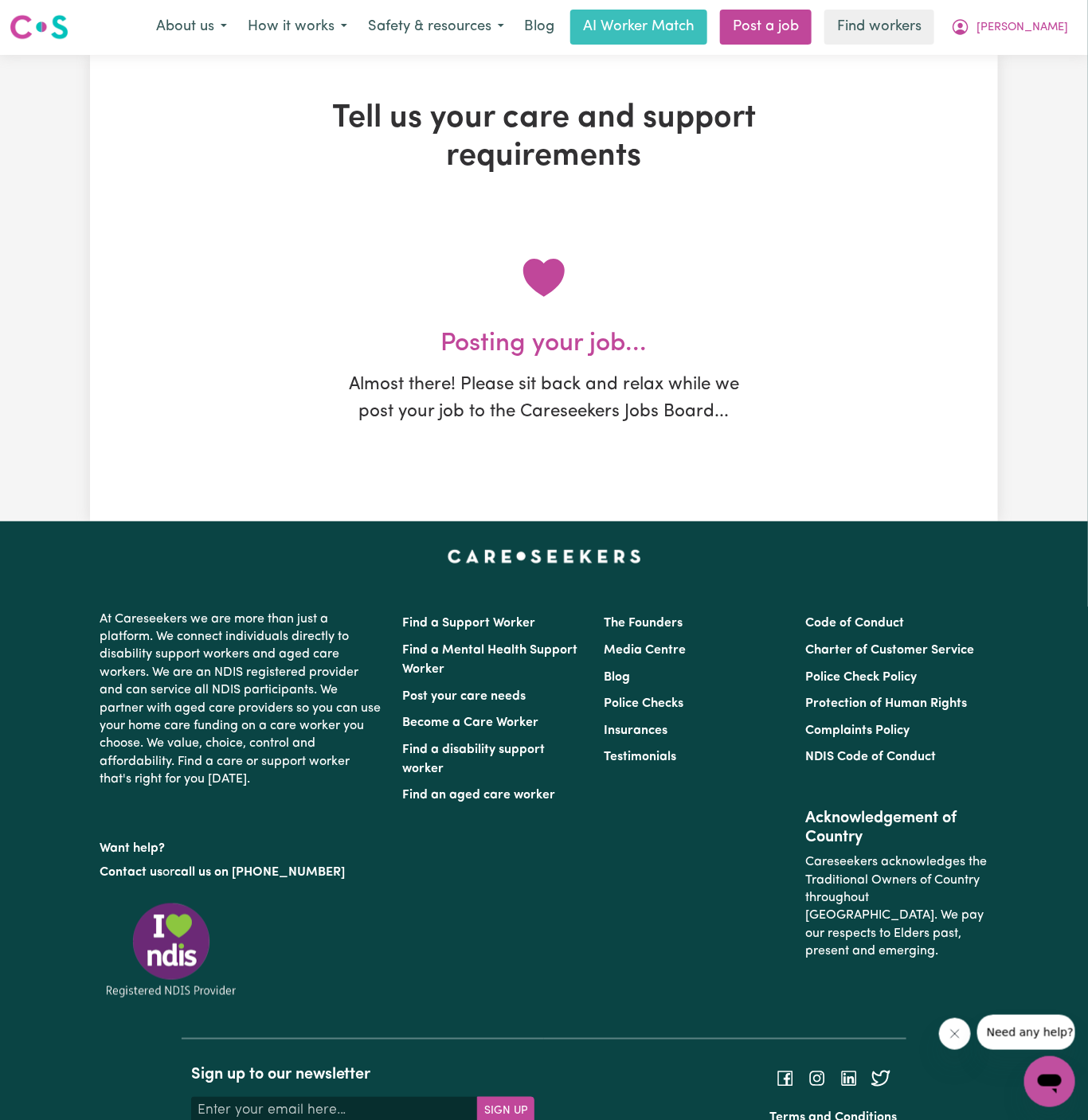
scroll to position [0, 0]
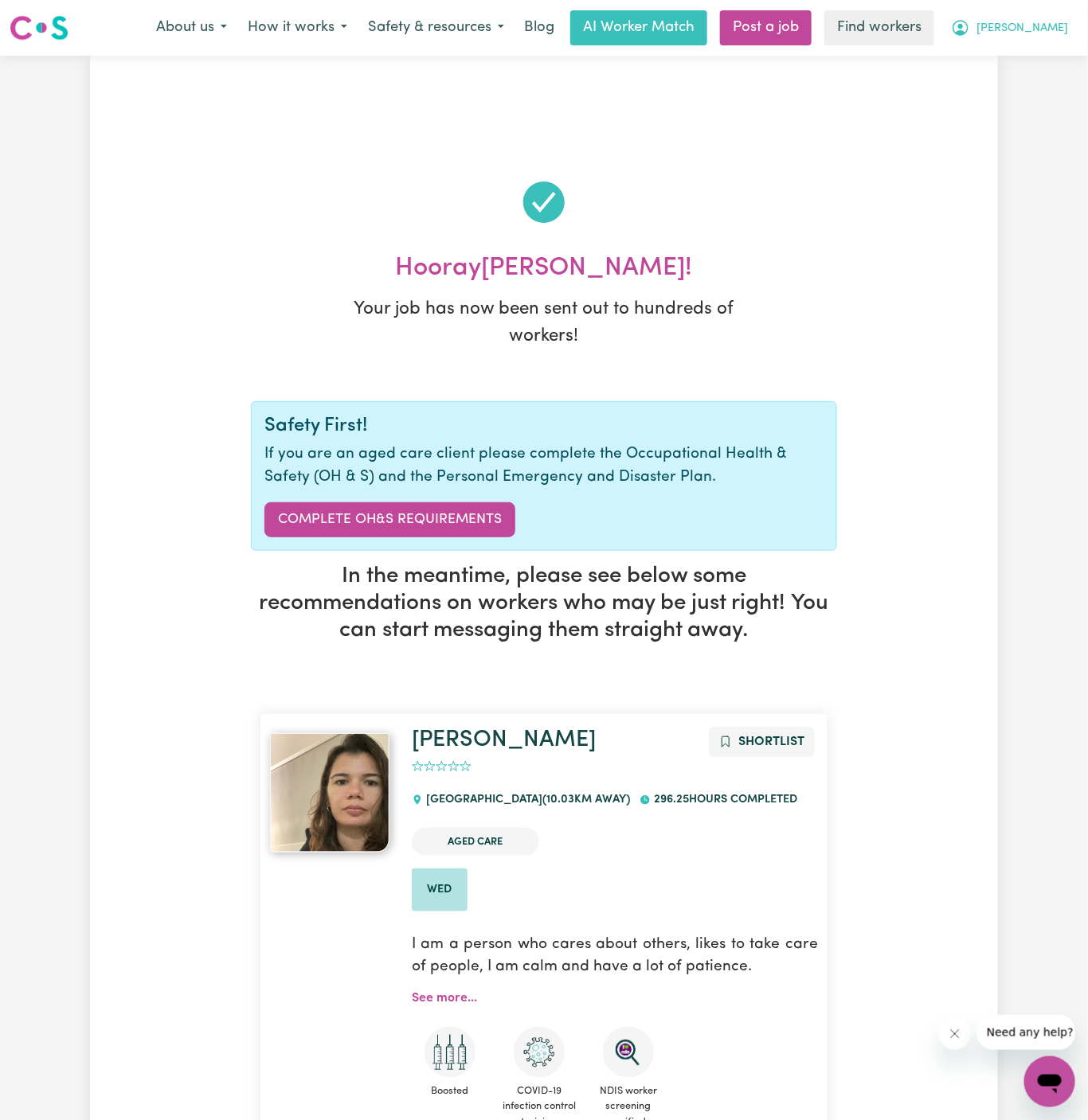
click at [1040, 17] on button "[PERSON_NAME]" at bounding box center [1010, 28] width 138 height 33
click at [1039, 55] on link "My Dashboard" at bounding box center [1014, 62] width 126 height 30
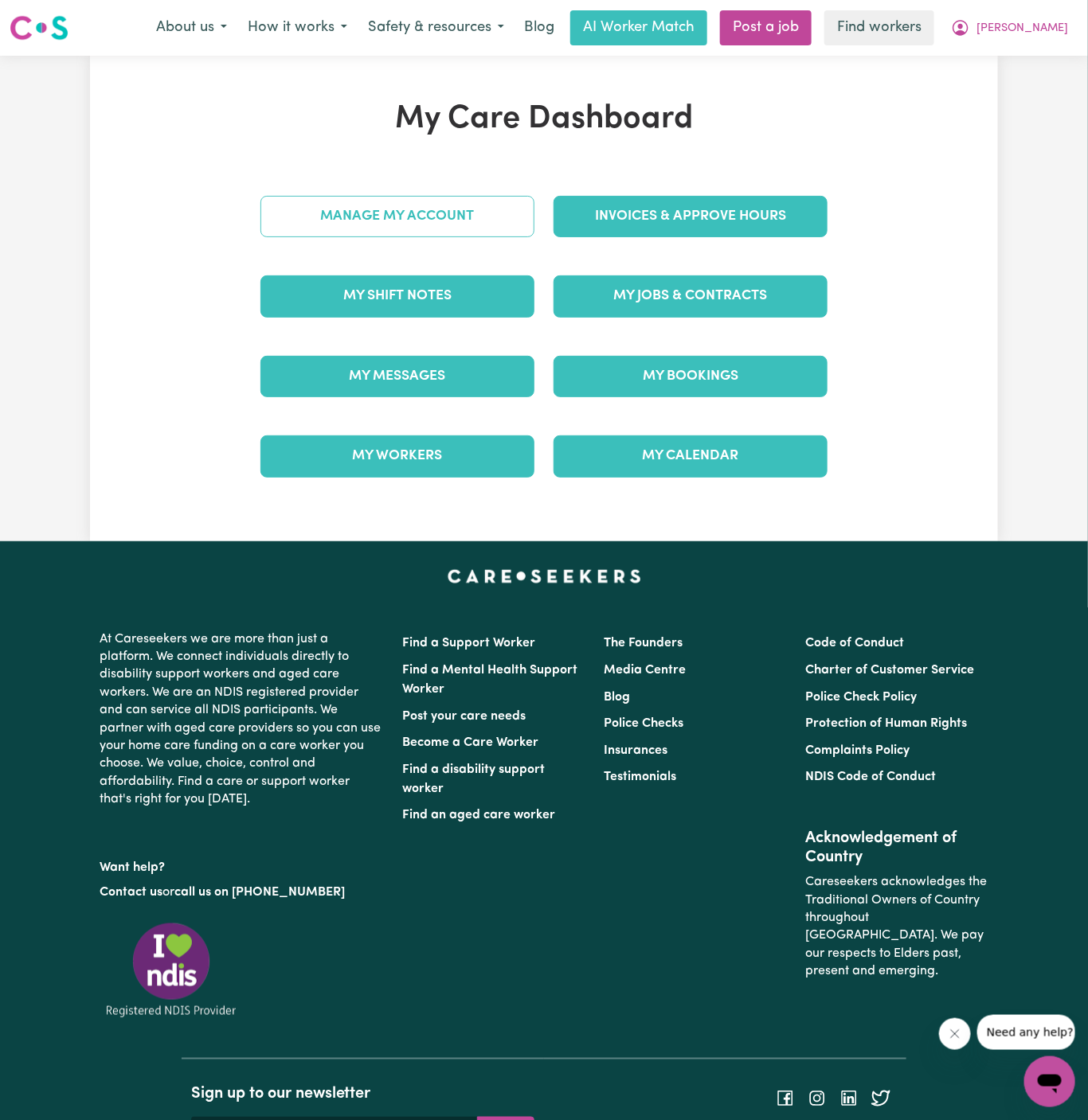
click at [505, 220] on link "Manage My Account" at bounding box center [398, 216] width 274 height 41
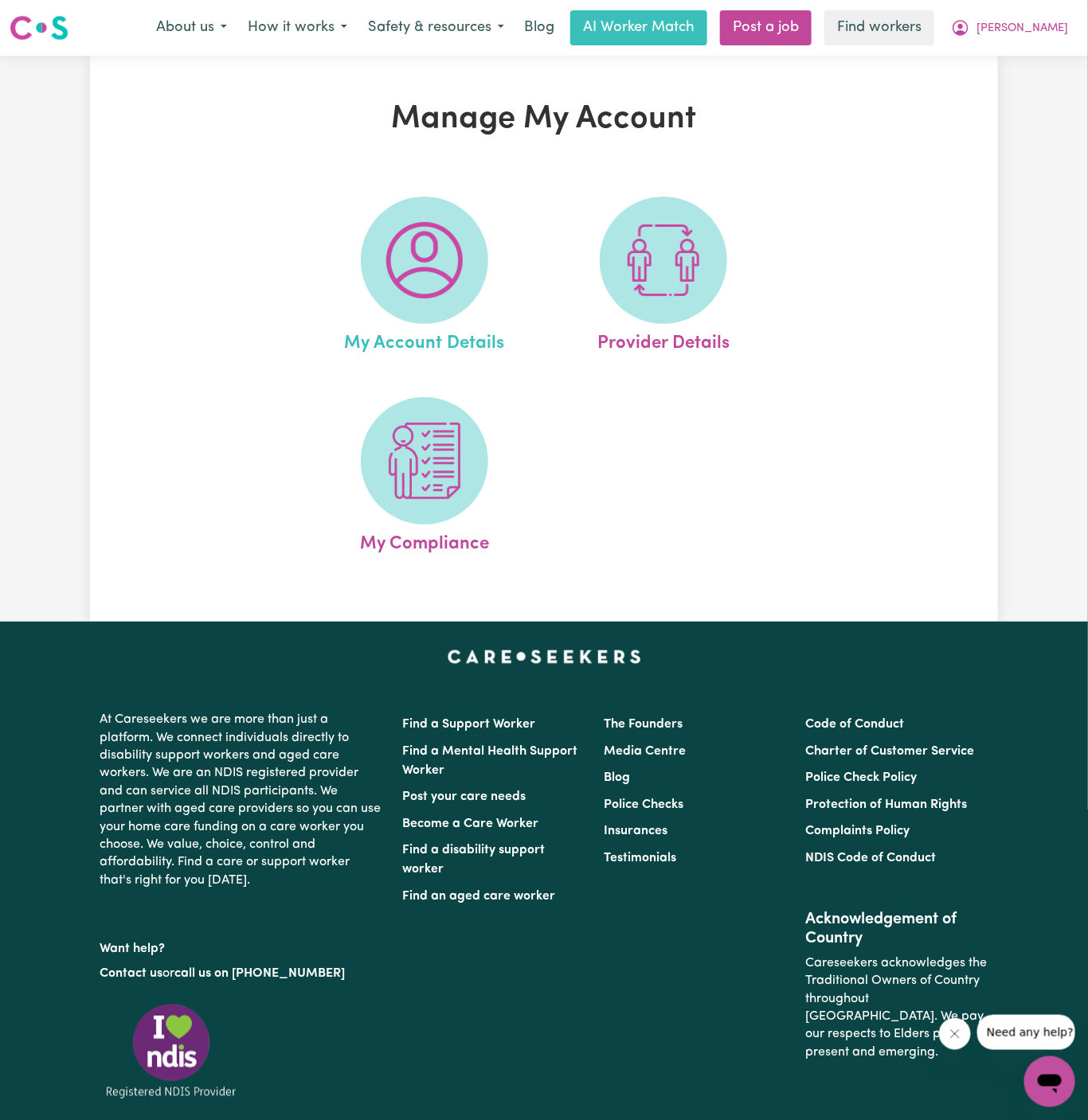
click at [502, 222] on link "My Account Details" at bounding box center [424, 277] width 229 height 161
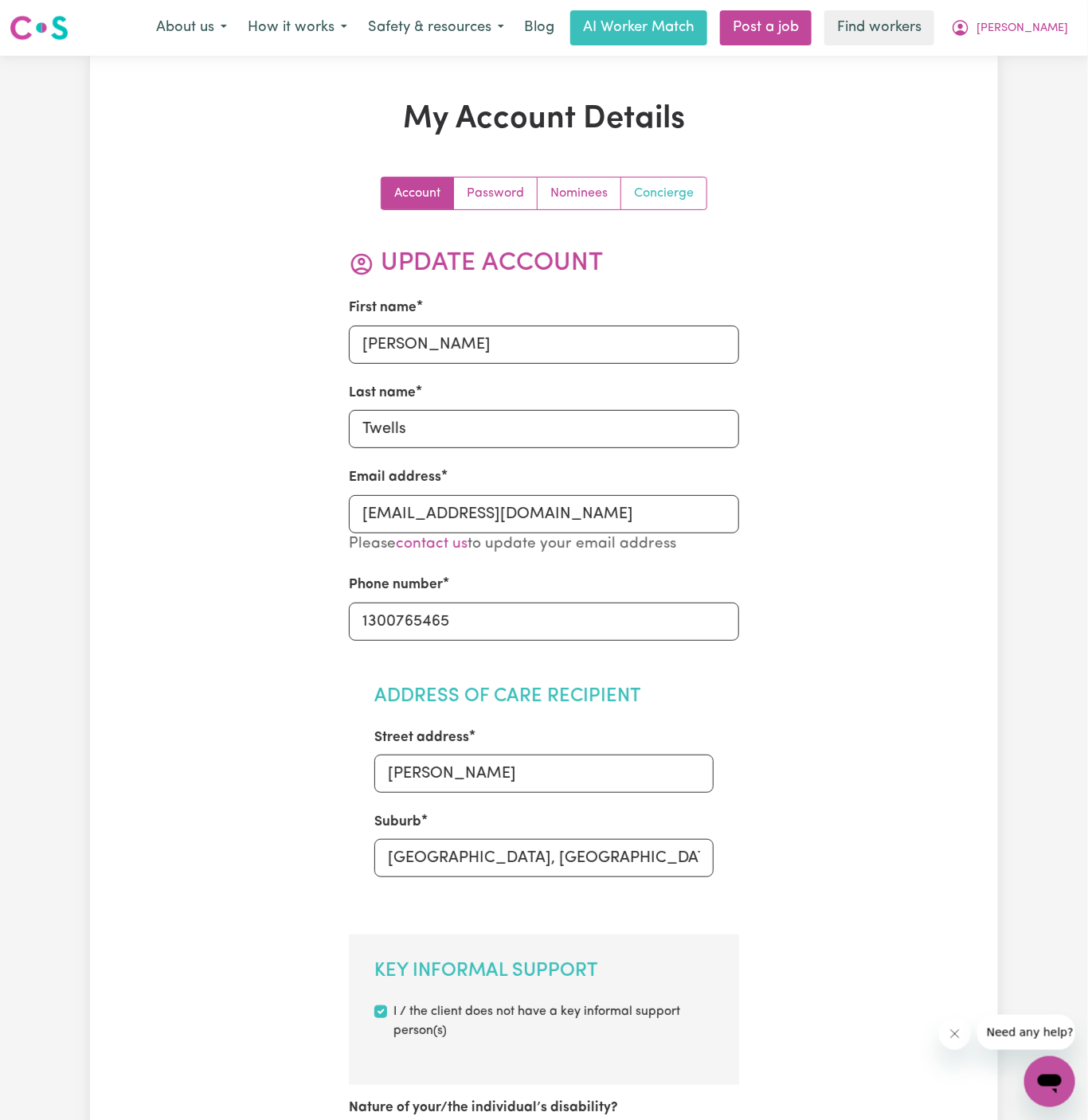
click at [701, 186] on link "Concierge" at bounding box center [664, 193] width 86 height 32
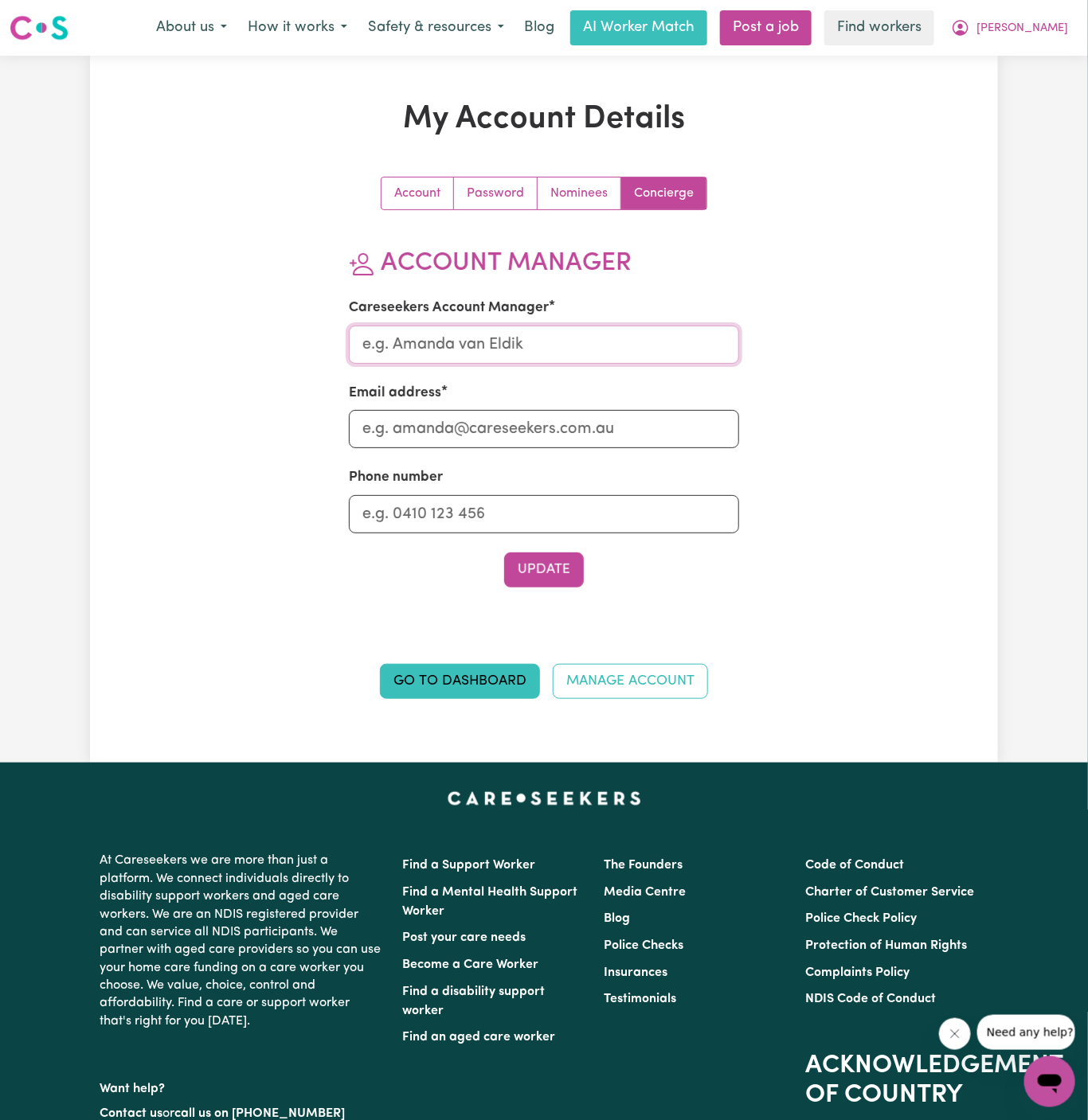
click at [598, 330] on input "Careseekers Account Manager" at bounding box center [544, 345] width 391 height 39
type input "[PERSON_NAME]"
click at [541, 436] on input "Email address" at bounding box center [544, 430] width 391 height 39
type input "[PERSON_NAME][EMAIL_ADDRESS][DOMAIN_NAME]"
click at [533, 506] on input "Phone number" at bounding box center [544, 514] width 391 height 39
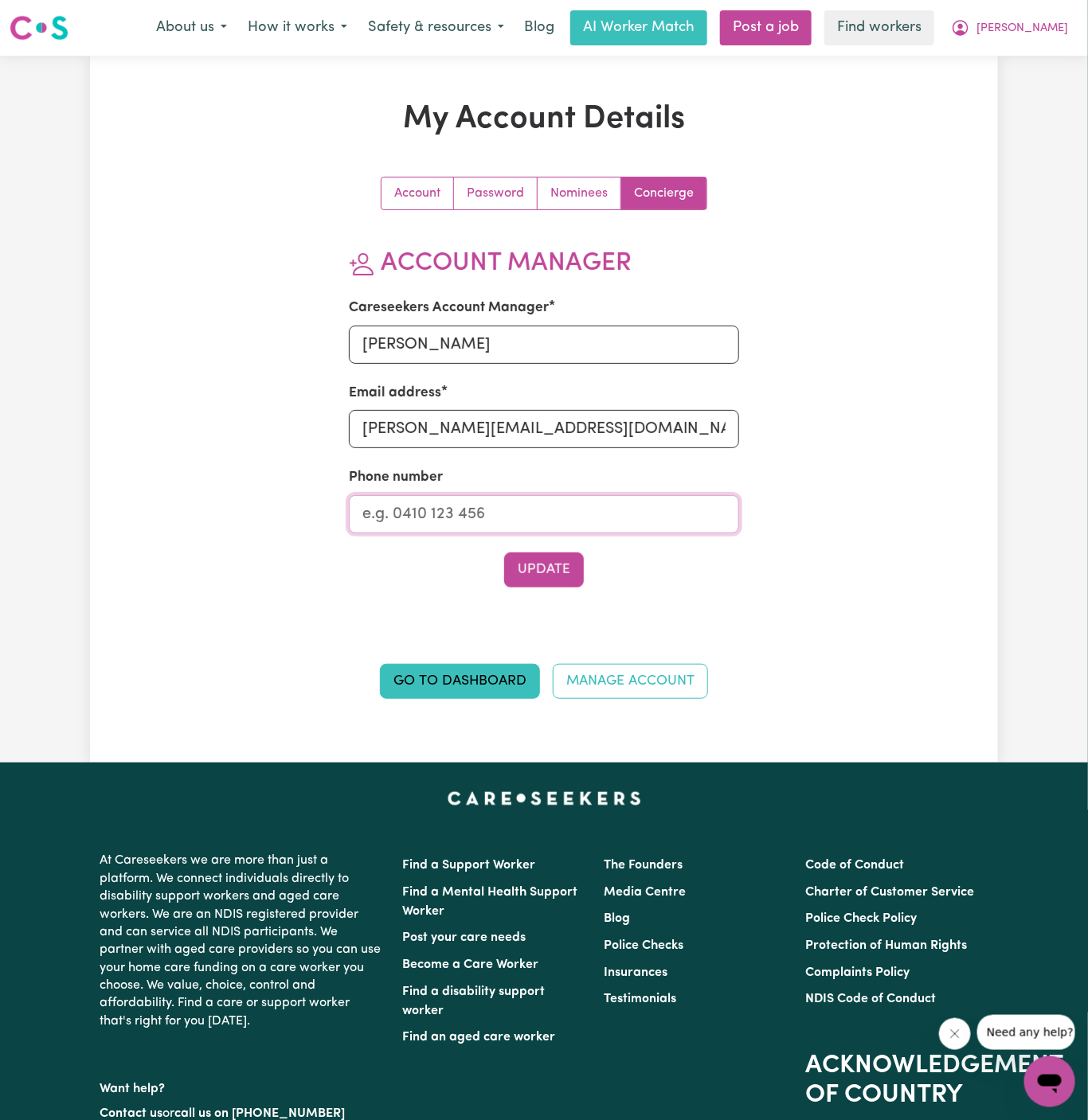
type input "1300765465"
click at [545, 564] on button "Update" at bounding box center [544, 570] width 80 height 35
click at [1026, 27] on span "[PERSON_NAME]" at bounding box center [1022, 29] width 91 height 17
click at [1026, 65] on link "My Dashboard" at bounding box center [1014, 62] width 126 height 30
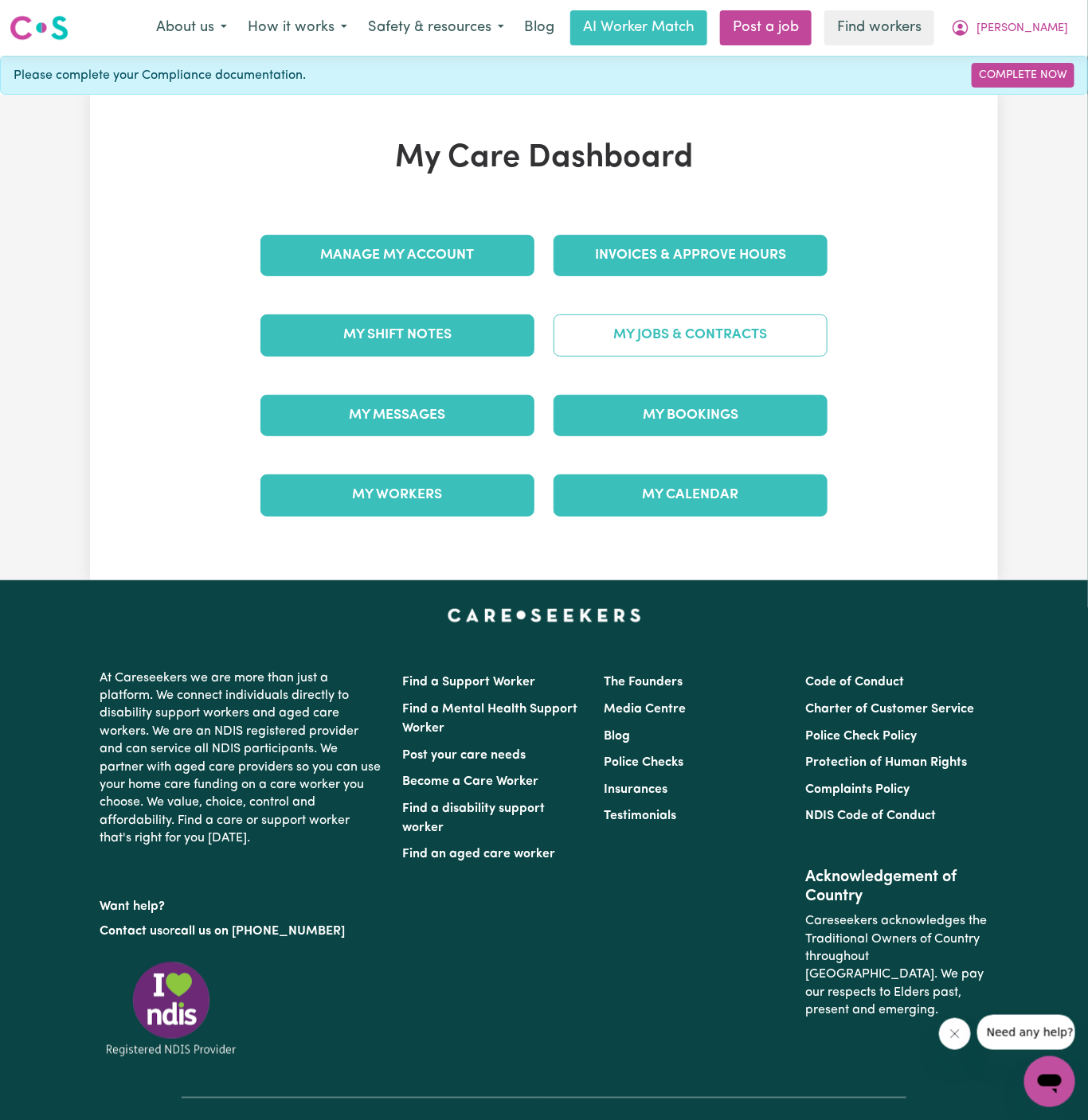
click at [687, 334] on link "My Jobs & Contracts" at bounding box center [690, 335] width 274 height 41
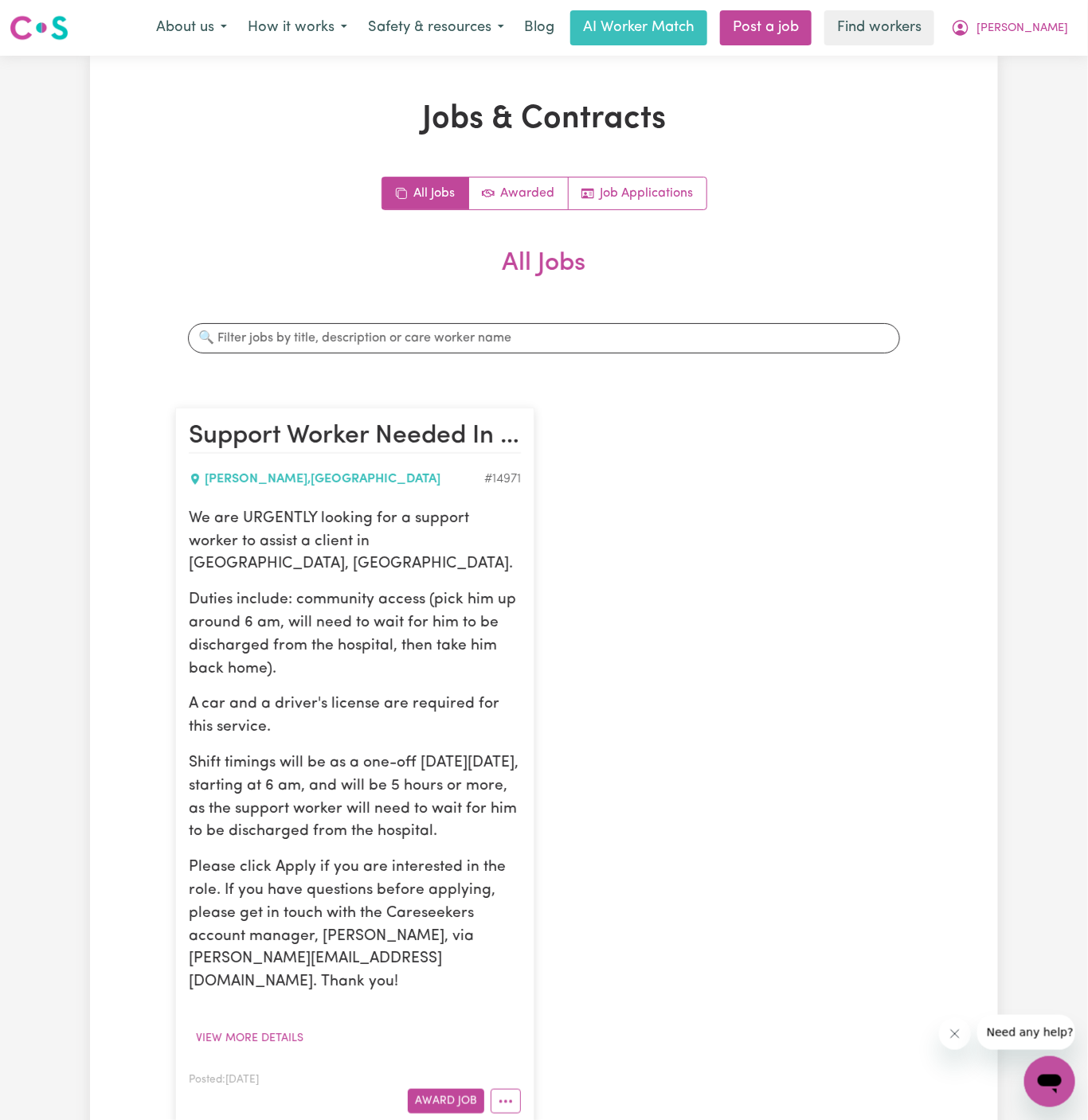
click at [289, 589] on p "Duties include: community access (pick him up around 6 am, will need to wait fo…" at bounding box center [354, 634] width 332 height 91
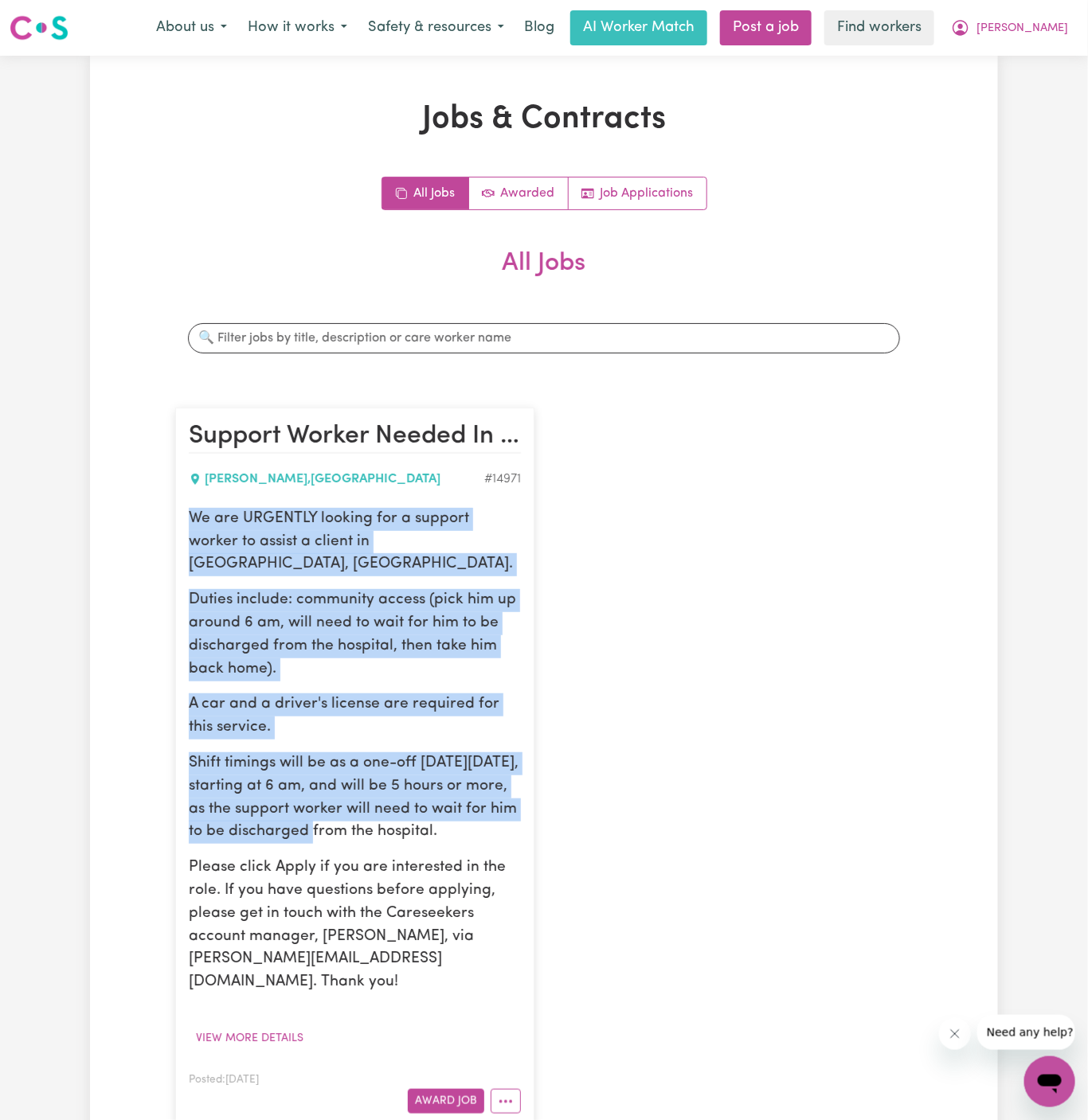
drag, startPoint x: 189, startPoint y: 518, endPoint x: 396, endPoint y: 814, distance: 361.2
click at [396, 814] on div "We are URGENTLY looking for a support worker to assist a client in [GEOGRAPHIC_…" at bounding box center [354, 751] width 332 height 487
click at [396, 814] on p "Shift timings will be as a one-off [DATE][DATE], starting at 6 am, and will be …" at bounding box center [354, 798] width 332 height 91
drag, startPoint x: 333, startPoint y: 814, endPoint x: 198, endPoint y: 522, distance: 321.7
click at [198, 522] on div "We are URGENTLY looking for a support worker to assist a client in [GEOGRAPHIC_…" at bounding box center [354, 751] width 332 height 487
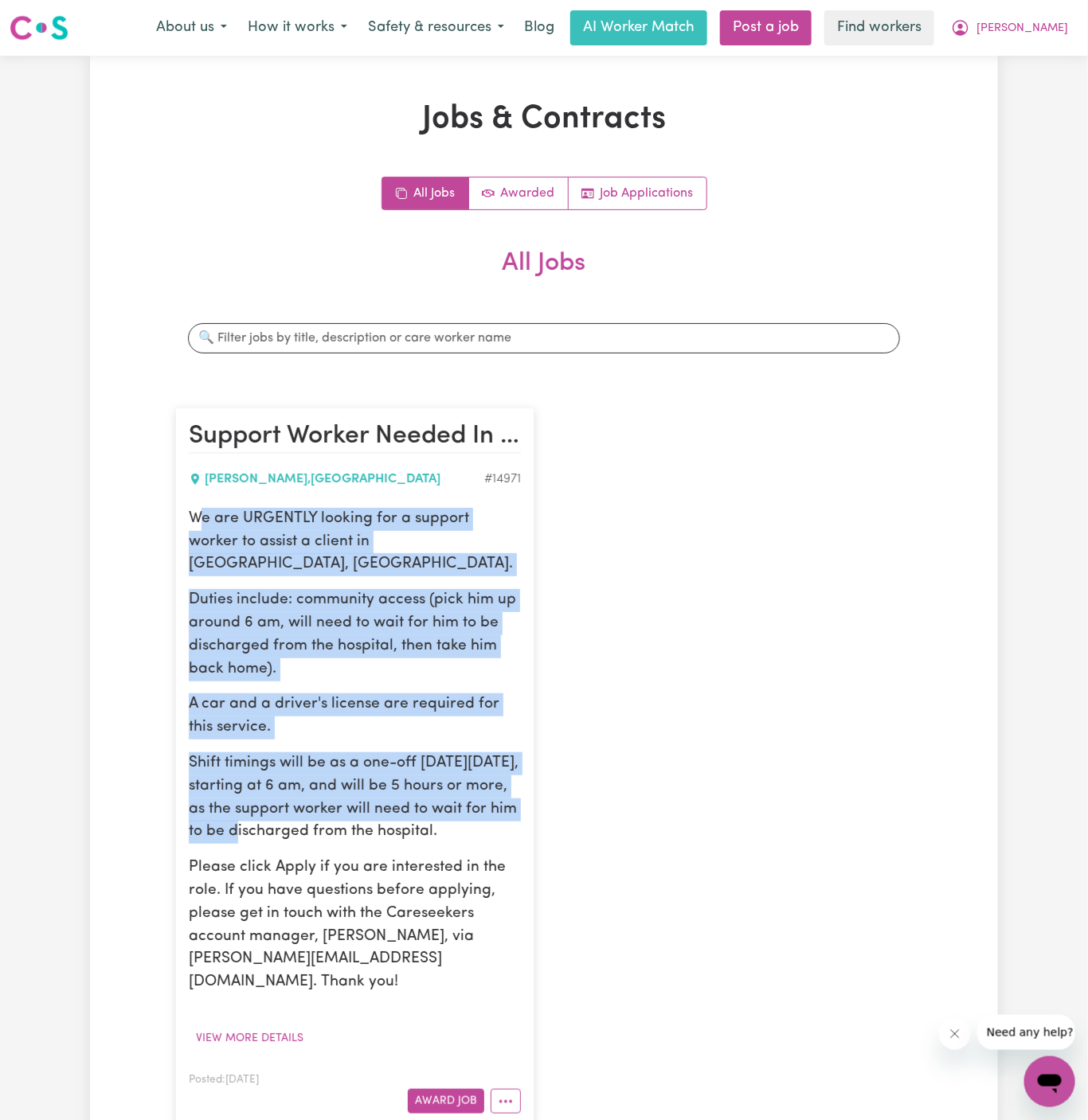
click at [198, 522] on p "We are URGENTLY looking for a support worker to assist a client in [GEOGRAPHIC_…" at bounding box center [354, 542] width 332 height 68
drag, startPoint x: 191, startPoint y: 514, endPoint x: 353, endPoint y: 837, distance: 361.3
click at [353, 837] on div "We are URGENTLY looking for a support worker to assist a client in [GEOGRAPHIC_…" at bounding box center [354, 751] width 332 height 487
copy div "We are URGENTLY looking for a support worker to assist a client in [GEOGRAPHIC_…"
click at [1026, 21] on span "[PERSON_NAME]" at bounding box center [1022, 29] width 91 height 17
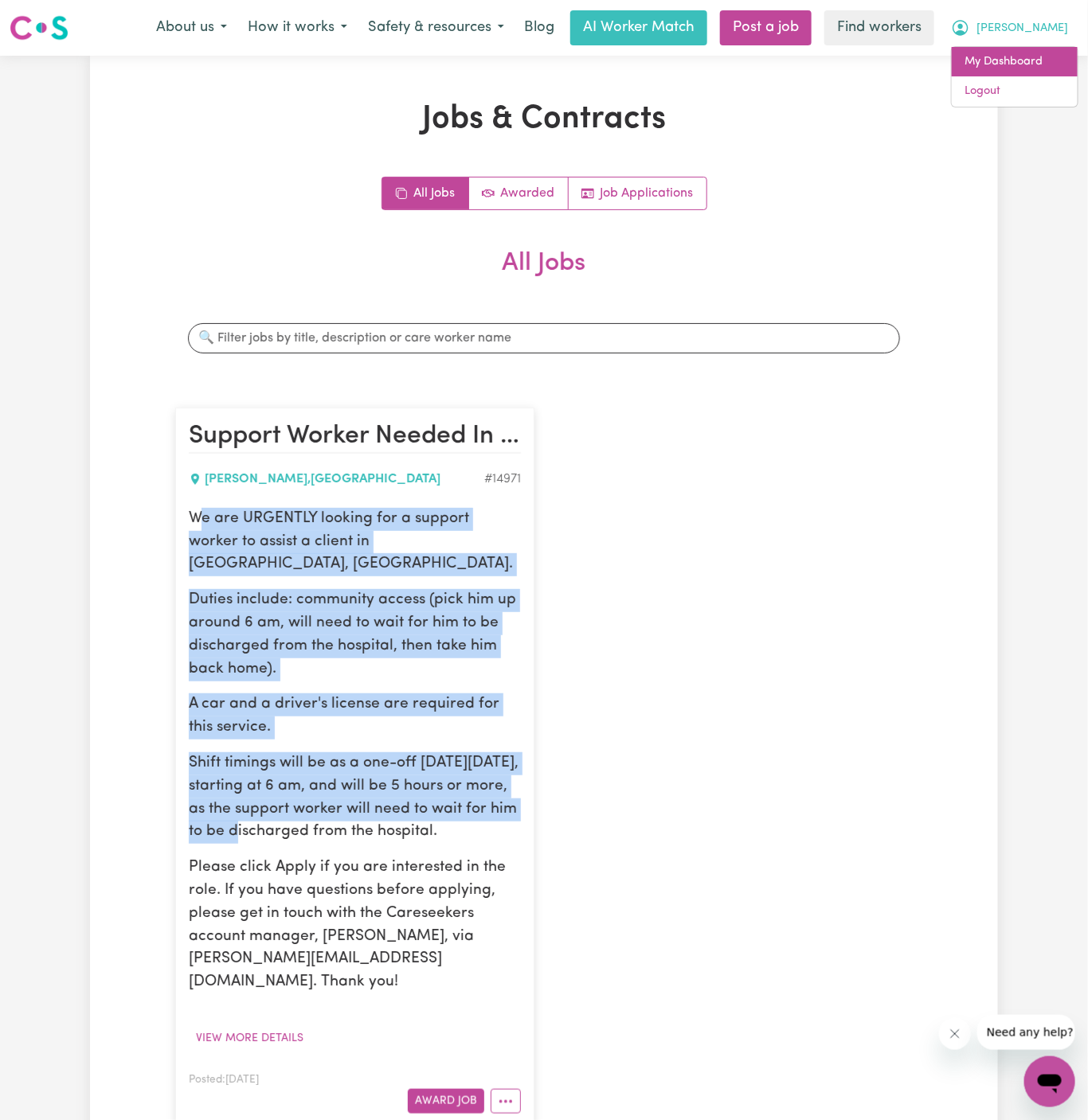
click at [1027, 59] on link "My Dashboard" at bounding box center [1014, 62] width 126 height 30
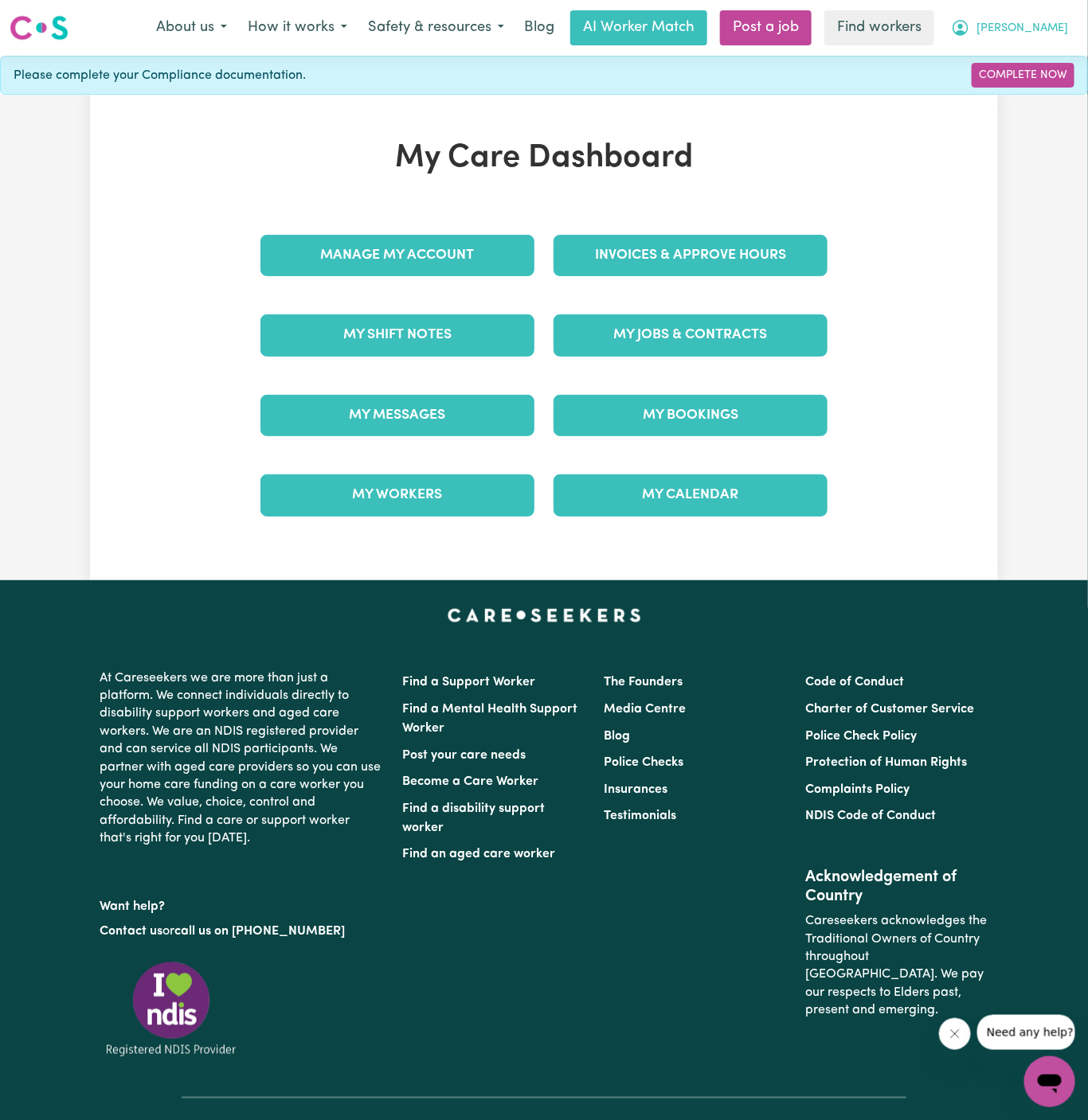
click at [1041, 22] on span "[PERSON_NAME]" at bounding box center [1022, 29] width 91 height 17
click at [1041, 82] on link "Logout" at bounding box center [1014, 91] width 126 height 30
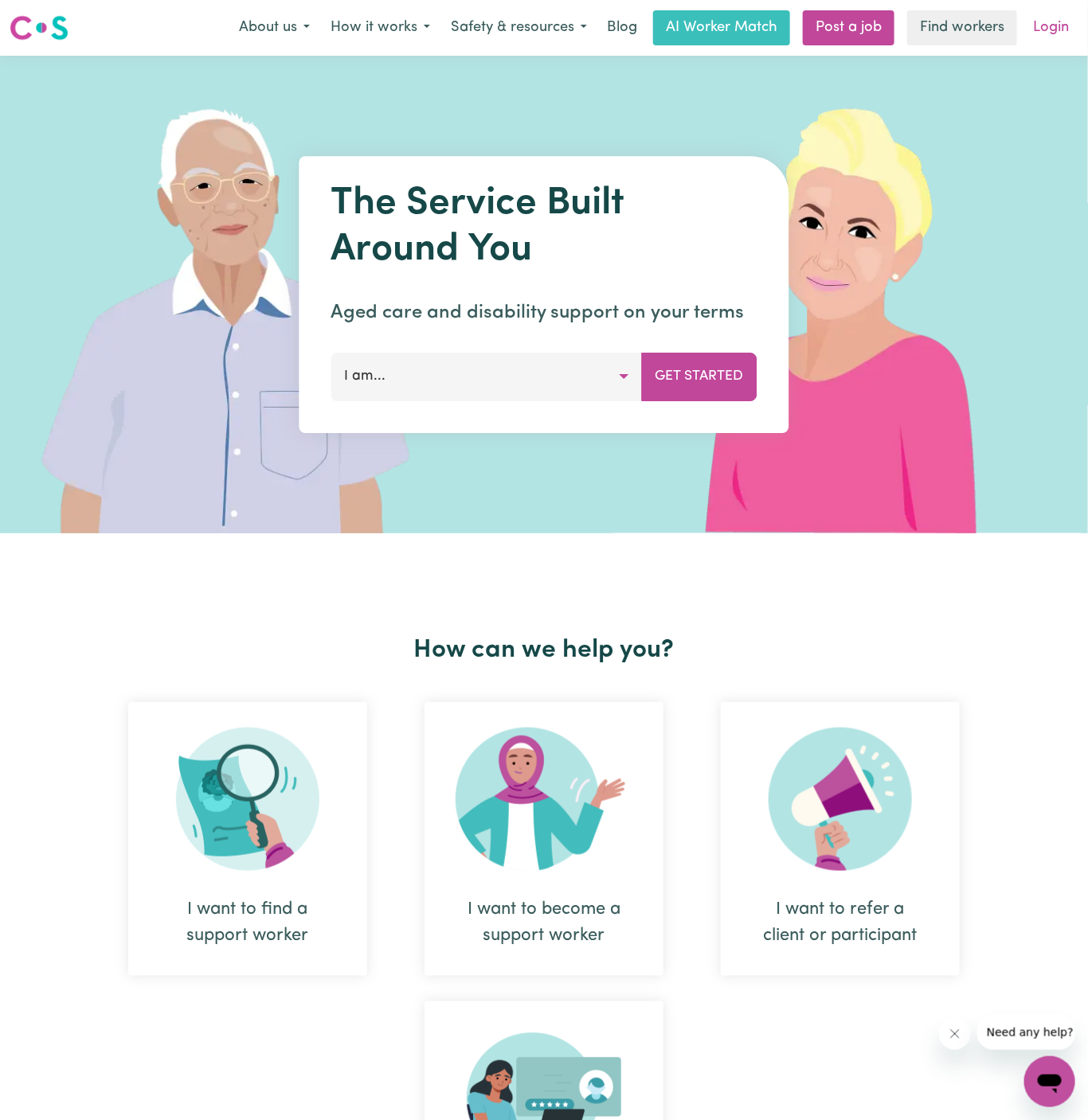
click at [1044, 20] on link "Login" at bounding box center [1051, 28] width 55 height 35
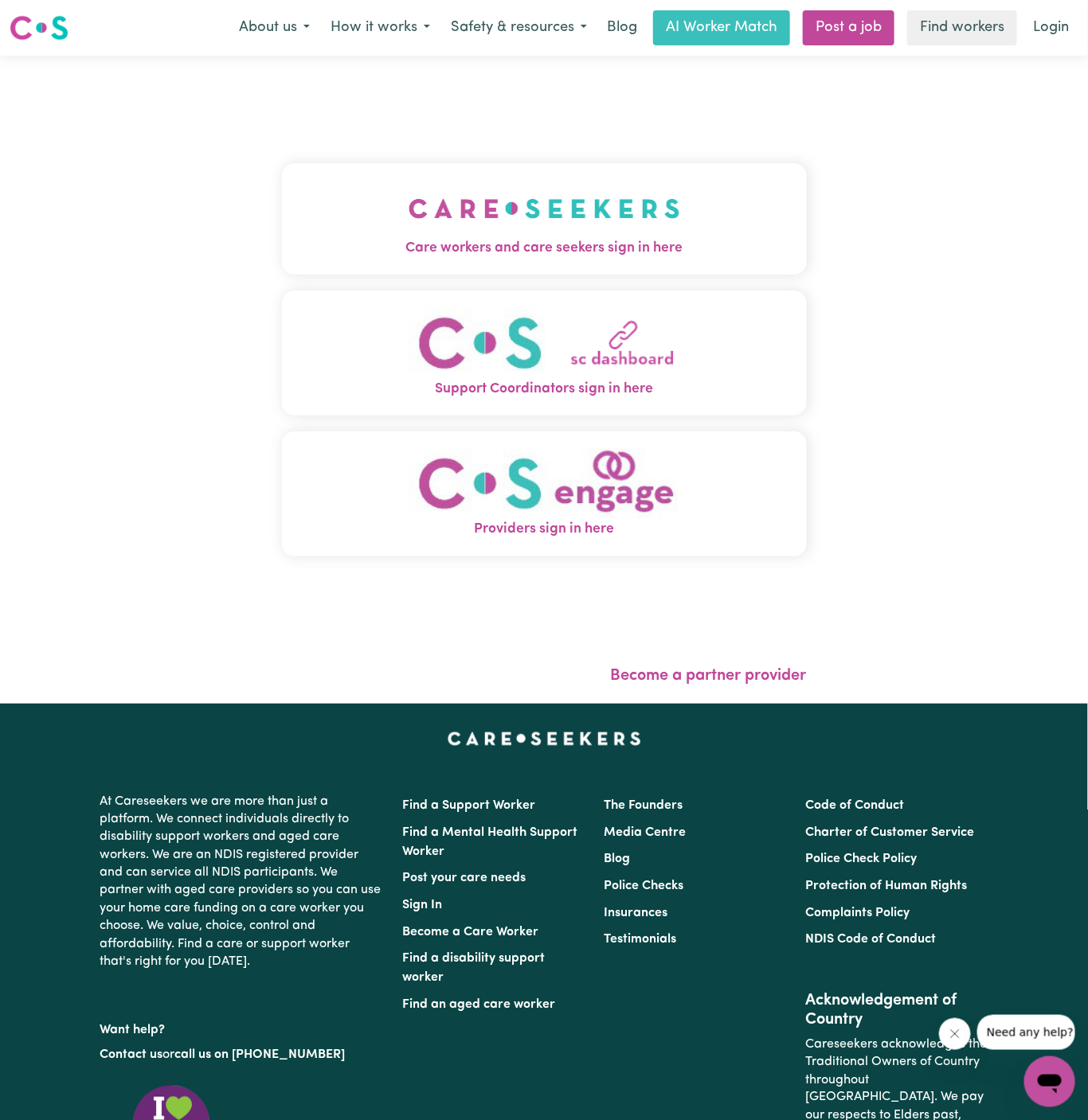
click at [480, 222] on img "Care workers and care seekers sign in here" at bounding box center [544, 209] width 272 height 59
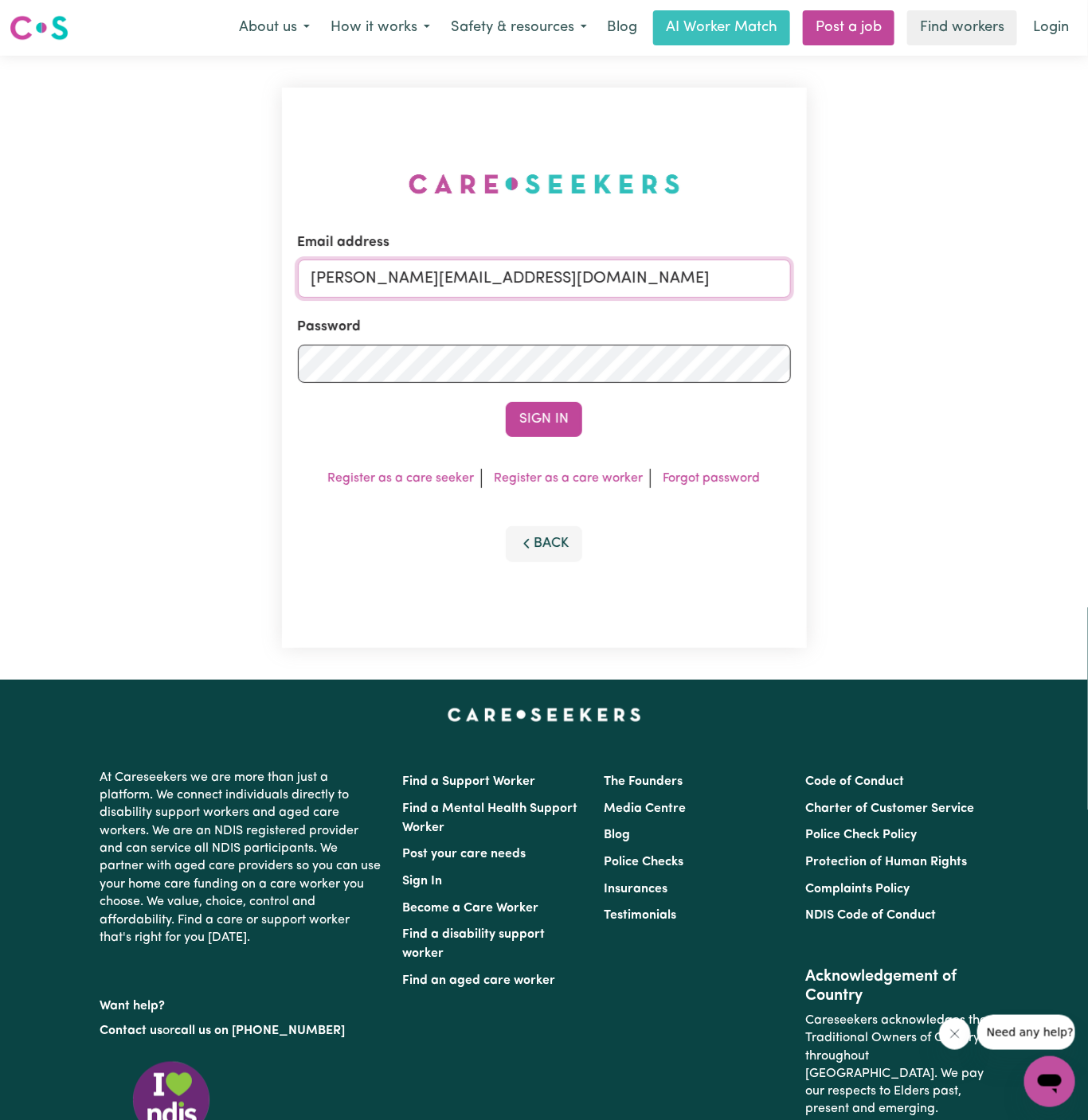
click at [596, 285] on input "[PERSON_NAME][EMAIL_ADDRESS][DOMAIN_NAME]" at bounding box center [545, 279] width 493 height 39
drag, startPoint x: 393, startPoint y: 280, endPoint x: 848, endPoint y: 294, distance: 455.2
click at [848, 294] on div "Email address [EMAIL_ADDRESS][DOMAIN_NAME] Password Sign In Register as a care …" at bounding box center [544, 368] width 1088 height 624
click at [505, 402] on button "Sign In" at bounding box center [543, 420] width 76 height 35
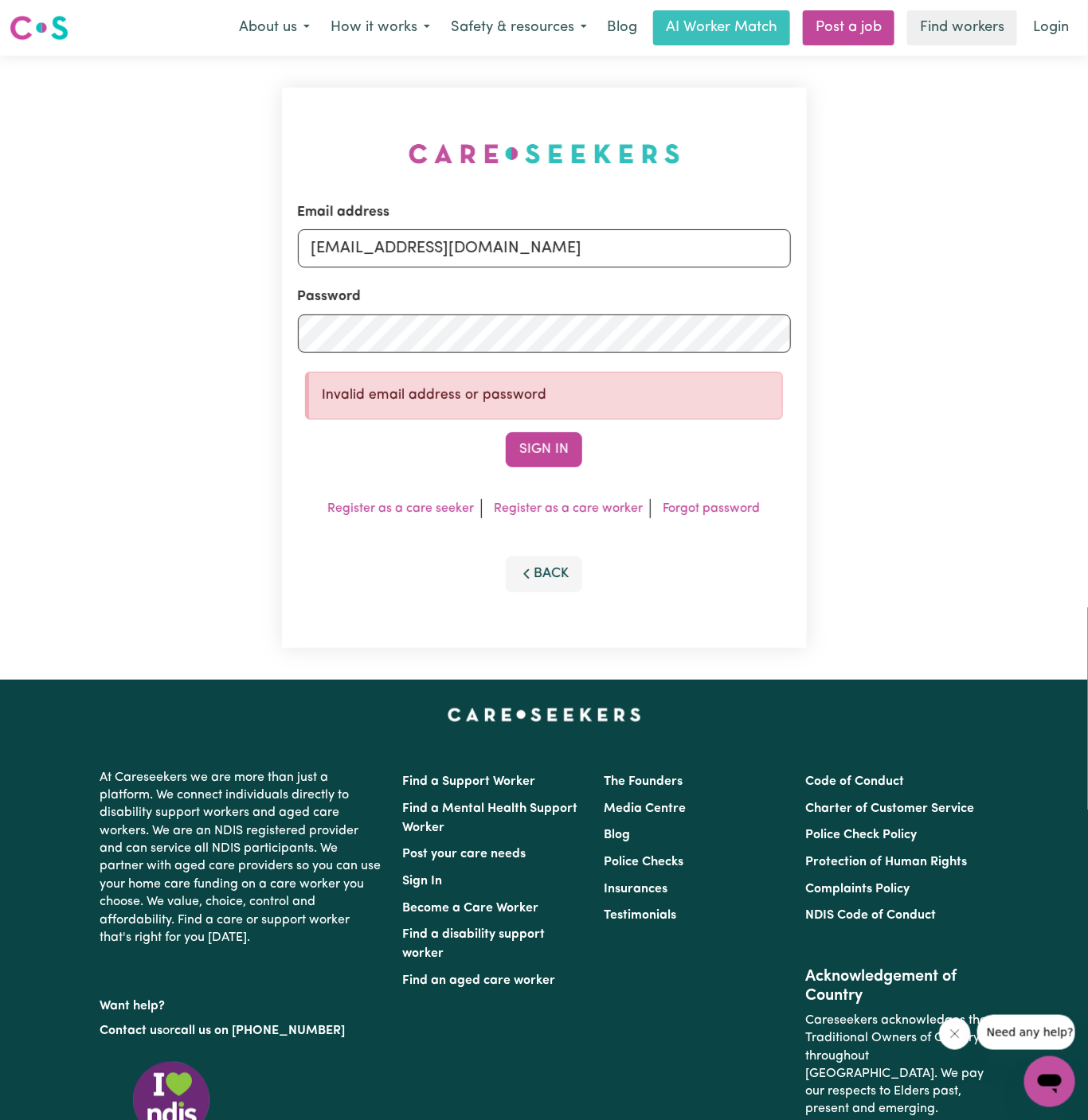
type input "[EMAIL_ADDRESS][DOMAIN_NAME]"
click at [505, 433] on button "Sign In" at bounding box center [543, 450] width 76 height 35
